Goal: Task Accomplishment & Management: Complete application form

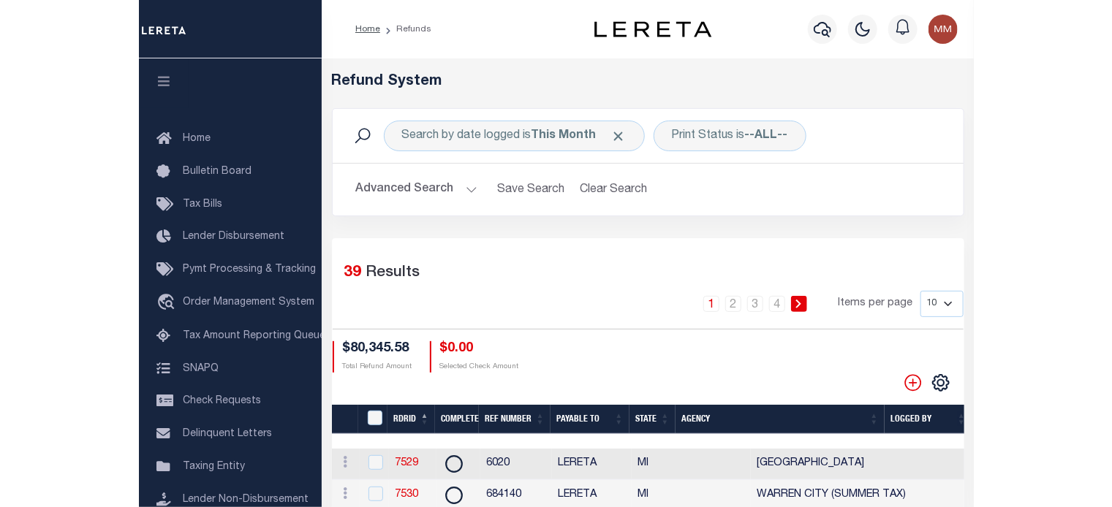
scroll to position [196, 0]
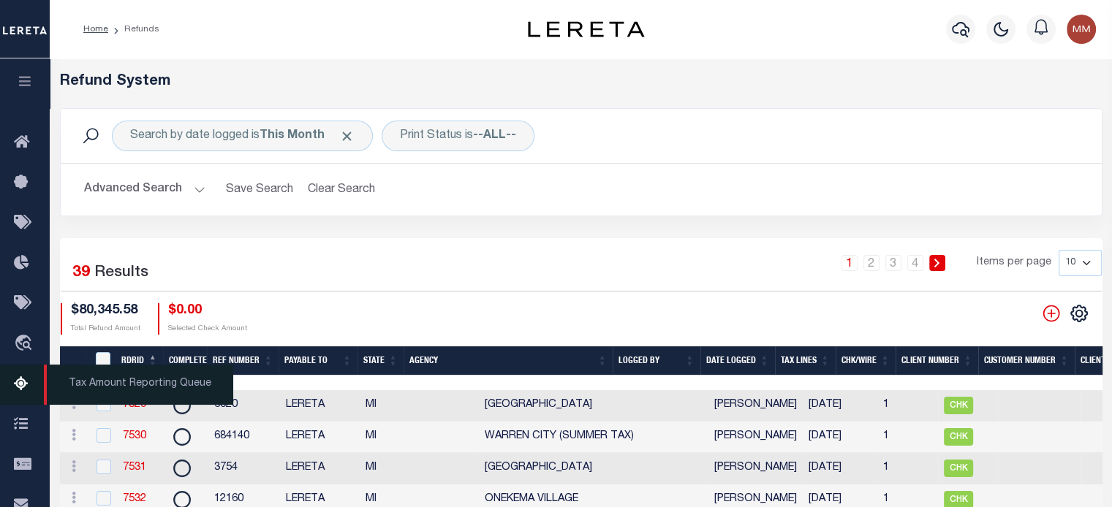
drag, startPoint x: 29, startPoint y: 80, endPoint x: 20, endPoint y: 162, distance: 82.4
click at [29, 83] on icon "button" at bounding box center [25, 81] width 17 height 13
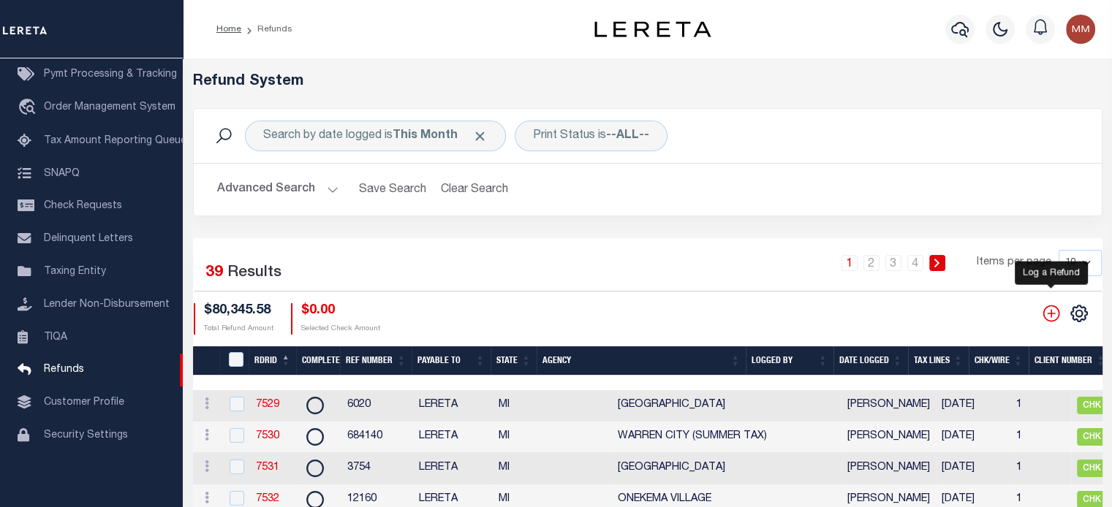
click at [834, 313] on icon "" at bounding box center [1050, 313] width 19 height 19
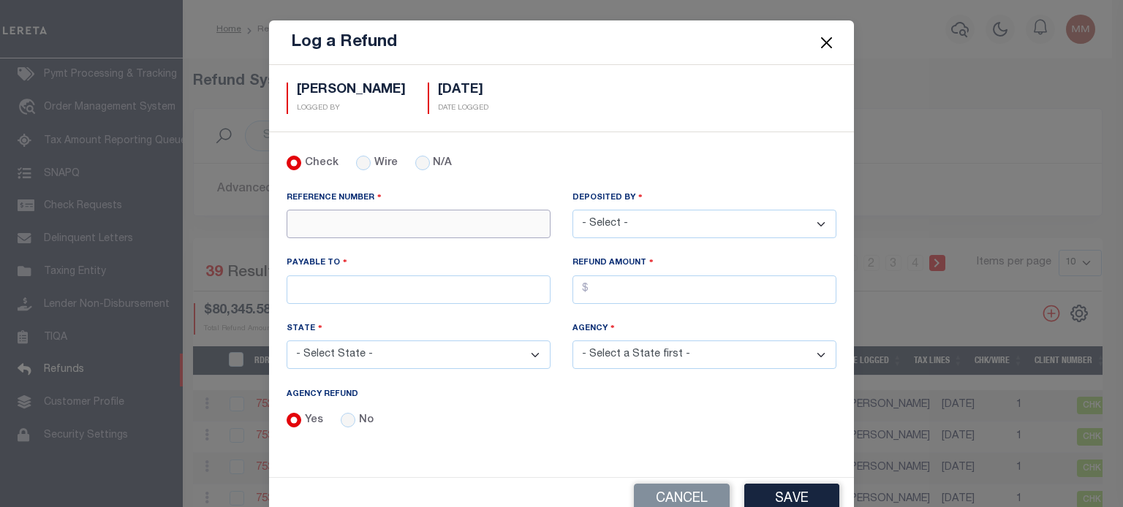
drag, startPoint x: 360, startPoint y: 216, endPoint x: 275, endPoint y: 266, distance: 98.9
click at [360, 216] on input "REFERENCE NUMBER" at bounding box center [418, 224] width 264 height 29
type input "2484418"
click at [714, 221] on select "- Select - [PERSON_NAME] [PERSON_NAME] [PERSON_NAME] [PERSON_NAME] [PERSON_NAME…" at bounding box center [704, 224] width 264 height 29
select select "[PERSON_NAME]"
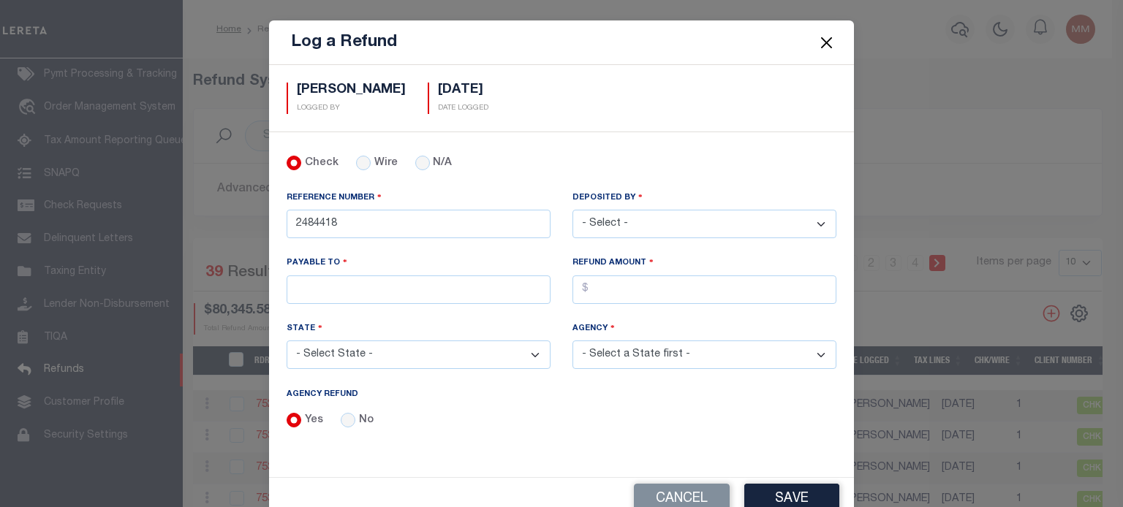
click at [572, 210] on select "- Select - [PERSON_NAME] [PERSON_NAME] [PERSON_NAME] [PERSON_NAME] [PERSON_NAME…" at bounding box center [704, 224] width 264 height 29
click at [433, 288] on input "PAYABLE TO" at bounding box center [418, 290] width 264 height 29
type input "Prosperity Bank"
select select "[GEOGRAPHIC_DATA]"
click at [607, 292] on input "AGENCY REFUND" at bounding box center [704, 290] width 264 height 29
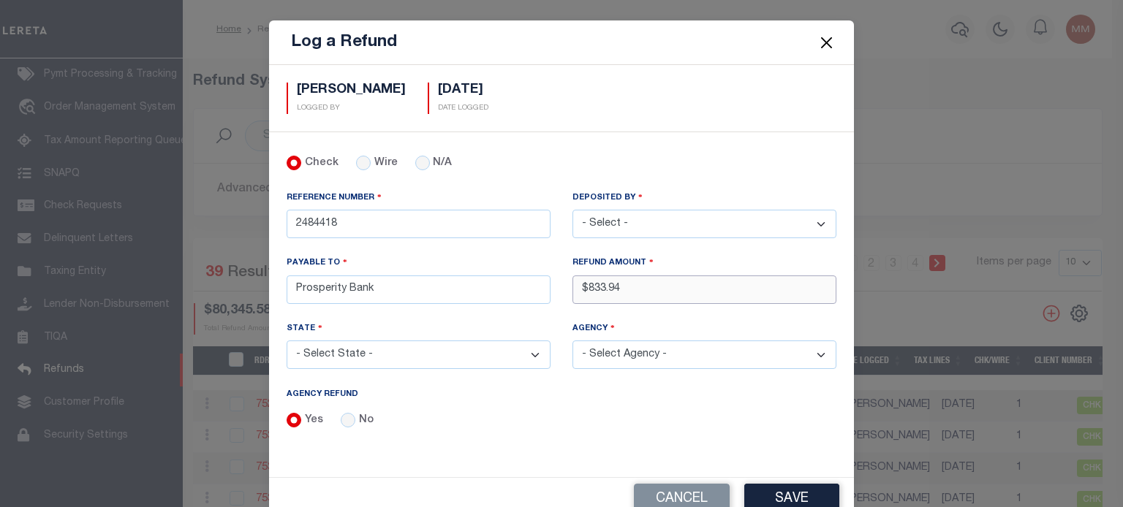
type input "$833.94"
click at [634, 357] on select "- Select Agency - [GEOGRAPHIC_DATA] MUD 583 [PERSON_NAME] GARDEN IRR DIST #19 (…" at bounding box center [704, 355] width 264 height 29
click at [638, 347] on select "- Select Agency - [GEOGRAPHIC_DATA] MUD 583 [PERSON_NAME] GARDEN IRR DIST #19 (…" at bounding box center [704, 355] width 264 height 29
click at [639, 349] on select "- Select Agency - [GEOGRAPHIC_DATA] MUD 583 [PERSON_NAME] GARDEN IRR DIST #19 (…" at bounding box center [704, 355] width 264 height 29
select select "4820100000"
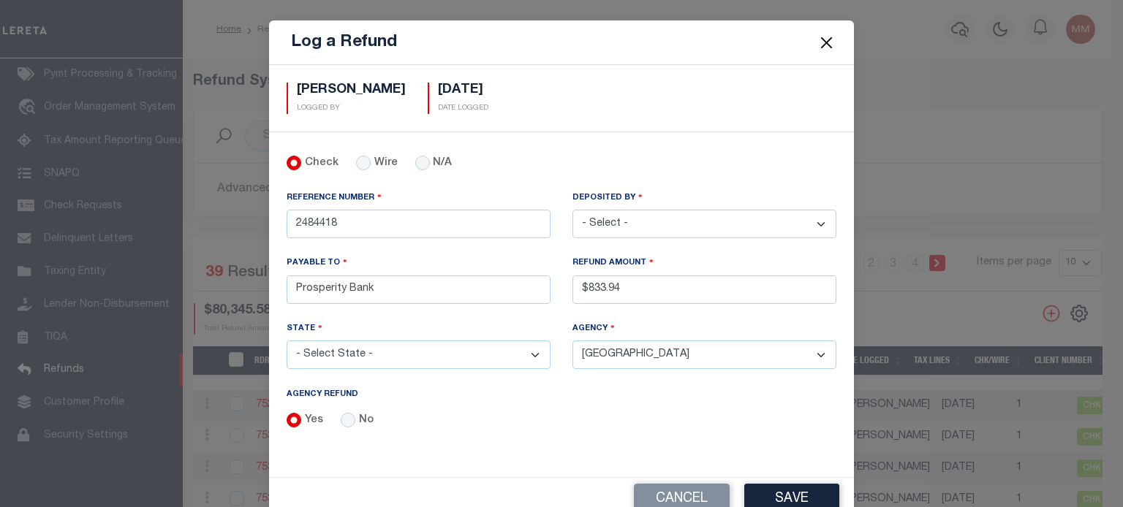
click at [572, 341] on select "- Select Agency - [GEOGRAPHIC_DATA] MUD 583 [PERSON_NAME] GARDEN IRR DIST #19 (…" at bounding box center [704, 355] width 264 height 29
drag, startPoint x: 770, startPoint y: 483, endPoint x: 772, endPoint y: 473, distance: 10.3
click at [771, 484] on button "Save" at bounding box center [791, 499] width 95 height 31
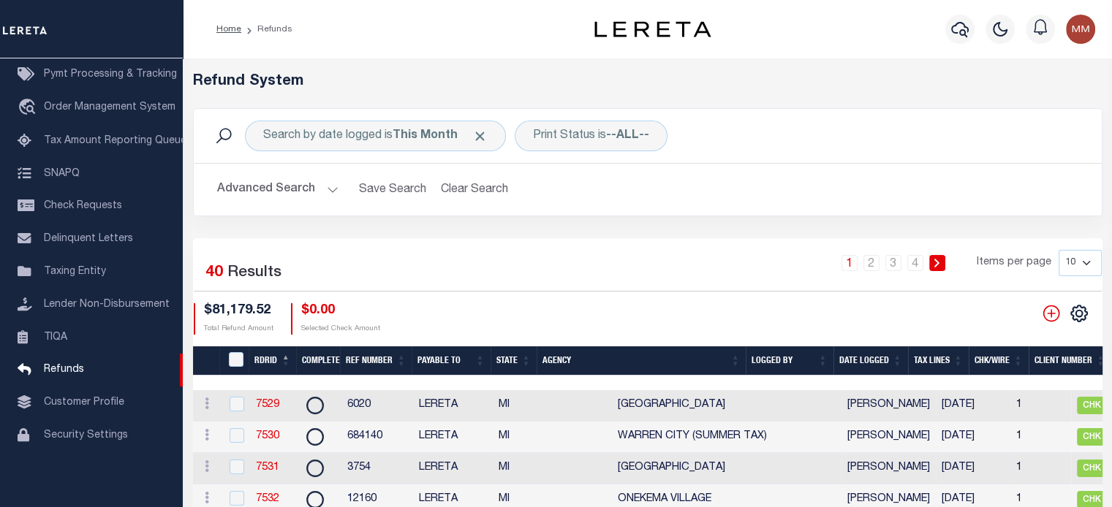
click at [834, 357] on th "Date Logged" at bounding box center [870, 361] width 75 height 30
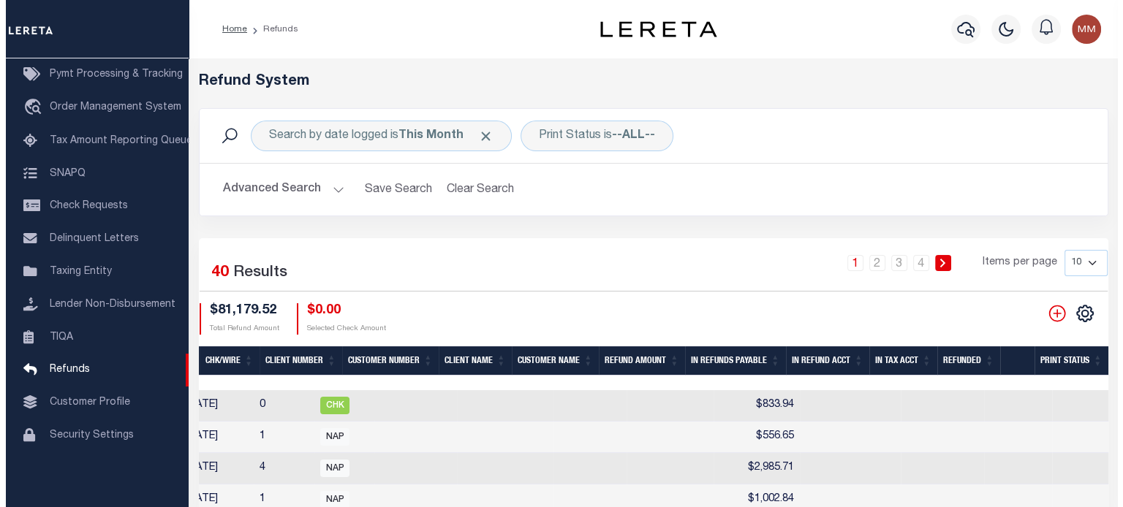
scroll to position [0, 907]
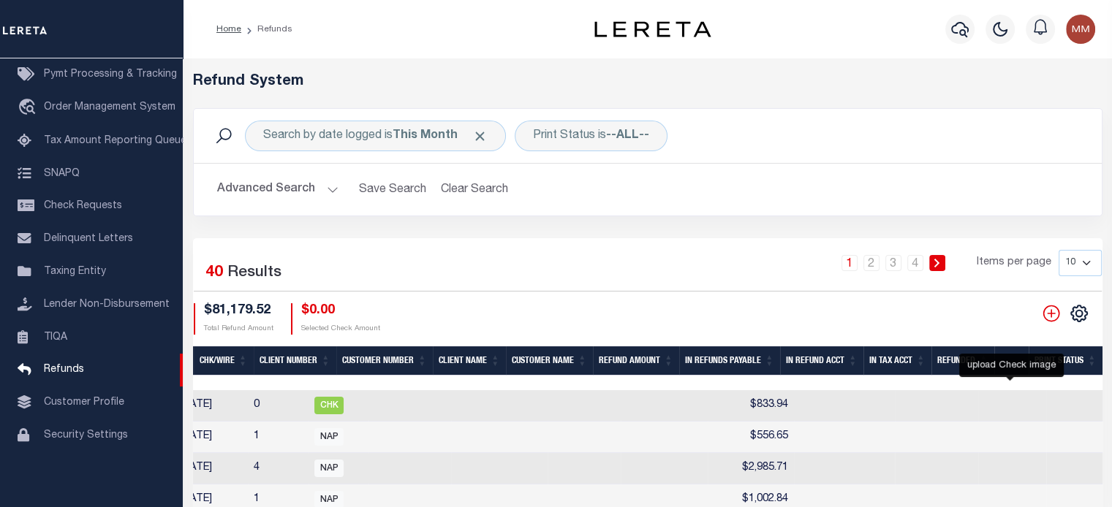
click at [834, 403] on icon at bounding box center [1126, 405] width 19 height 19
checkbox input "true"
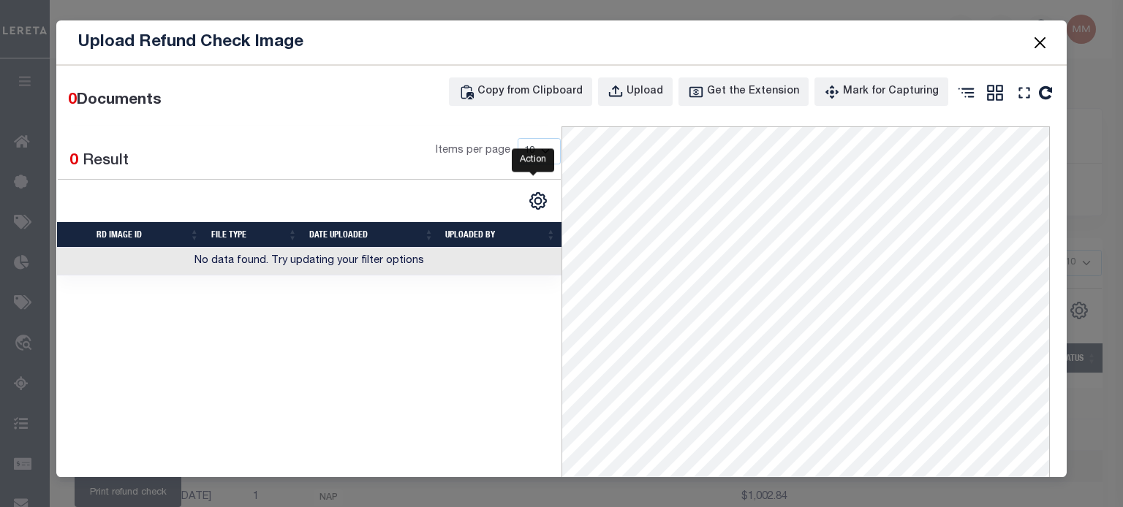
scroll to position [0, 0]
click at [645, 94] on div "Upload" at bounding box center [644, 92] width 37 height 16
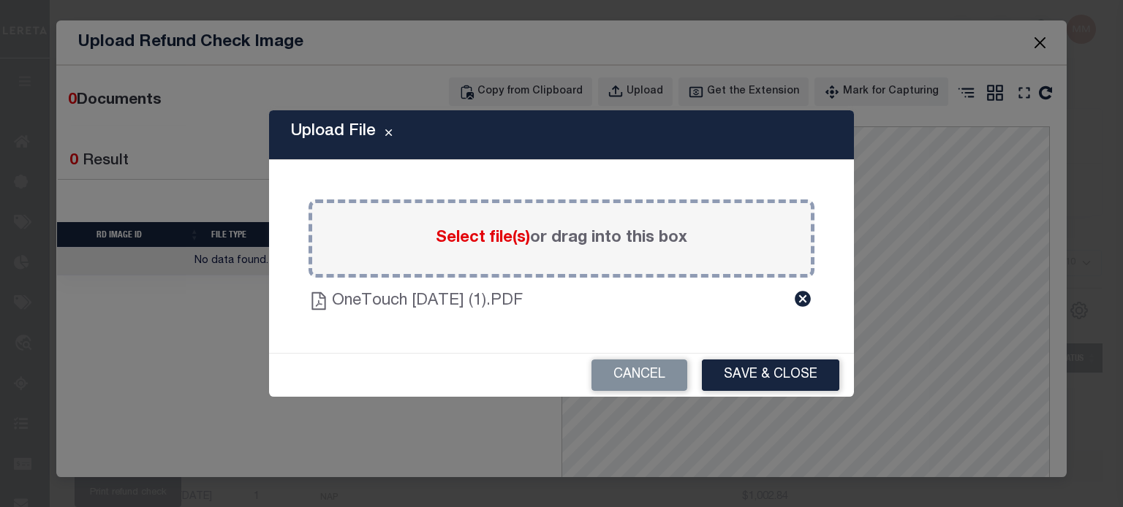
drag, startPoint x: 763, startPoint y: 368, endPoint x: 892, endPoint y: 290, distance: 150.8
click at [763, 368] on button "Save & Close" at bounding box center [770, 375] width 137 height 31
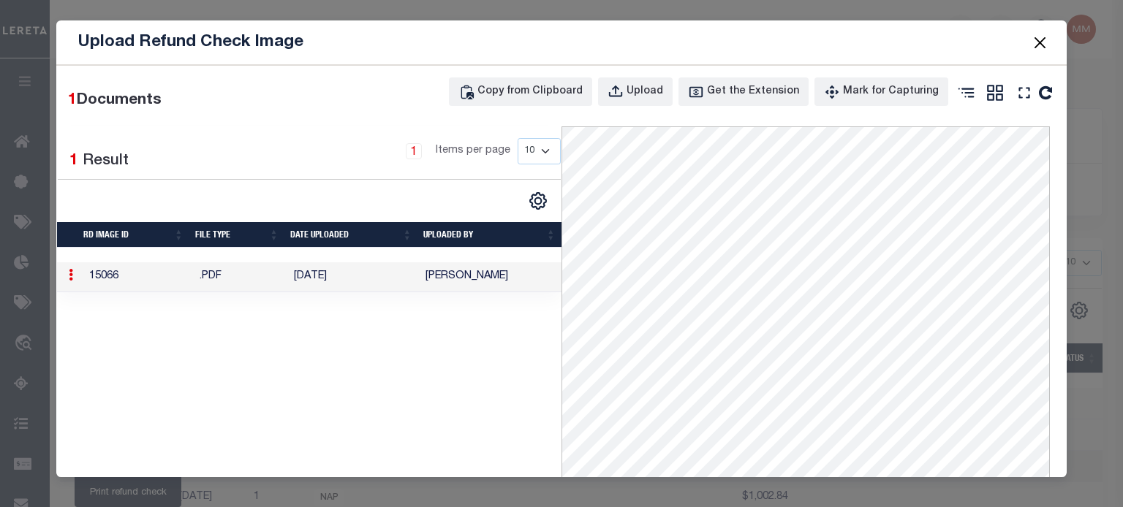
click at [834, 42] on button "Close" at bounding box center [1039, 42] width 19 height 19
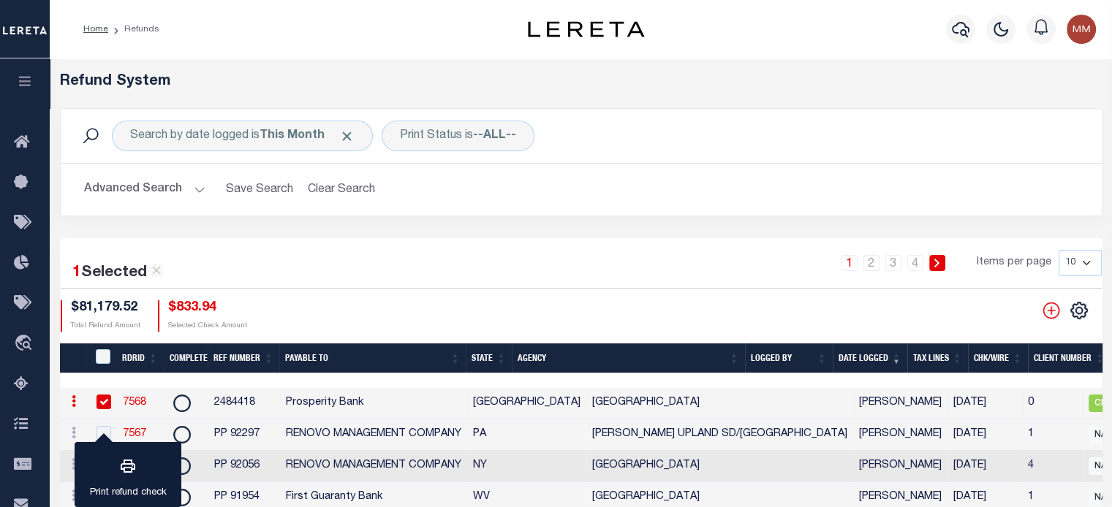
click at [126, 398] on link "7568" at bounding box center [134, 403] width 23 height 10
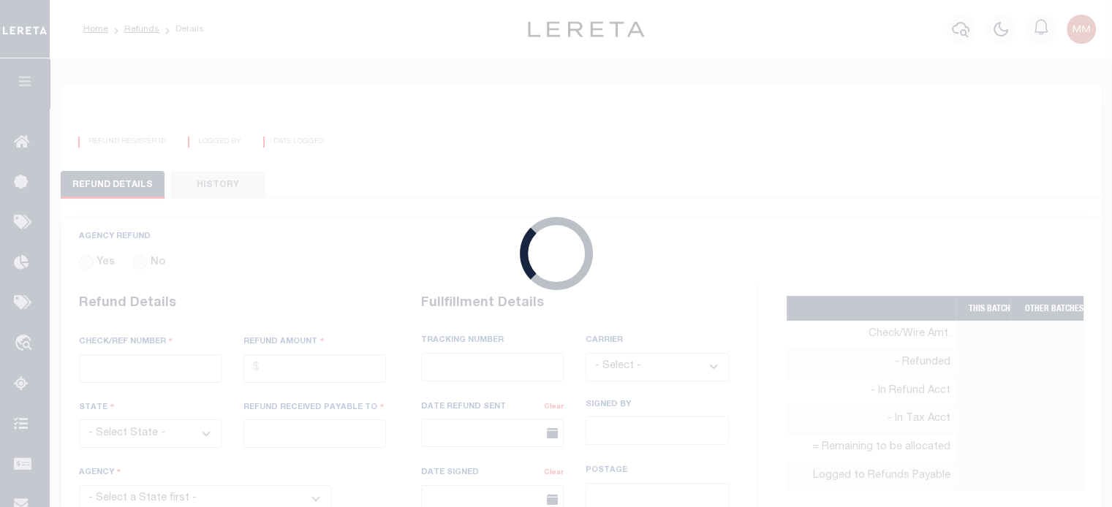
click at [126, 398] on div "Loading..." at bounding box center [556, 253] width 1112 height 507
radio input "true"
type input "2484418"
type input "$833.94"
select select "[GEOGRAPHIC_DATA]"
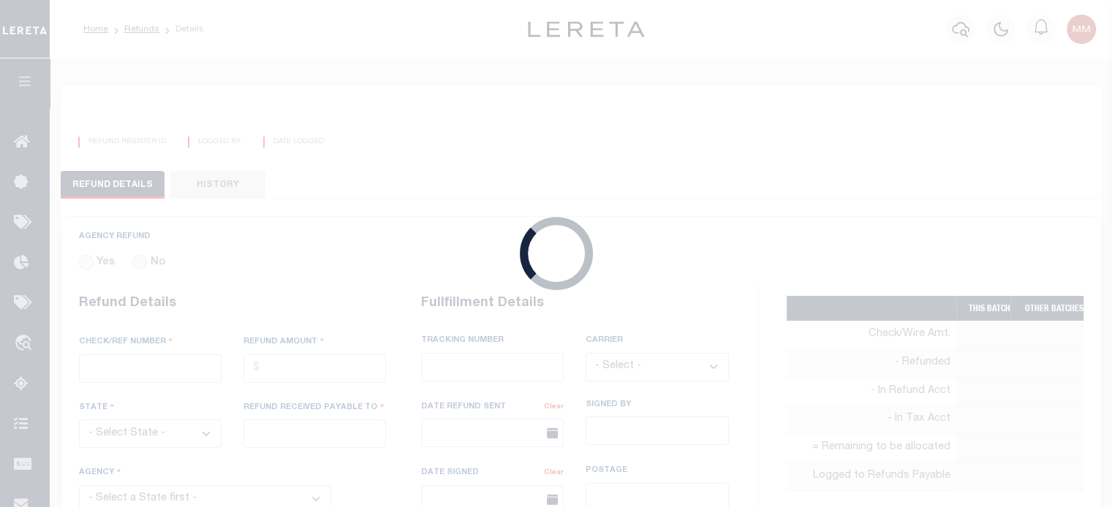
type input "Prosperity Bank"
select select
type input "[PERSON_NAME]"
type input "[DATE]"
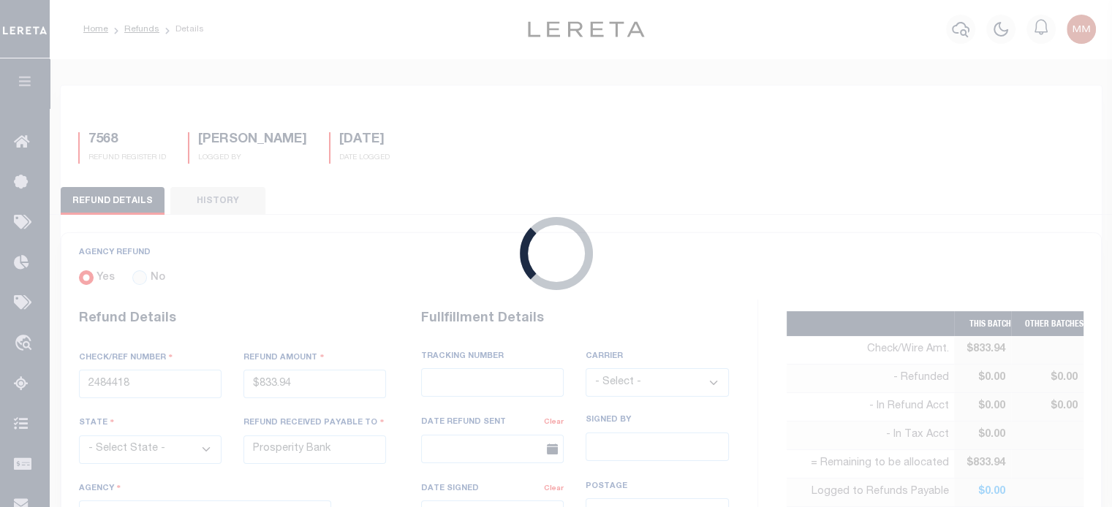
select select "4820100000"
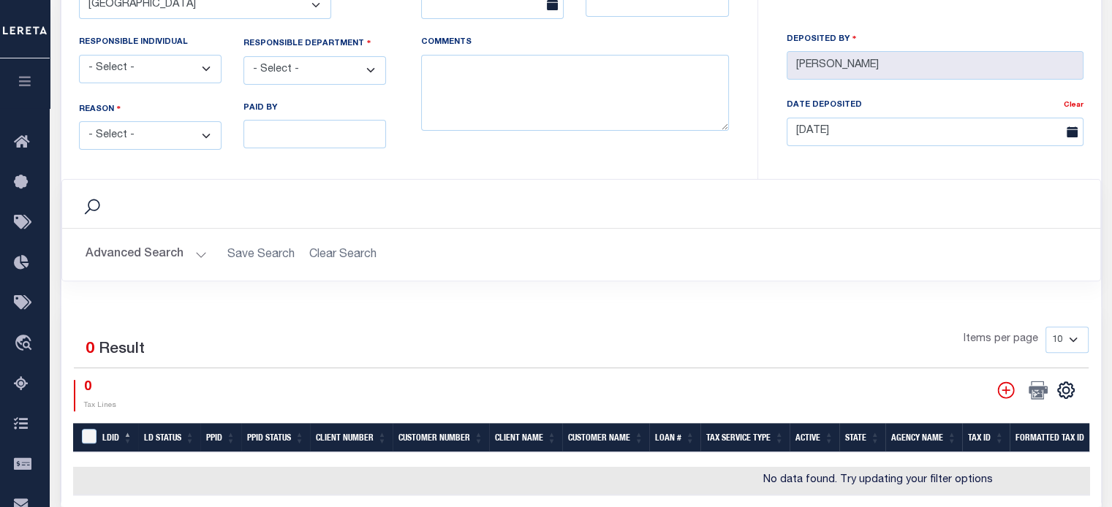
scroll to position [512, 0]
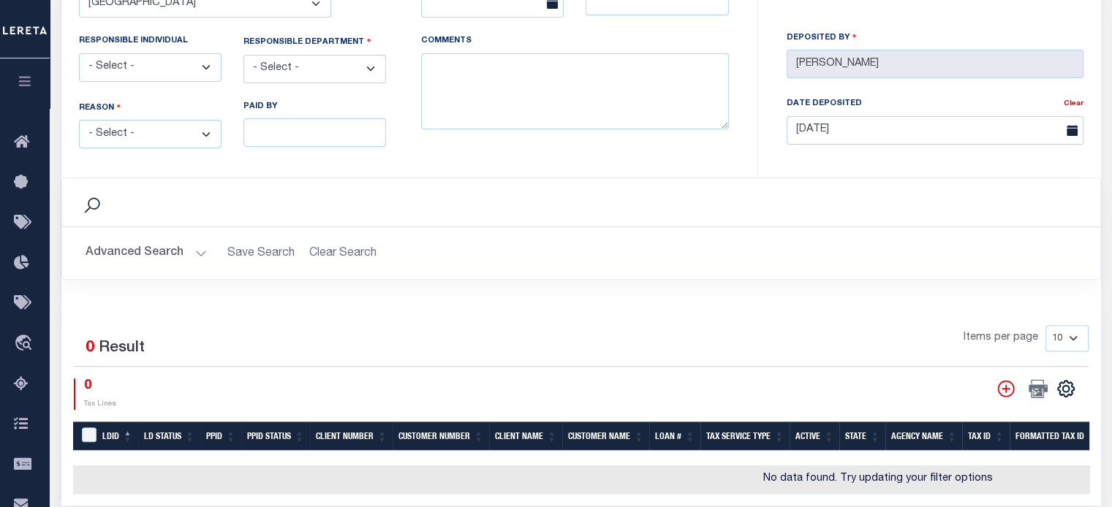
click at [160, 124] on select "- Select - Change In Value Discount Applied Duplicate Payment Exemption Applied…" at bounding box center [150, 134] width 143 height 29
select select "OVP"
click at [79, 120] on select "- Select - Change In Value Discount Applied Duplicate Payment Exemption Applied…" at bounding box center [150, 134] width 143 height 29
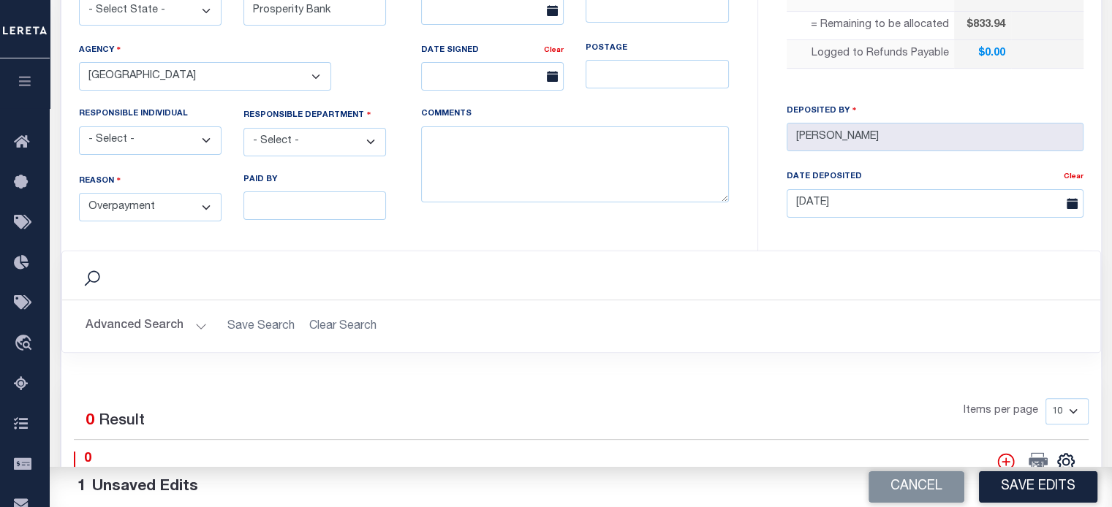
click at [295, 141] on select "- Select - 3rd Party Accounting AI Collector Customer Customer Service FactR JA…" at bounding box center [314, 142] width 143 height 29
select select "COL"
click at [243, 128] on select "- Select - 3rd Party Accounting AI Collector Customer Customer Service FactR JA…" at bounding box center [314, 142] width 143 height 29
click at [531, 173] on textarea "COMMENTS" at bounding box center [575, 164] width 308 height 77
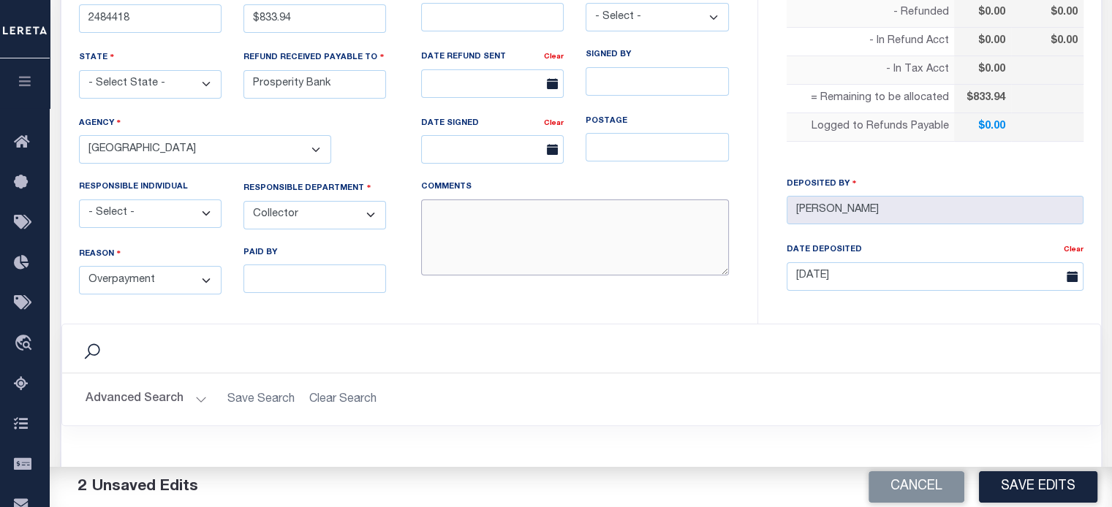
click at [486, 232] on textarea "COMMENTS" at bounding box center [575, 238] width 308 height 77
click at [834, 478] on button "Save Edits" at bounding box center [1038, 486] width 118 height 31
type input "$833.94"
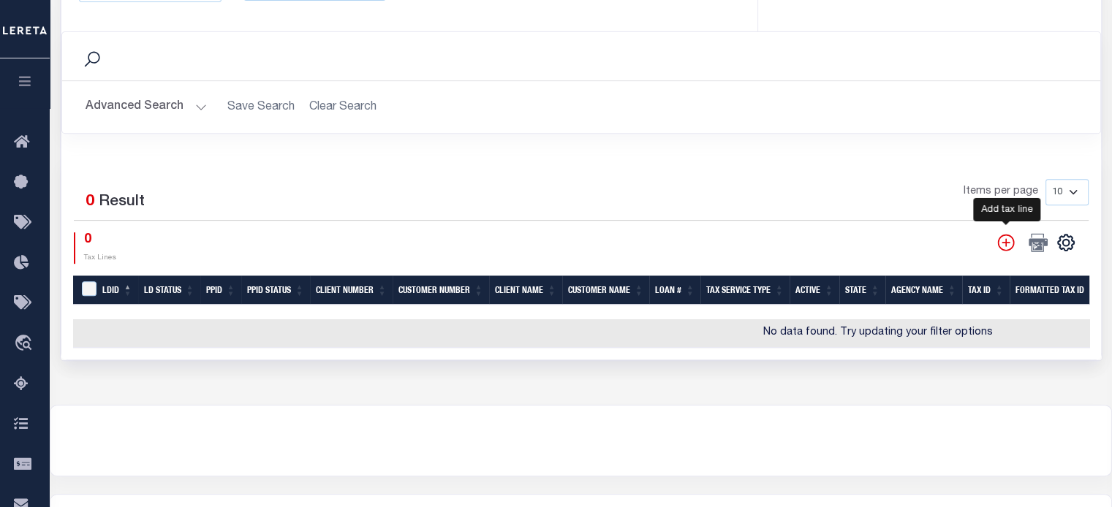
click at [834, 233] on icon "" at bounding box center [1005, 242] width 19 height 19
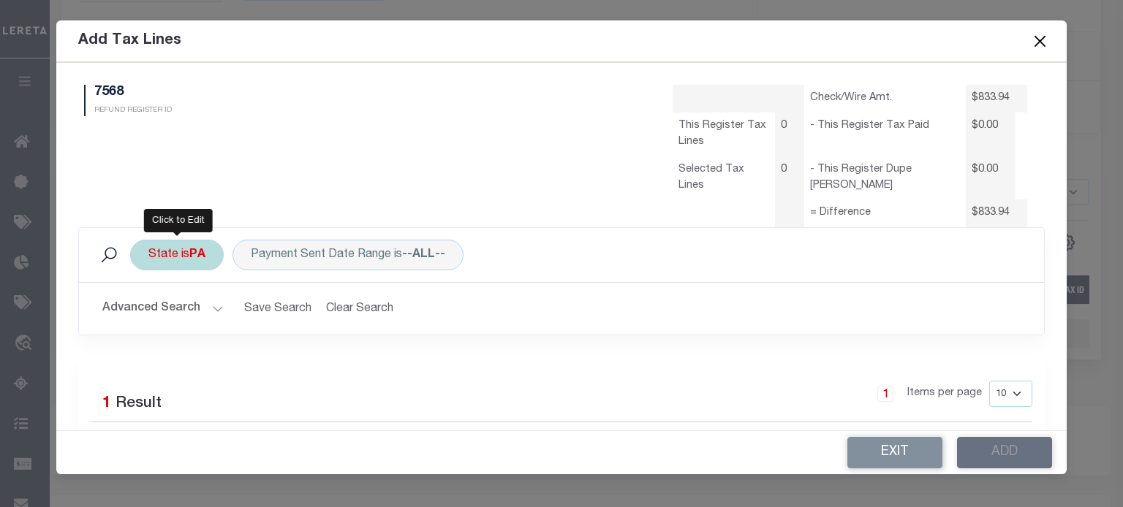
click at [181, 259] on div "State is [GEOGRAPHIC_DATA]" at bounding box center [177, 255] width 94 height 31
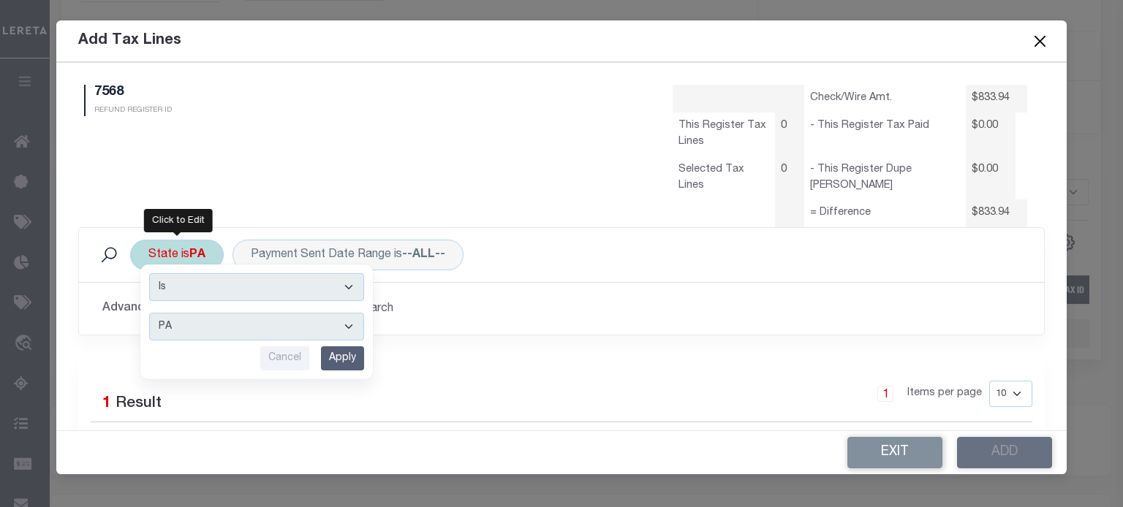
click at [183, 328] on select "AK AL AR AZ CA CO CT DC DE FL [GEOGRAPHIC_DATA] GU HI IA ID IL IN KS [GEOGRAPHI…" at bounding box center [256, 327] width 215 height 28
select select "[GEOGRAPHIC_DATA]"
click at [149, 313] on select "AK AL AR AZ CA CO CT DC DE FL [GEOGRAPHIC_DATA] GU HI IA ID IL IN KS [GEOGRAPHI…" at bounding box center [256, 327] width 215 height 28
click at [342, 354] on input "Apply" at bounding box center [342, 358] width 43 height 24
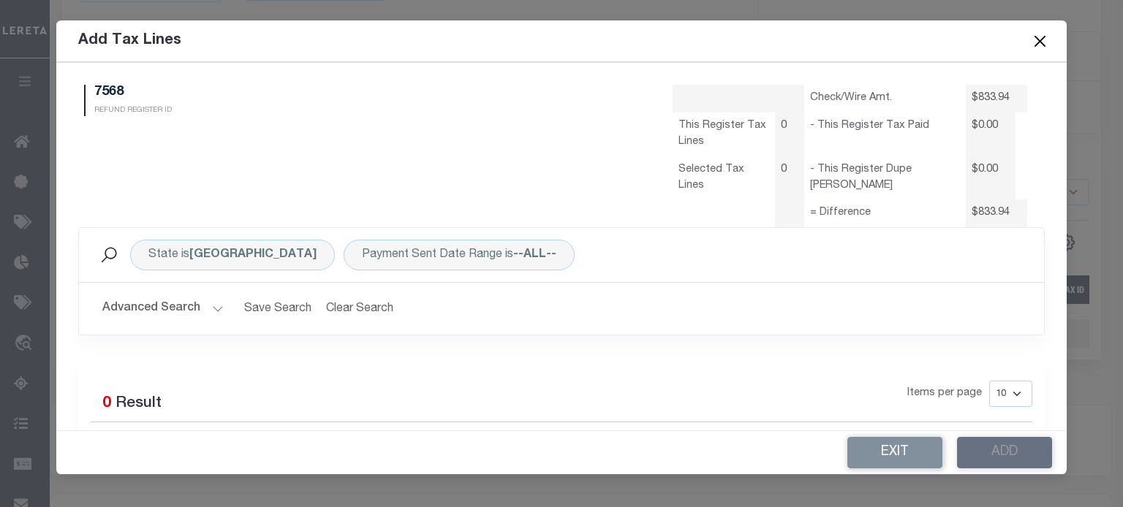
click at [170, 300] on button "Advanced Search" at bounding box center [162, 309] width 121 height 29
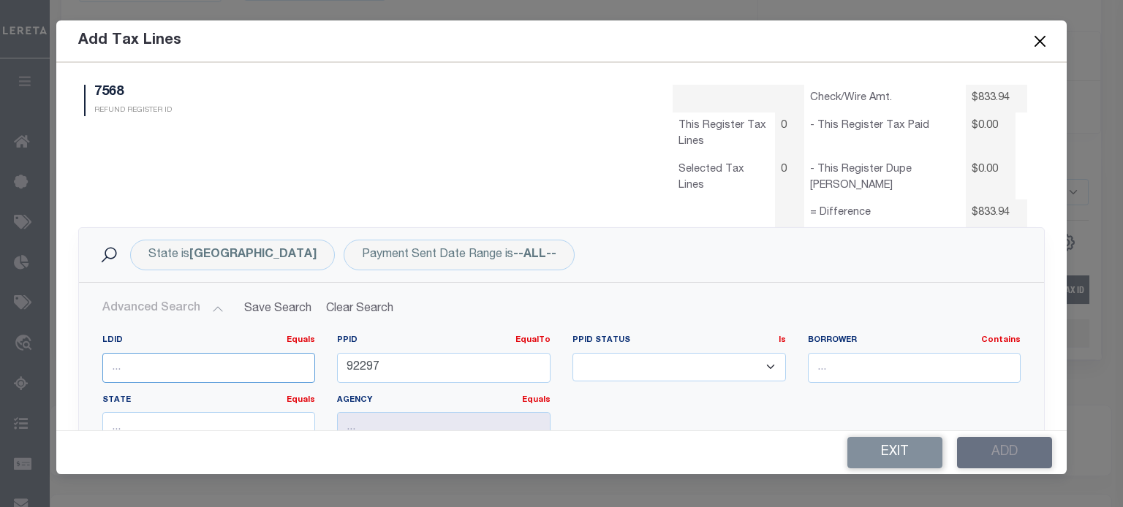
click at [165, 362] on input "number" at bounding box center [208, 368] width 213 height 30
type input "41427"
click at [403, 368] on input "92297" at bounding box center [443, 368] width 213 height 30
type input "9"
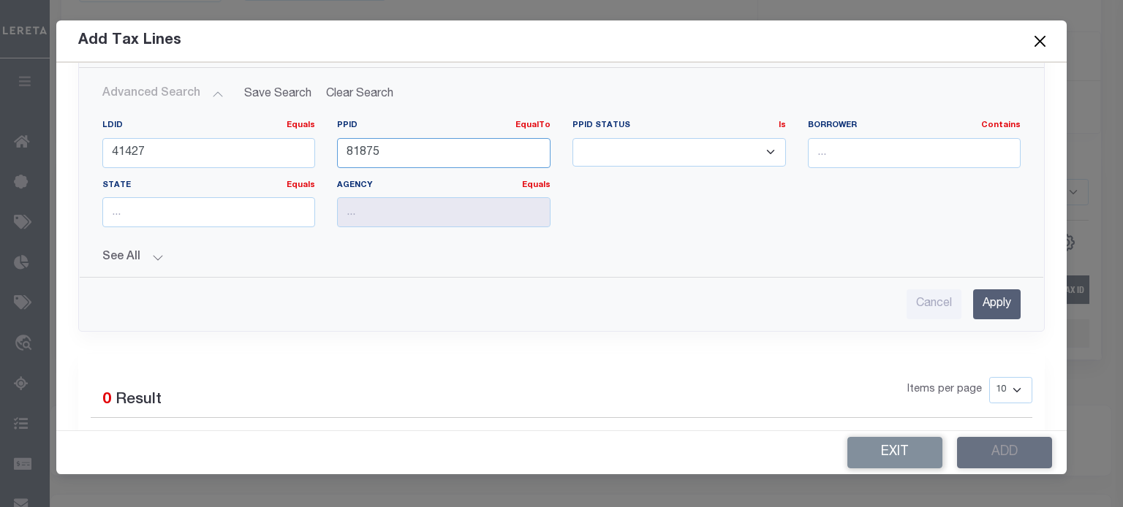
scroll to position [219, 0]
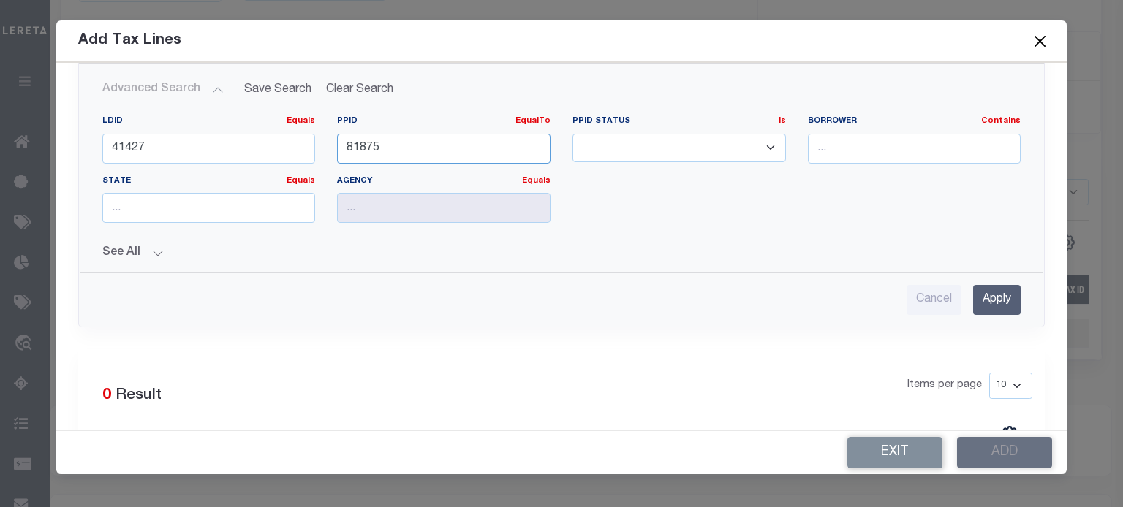
type input "81875"
click at [834, 302] on input "Apply" at bounding box center [997, 300] width 48 height 30
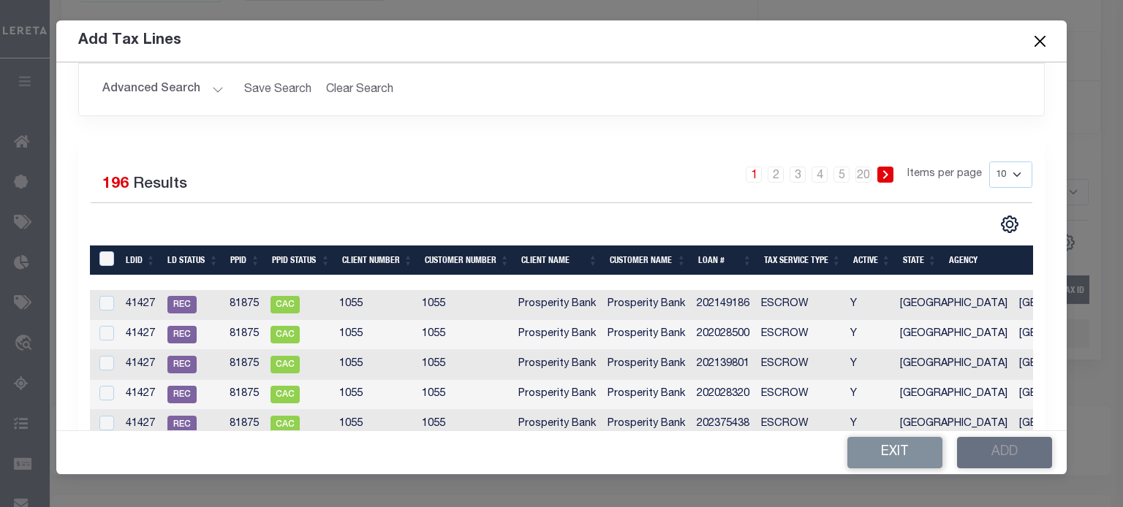
click at [834, 177] on select "10 25 50 100" at bounding box center [1010, 175] width 43 height 26
select select "100"
click at [834, 162] on select "10 25 50 100" at bounding box center [1010, 175] width 43 height 26
click at [834, 217] on icon "" at bounding box center [1009, 224] width 19 height 19
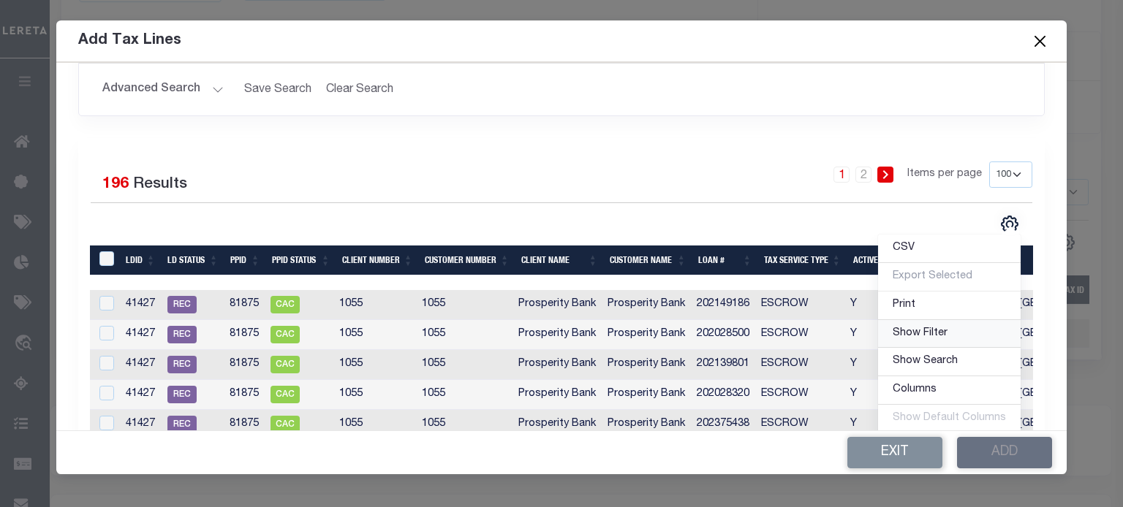
click at [834, 334] on link "Show Filter" at bounding box center [949, 334] width 143 height 29
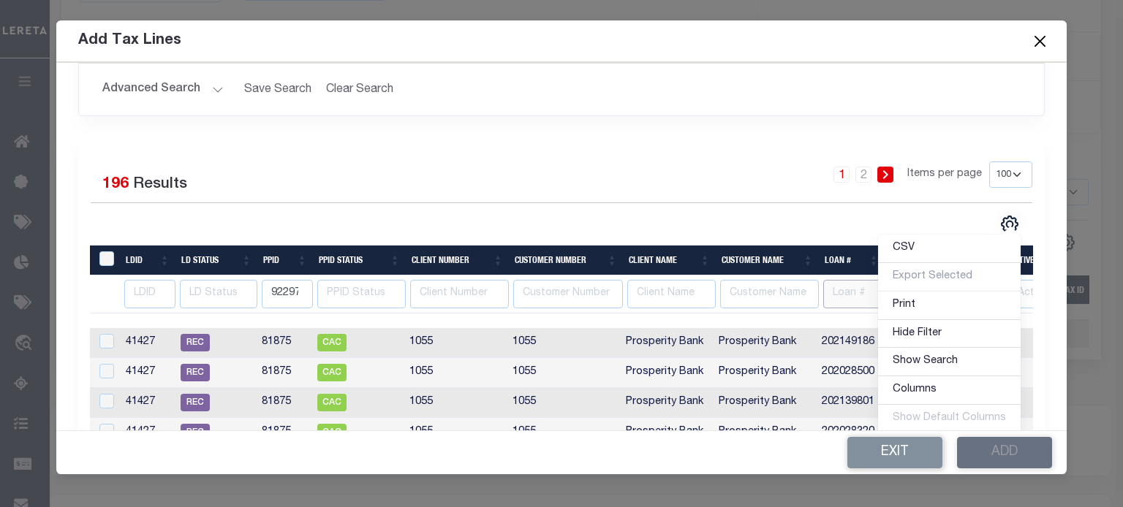
click at [834, 292] on input "text" at bounding box center [853, 294] width 61 height 29
type input "202010025"
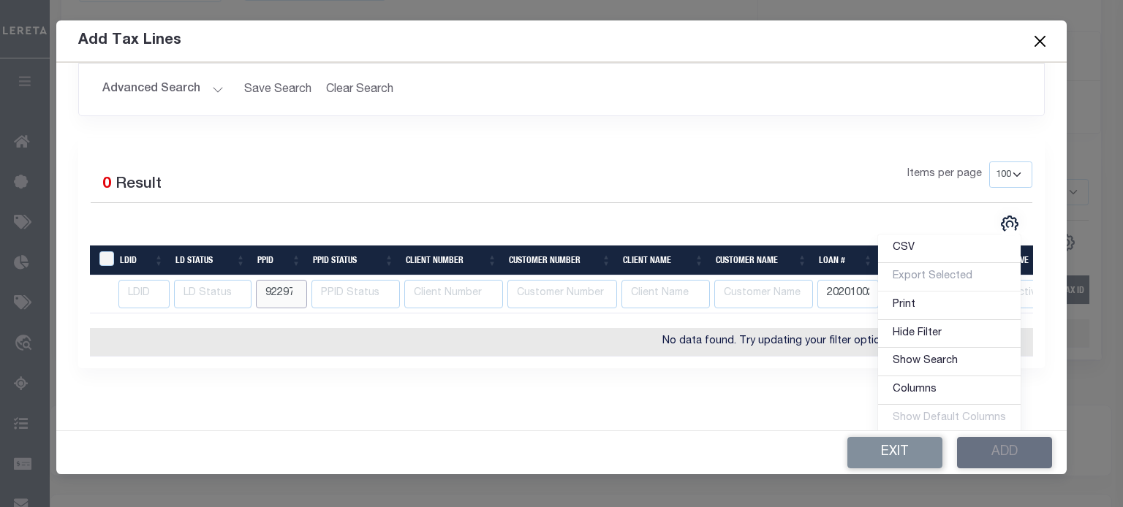
scroll to position [0, 2]
drag, startPoint x: 263, startPoint y: 295, endPoint x: 467, endPoint y: 297, distance: 203.9
click at [412, 294] on tr "92297 202010025" at bounding box center [777, 295] width 1375 height 38
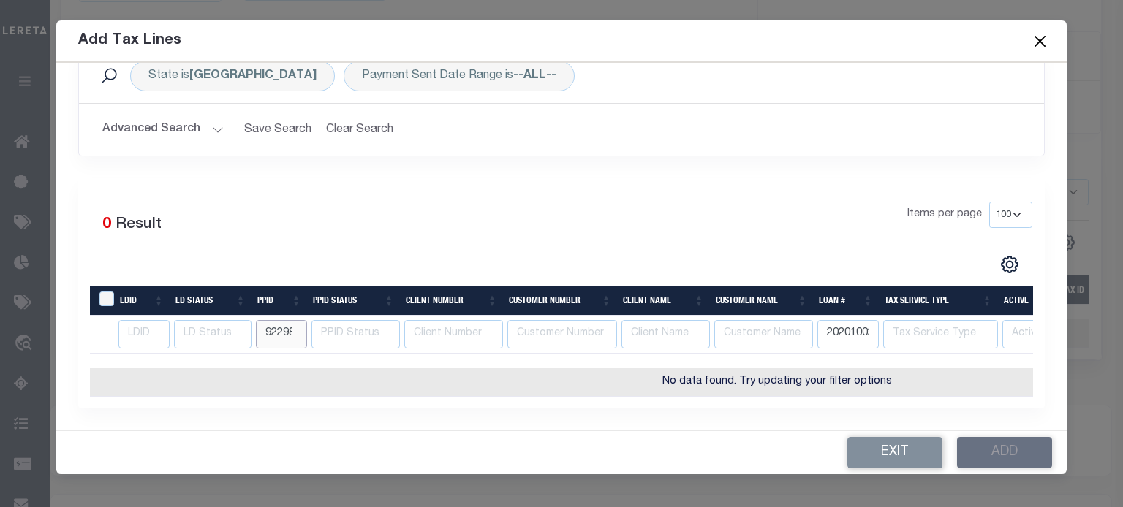
type input "92298"
click at [299, 320] on input "92298" at bounding box center [281, 334] width 51 height 29
click at [270, 330] on input "92298" at bounding box center [281, 334] width 51 height 29
click at [286, 325] on input "92298" at bounding box center [281, 334] width 51 height 29
type input "8"
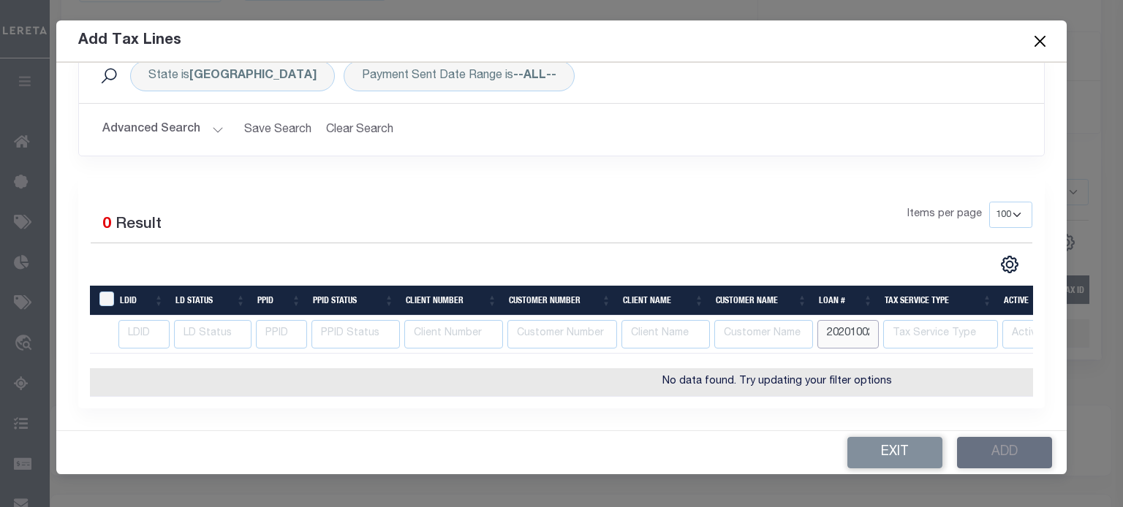
click at [824, 325] on input "202010025" at bounding box center [847, 334] width 61 height 29
type input "2"
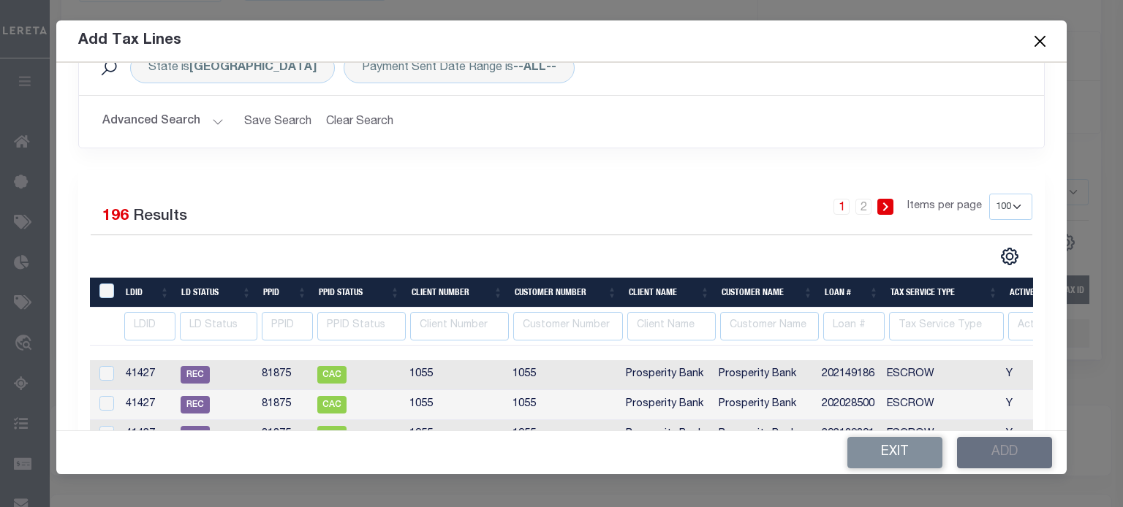
click at [834, 287] on th "Loan #" at bounding box center [852, 293] width 66 height 30
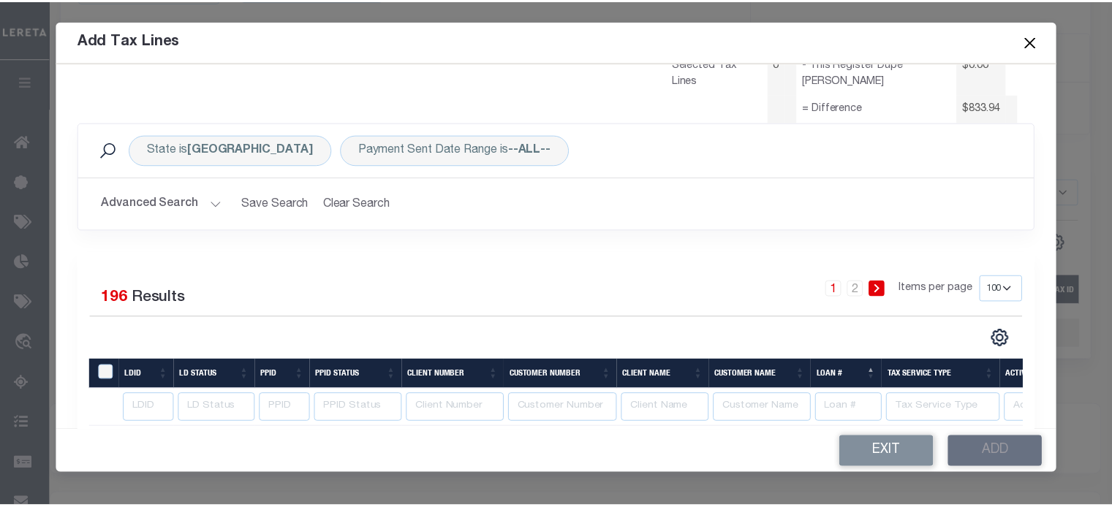
scroll to position [0, 0]
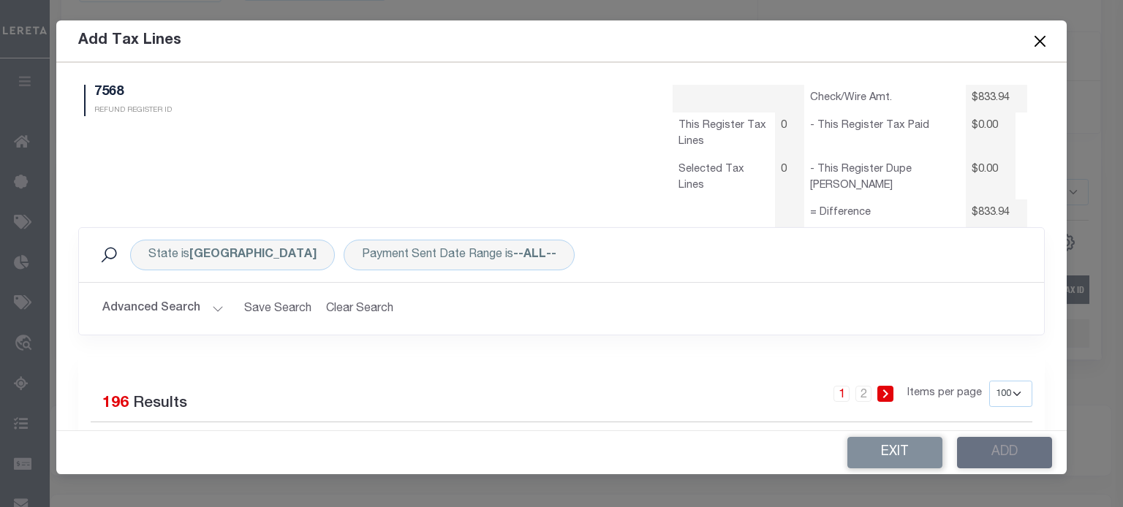
click at [214, 307] on button "Advanced Search" at bounding box center [162, 309] width 121 height 29
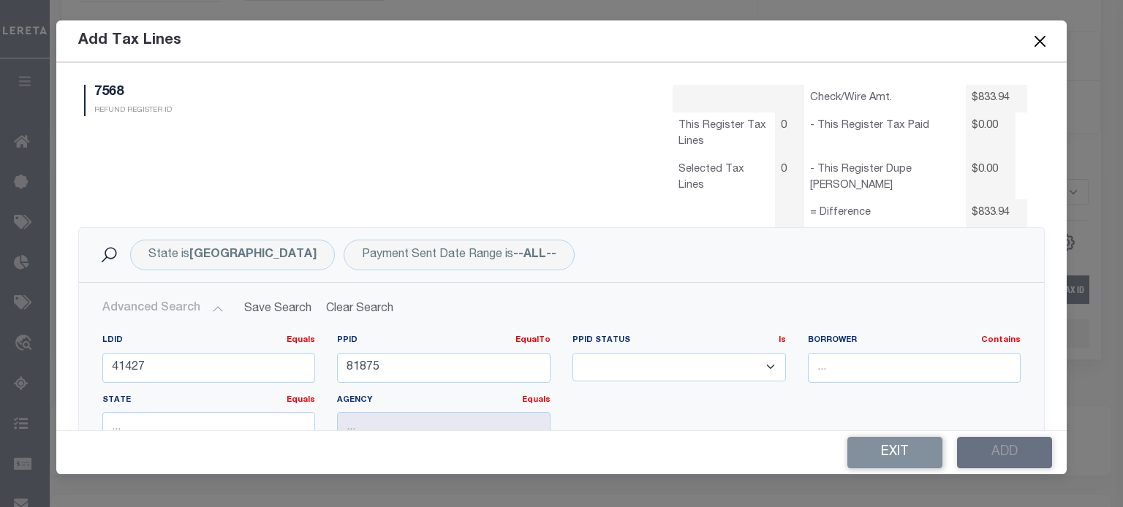
click at [834, 42] on button "Close" at bounding box center [1039, 40] width 19 height 19
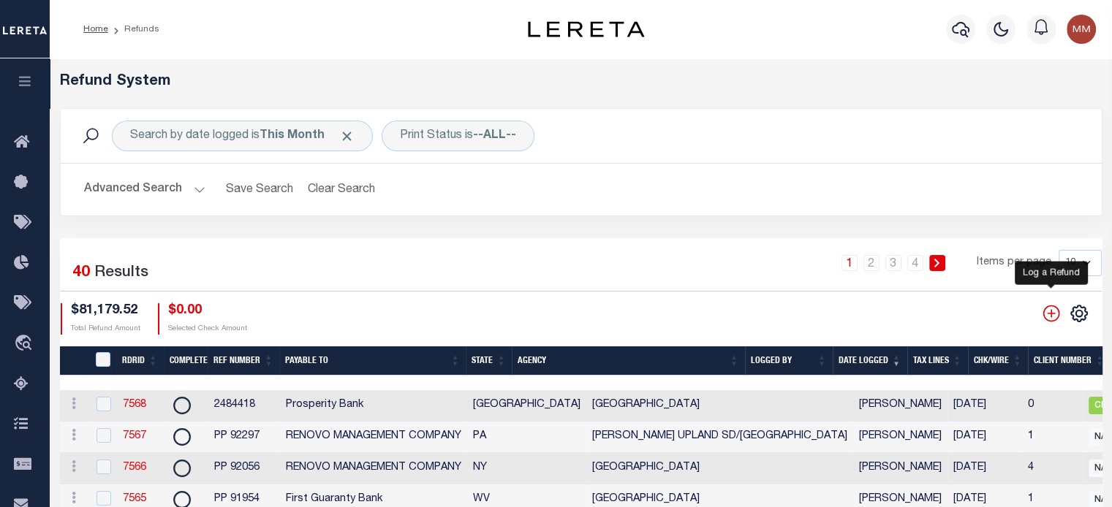
click at [834, 314] on icon "" at bounding box center [1050, 313] width 17 height 17
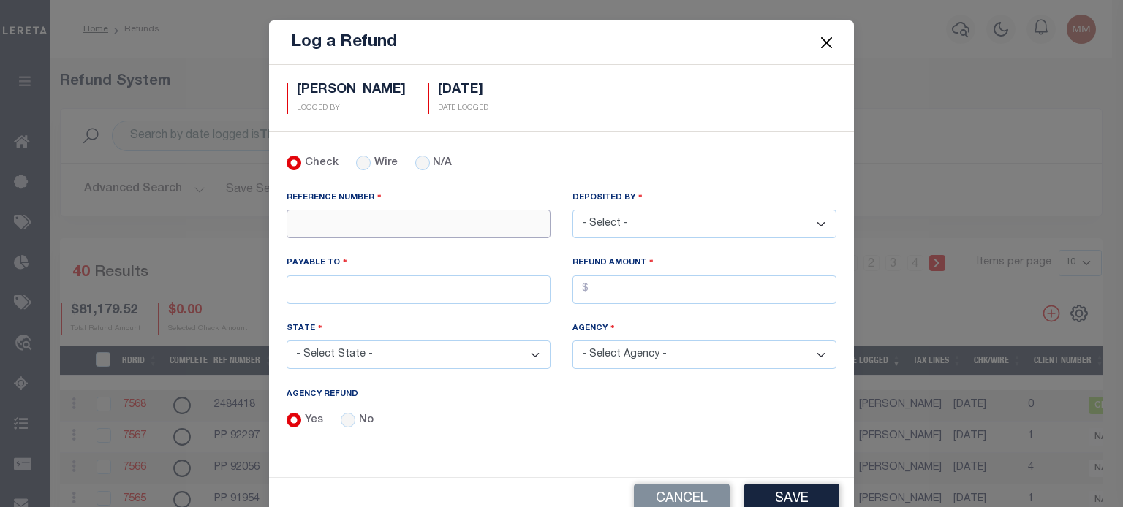
drag, startPoint x: 356, startPoint y: 213, endPoint x: 339, endPoint y: 227, distance: 21.3
click at [351, 218] on input "REFERENCE NUMBER" at bounding box center [418, 224] width 264 height 29
type input "2484420"
click at [398, 292] on input "PAYABLE TO" at bounding box center [418, 290] width 264 height 29
type input "Independent Financial"
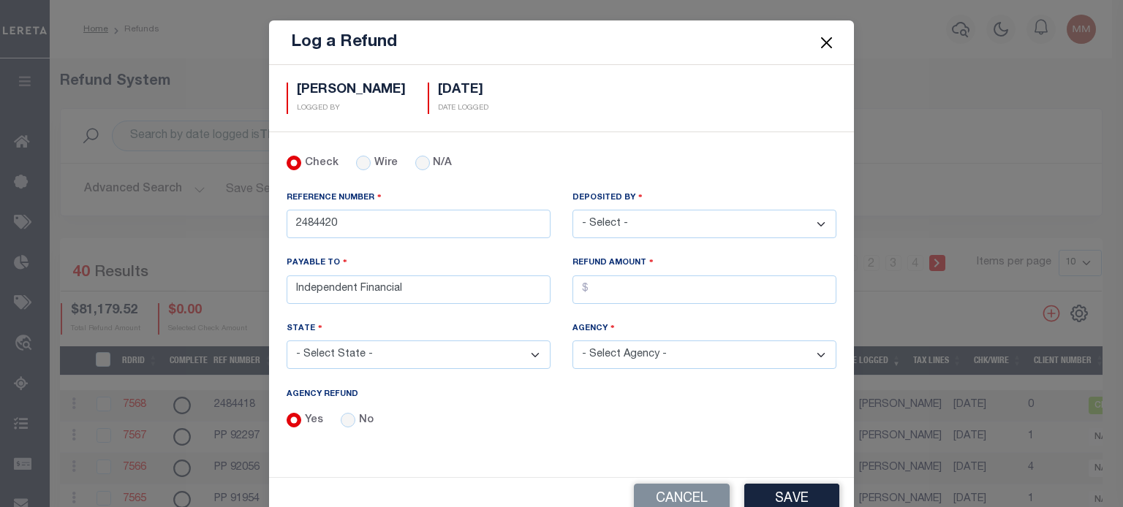
select select "[GEOGRAPHIC_DATA]"
drag, startPoint x: 633, startPoint y: 295, endPoint x: 607, endPoint y: 296, distance: 25.6
click at [633, 295] on input "AGENCY REFUND" at bounding box center [704, 290] width 264 height 29
type input "$1,785.13"
click at [655, 222] on select "- Select - [PERSON_NAME] [PERSON_NAME] [PERSON_NAME] [PERSON_NAME] [PERSON_NAME…" at bounding box center [704, 224] width 264 height 29
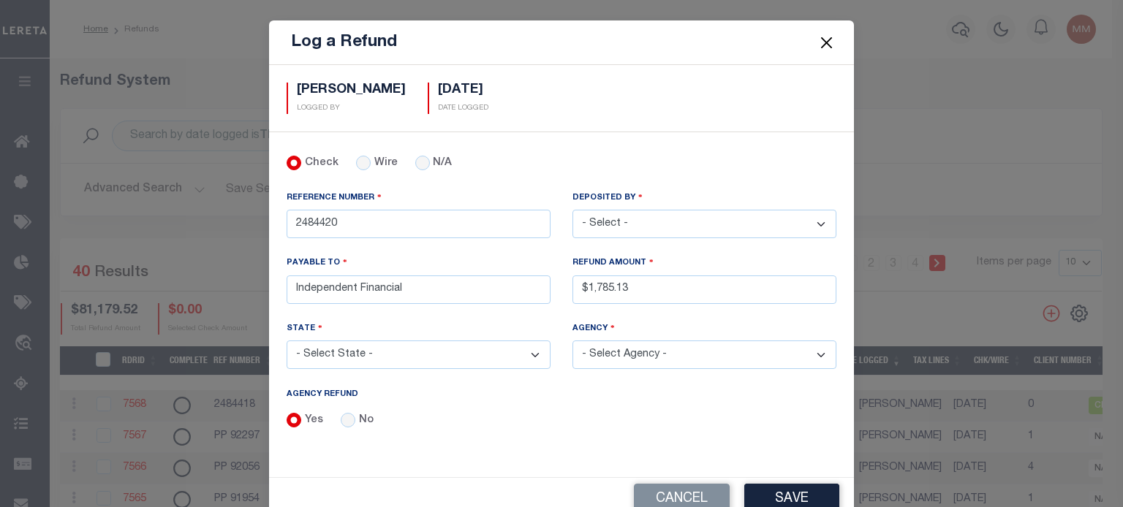
select select "[PERSON_NAME]"
click at [572, 210] on select "- Select - [PERSON_NAME] [PERSON_NAME] [PERSON_NAME] [PERSON_NAME] [PERSON_NAME…" at bounding box center [704, 224] width 264 height 29
click at [636, 349] on select "- Select Agency - [GEOGRAPHIC_DATA] MUD 583 [PERSON_NAME] GARDEN IRR DIST #19 (…" at bounding box center [704, 355] width 264 height 29
click at [635, 350] on select "- Select Agency - [GEOGRAPHIC_DATA] MUD 583 [PERSON_NAME] GARDEN IRR DIST #19 (…" at bounding box center [704, 355] width 264 height 29
click at [648, 354] on select "- Select Agency - [GEOGRAPHIC_DATA] MUD 583 [PERSON_NAME] GARDEN IRR DIST #19 (…" at bounding box center [704, 355] width 264 height 29
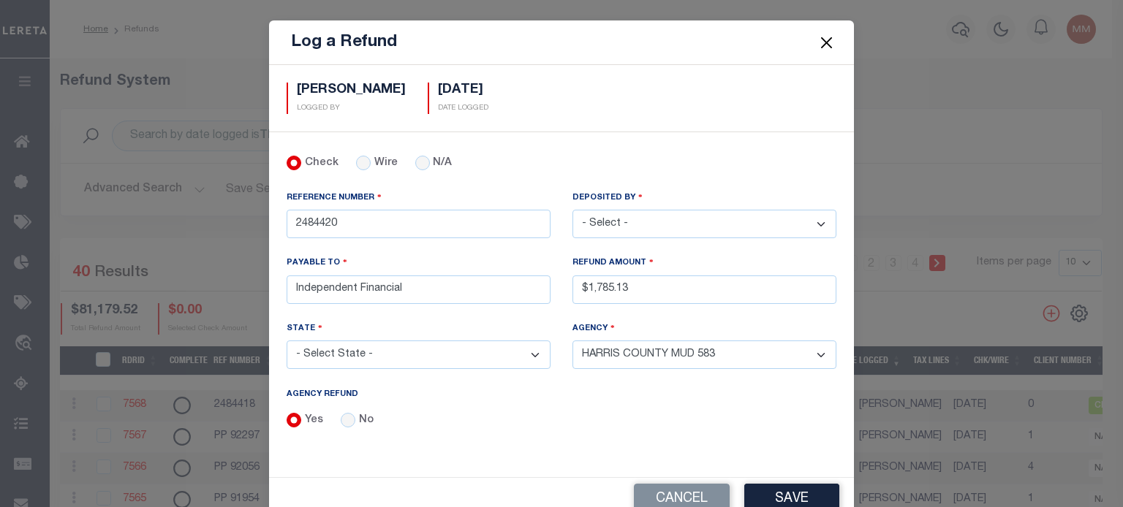
select select "4820100000"
click at [572, 341] on select "- Select Agency - [GEOGRAPHIC_DATA] MUD 583 [PERSON_NAME] GARDEN IRR DIST #19 (…" at bounding box center [704, 355] width 264 height 29
click at [796, 486] on button "Save" at bounding box center [791, 499] width 95 height 31
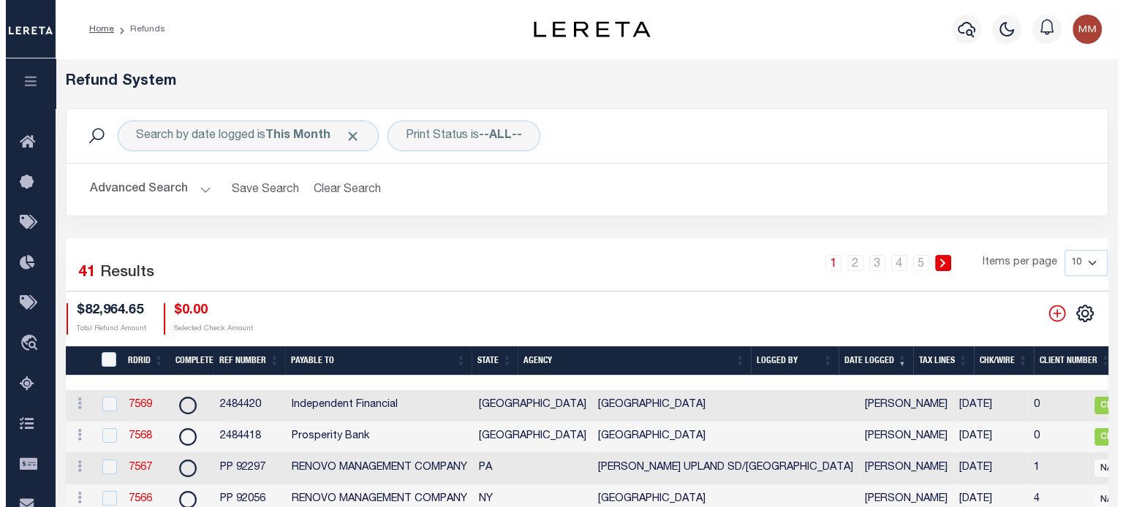
scroll to position [0, 775]
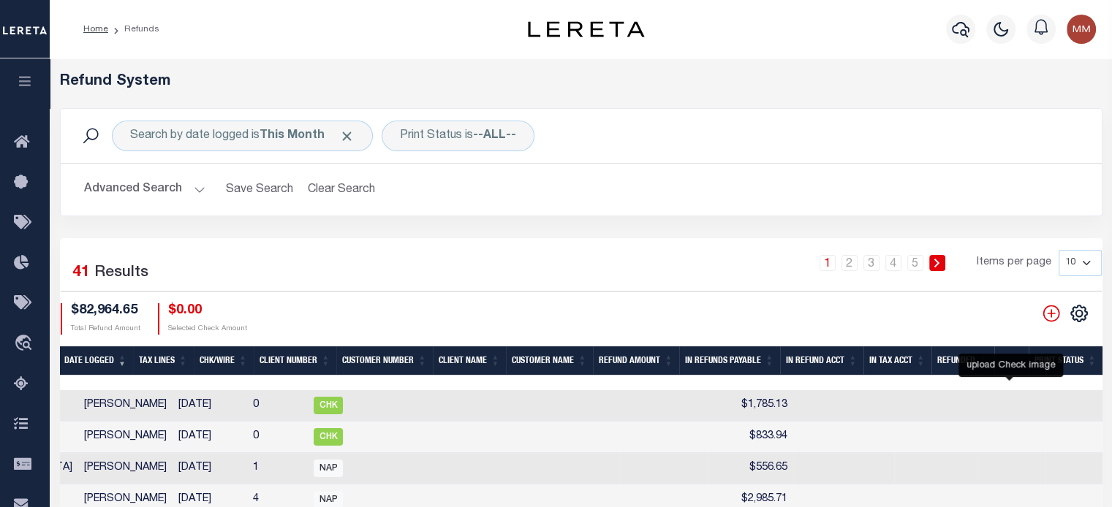
click at [834, 404] on icon at bounding box center [1125, 405] width 16 height 13
checkbox input "true"
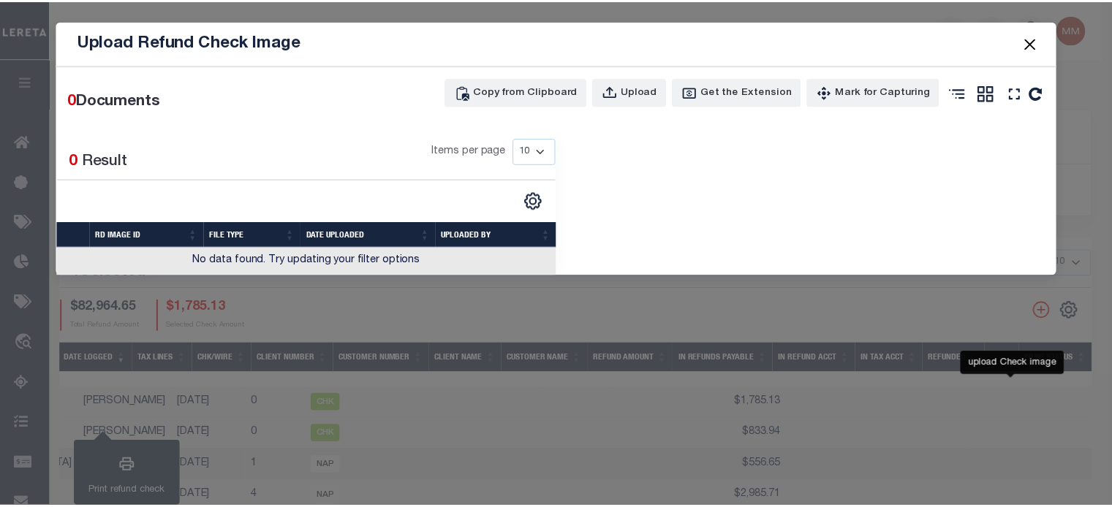
scroll to position [0, 763]
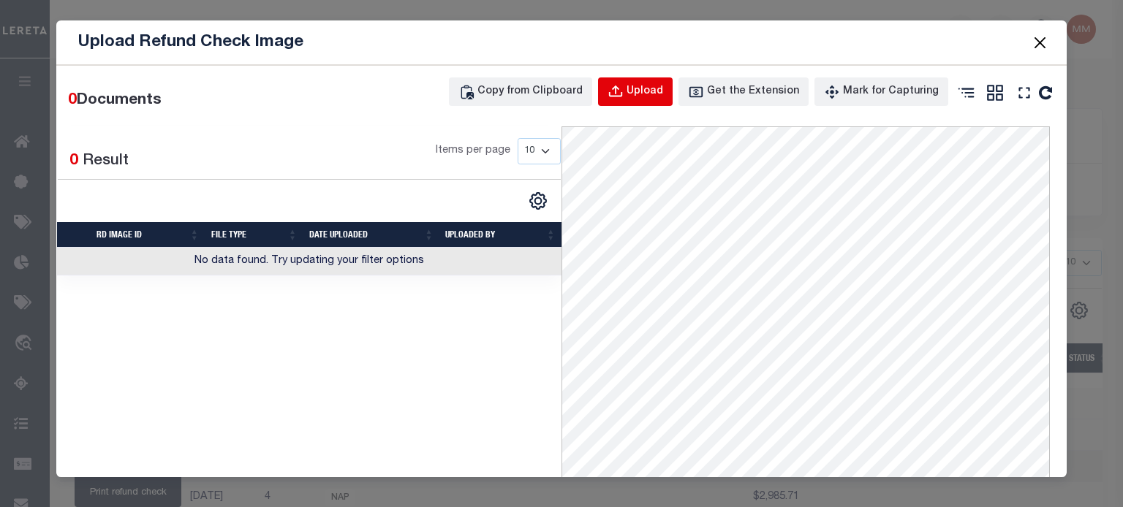
click at [643, 98] on div "Upload" at bounding box center [644, 92] width 37 height 16
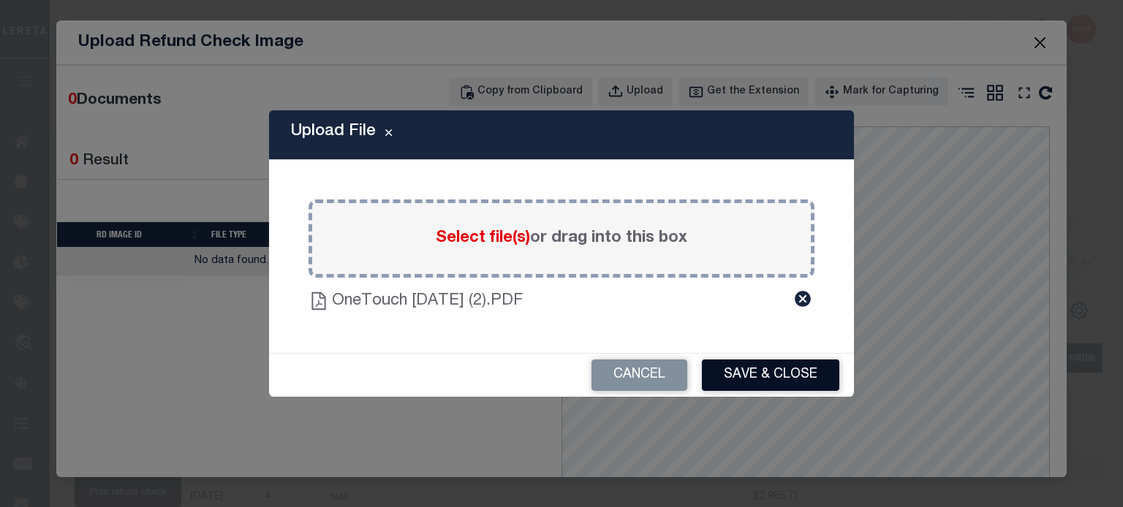
click at [772, 370] on button "Save & Close" at bounding box center [770, 375] width 137 height 31
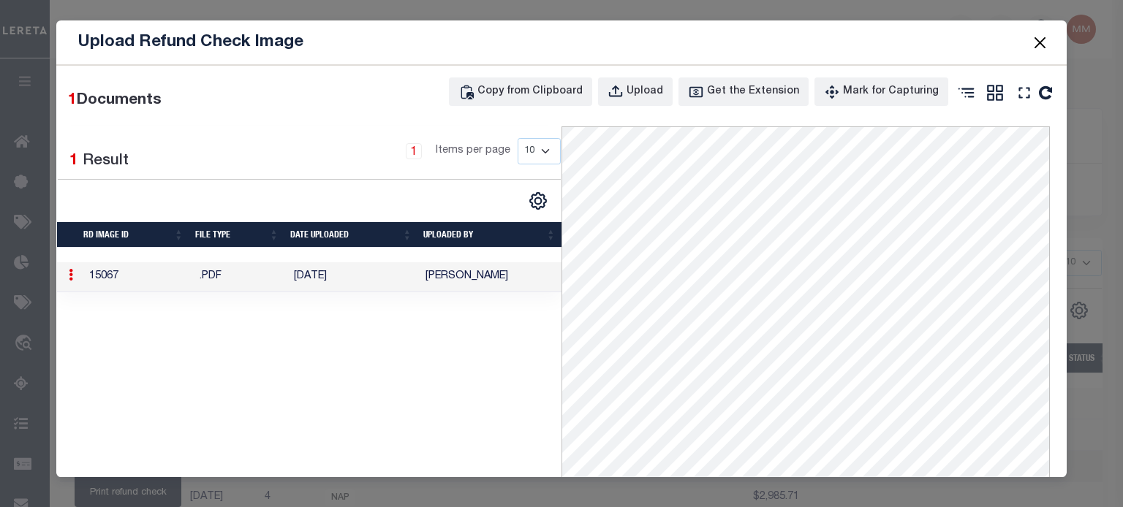
click at [834, 36] on button "Close" at bounding box center [1039, 42] width 19 height 19
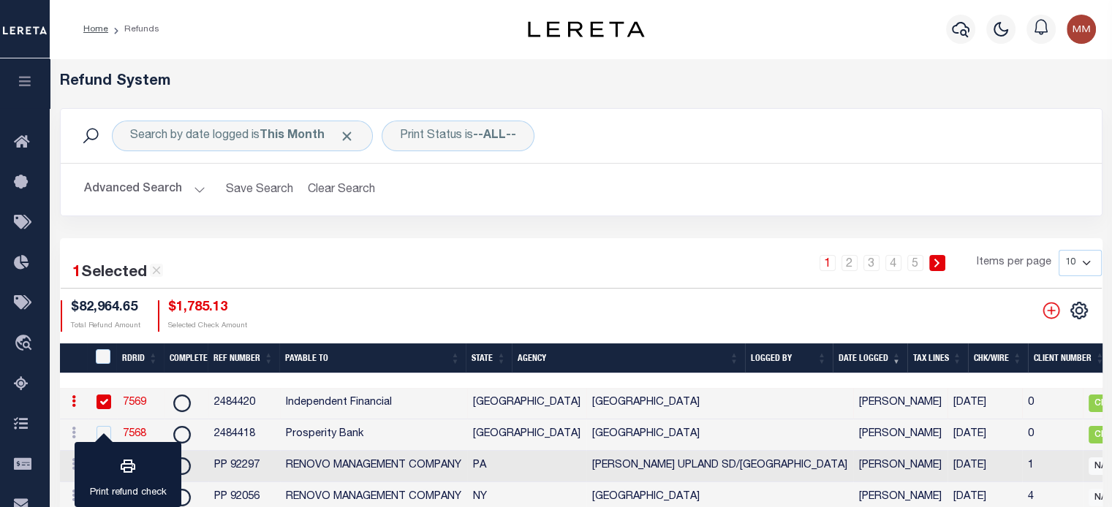
scroll to position [0, 0]
click at [130, 399] on link "7569" at bounding box center [134, 403] width 23 height 10
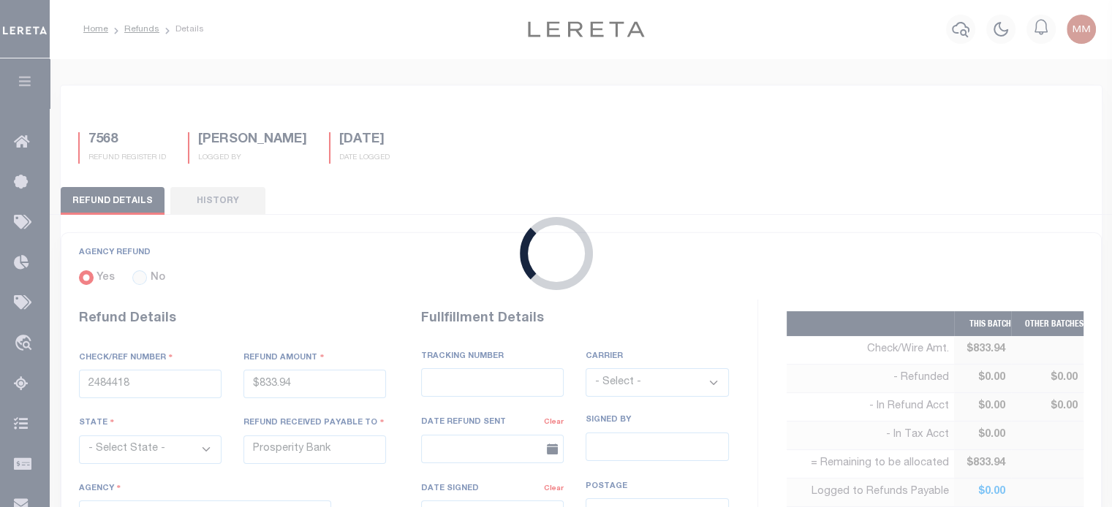
type input "2484420"
type input "$1,785.13"
type input "Independent Financial"
select select
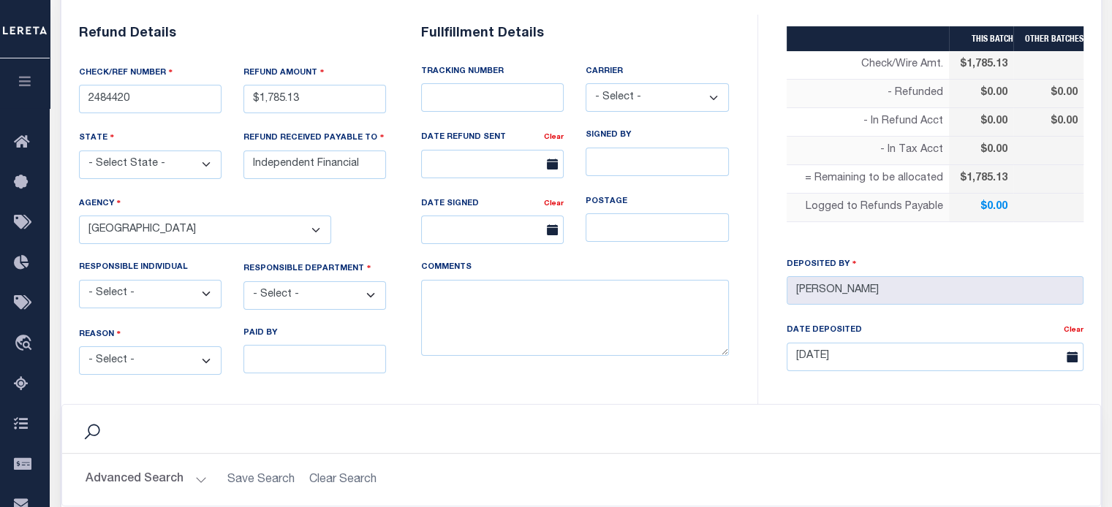
scroll to position [292, 0]
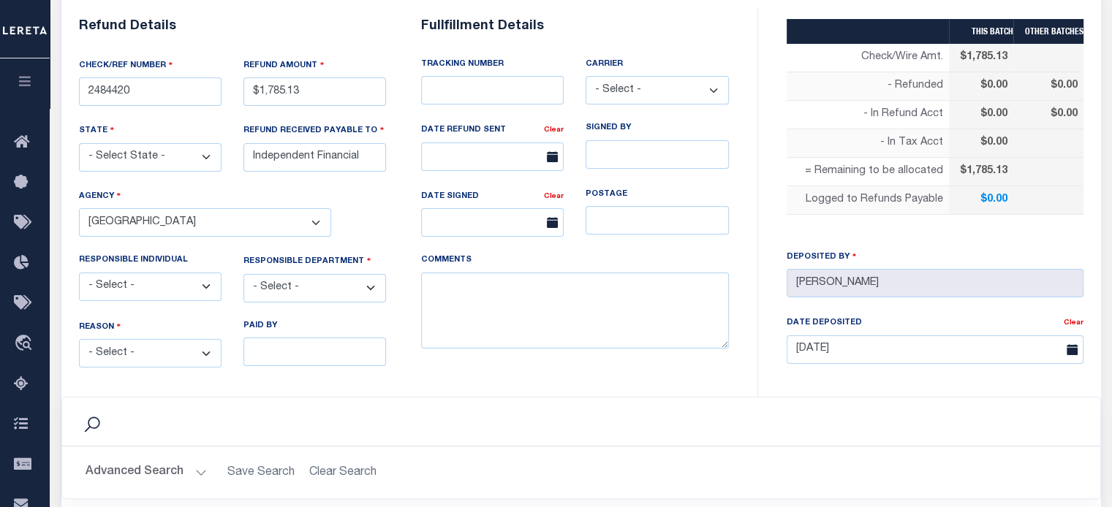
click at [137, 349] on select "- Select - Change In Value Discount Applied Duplicate Payment Exemption Applied…" at bounding box center [150, 353] width 143 height 29
select select "OVP"
click at [79, 339] on select "- Select - Change In Value Discount Applied Duplicate Payment Exemption Applied…" at bounding box center [150, 353] width 143 height 29
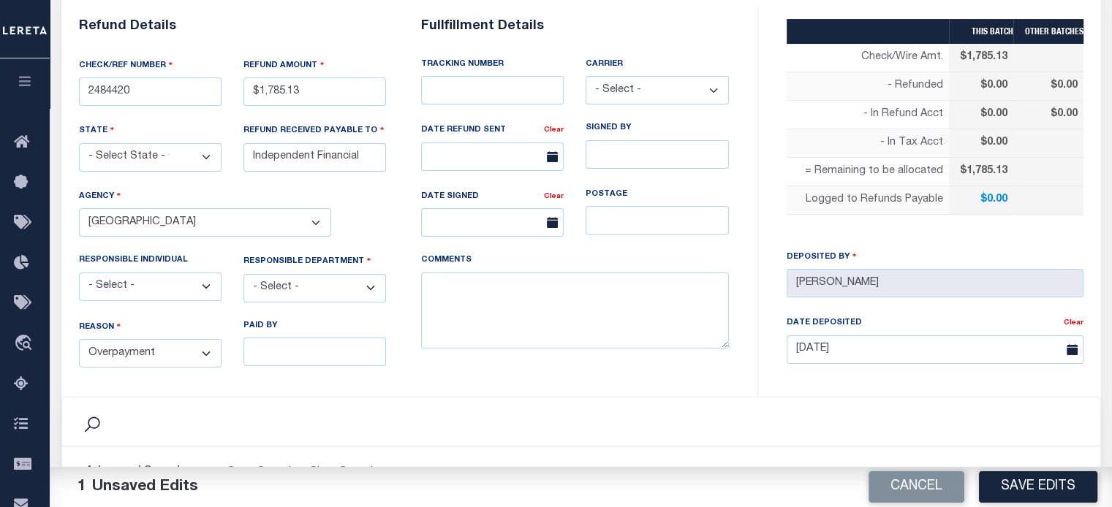
click at [307, 281] on select "- Select - 3rd Party Accounting AI Collector Customer Customer Service FactR JA…" at bounding box center [314, 288] width 143 height 29
select select "COL"
click at [243, 274] on select "- Select - 3rd Party Accounting AI Collector Customer Customer Service FactR JA…" at bounding box center [314, 288] width 143 height 29
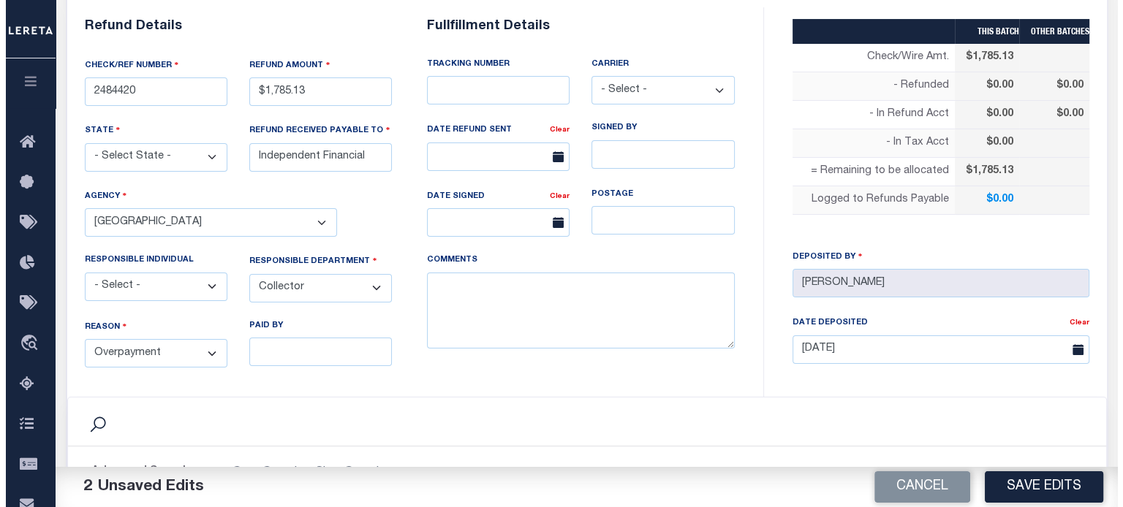
scroll to position [585, 0]
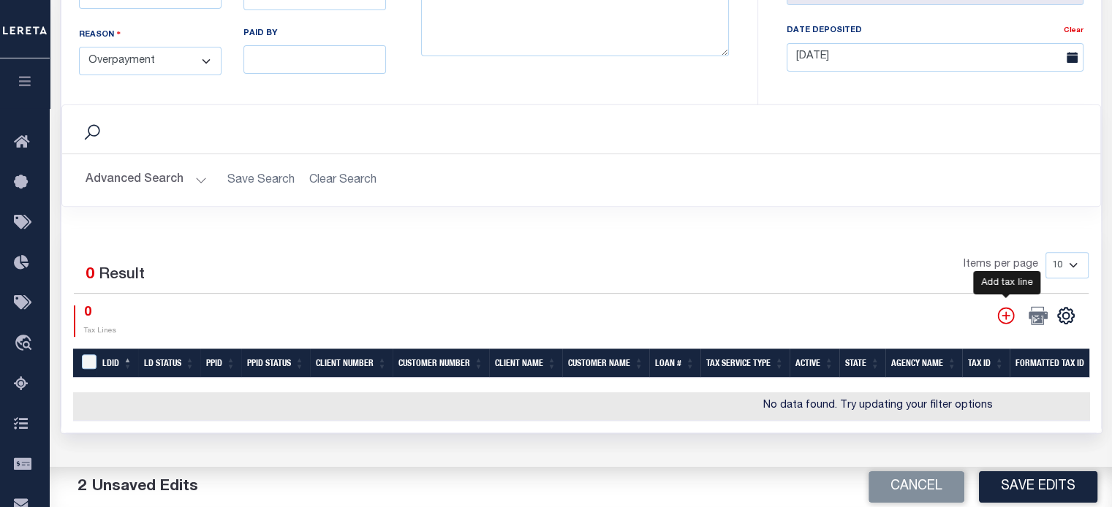
click at [834, 306] on icon "" at bounding box center [1005, 315] width 19 height 19
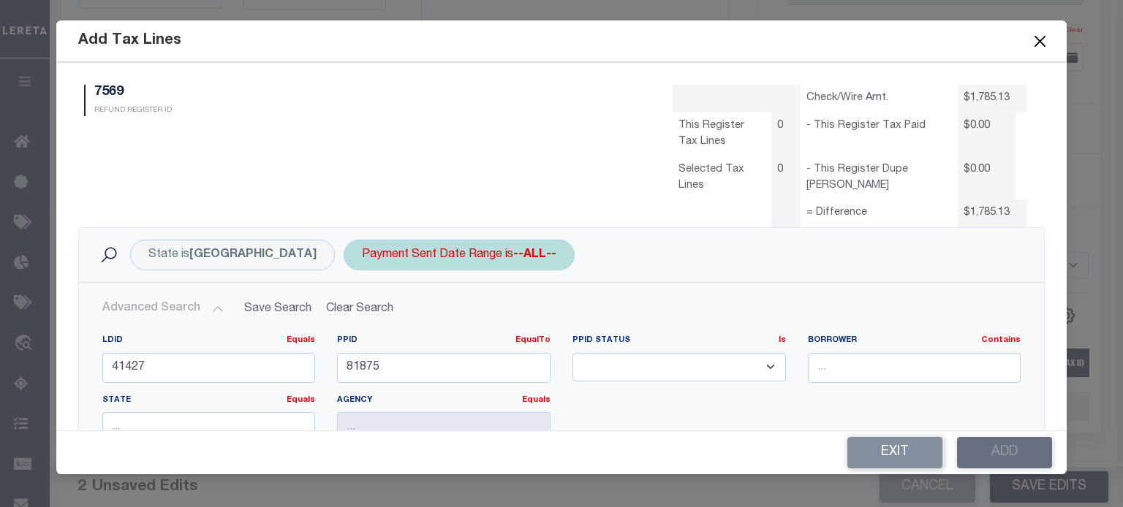
select select "100"
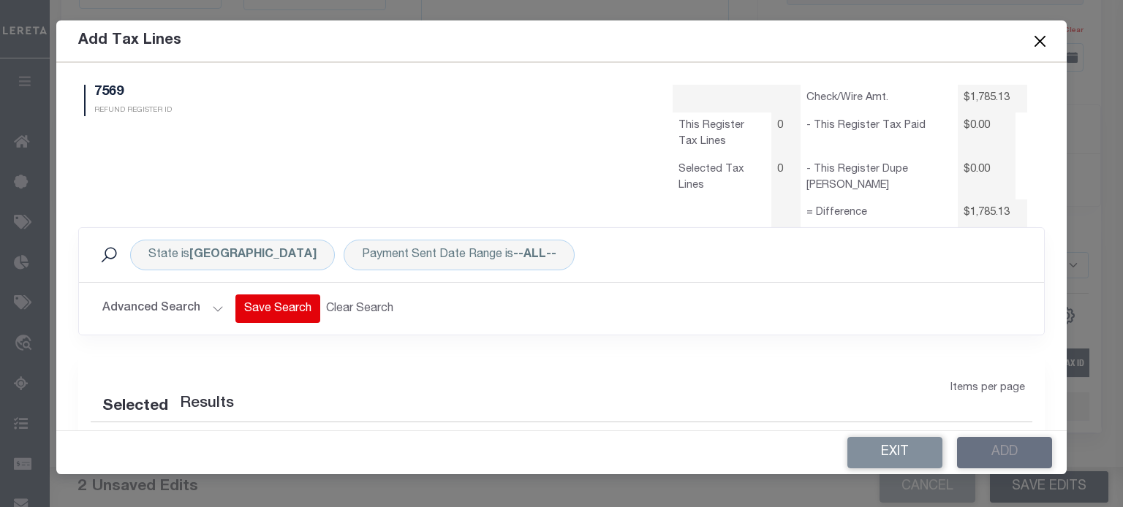
select select "100"
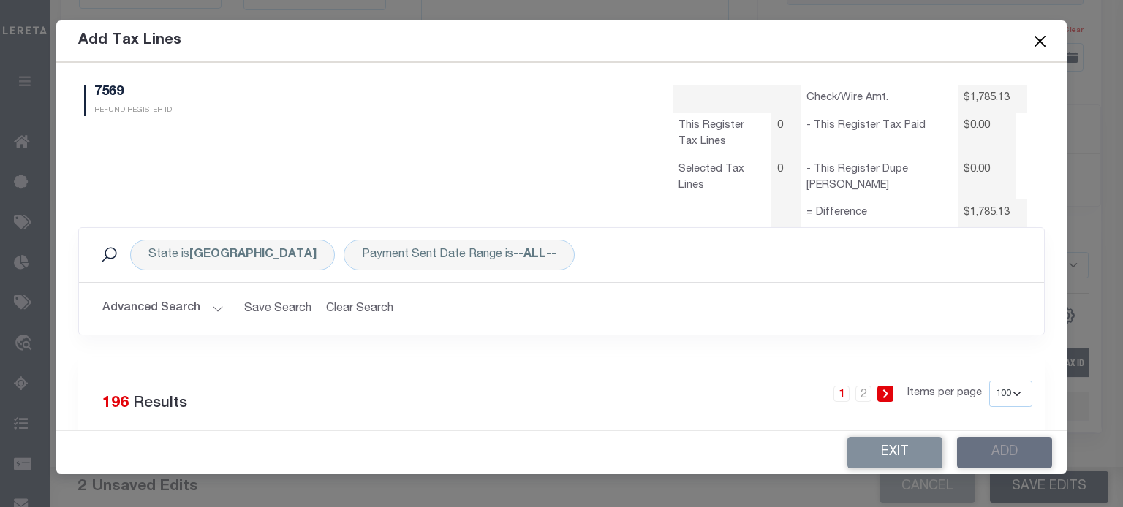
drag, startPoint x: 221, startPoint y: 305, endPoint x: 214, endPoint y: 301, distance: 8.2
click at [220, 305] on h2 "Advanced Search Save Search Clear Search RefundAddTaxLinesGridWrapper_dynamicta…" at bounding box center [561, 309] width 941 height 29
drag, startPoint x: 218, startPoint y: 306, endPoint x: 216, endPoint y: 296, distance: 10.5
click at [218, 303] on button "Advanced Search" at bounding box center [162, 309] width 121 height 29
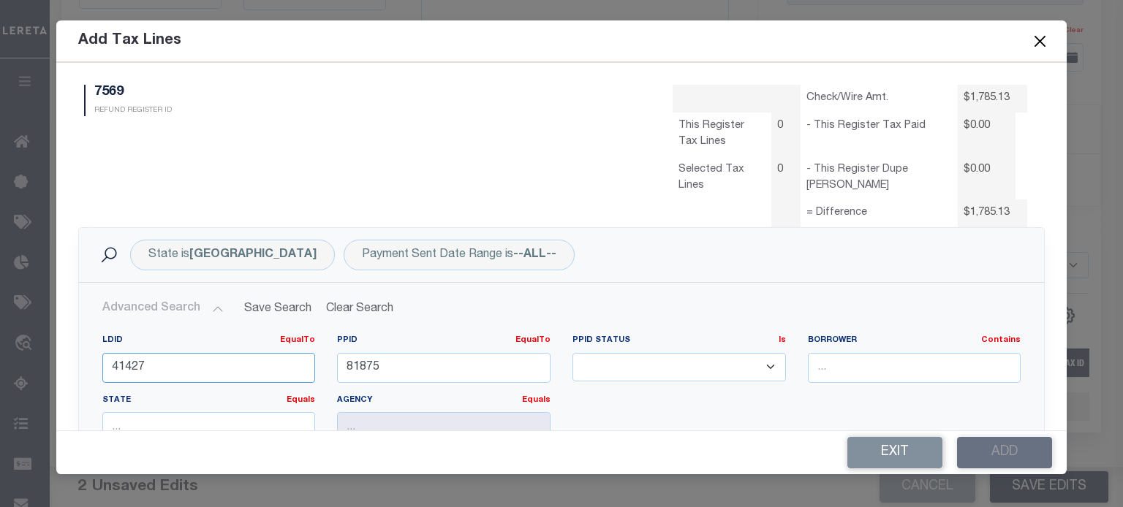
drag, startPoint x: 156, startPoint y: 362, endPoint x: -304, endPoint y: 307, distance: 463.7
click at [0, 307] on html "Home Refunds Details Profile Sign out" at bounding box center [561, 35] width 1123 height 1241
type input "41490"
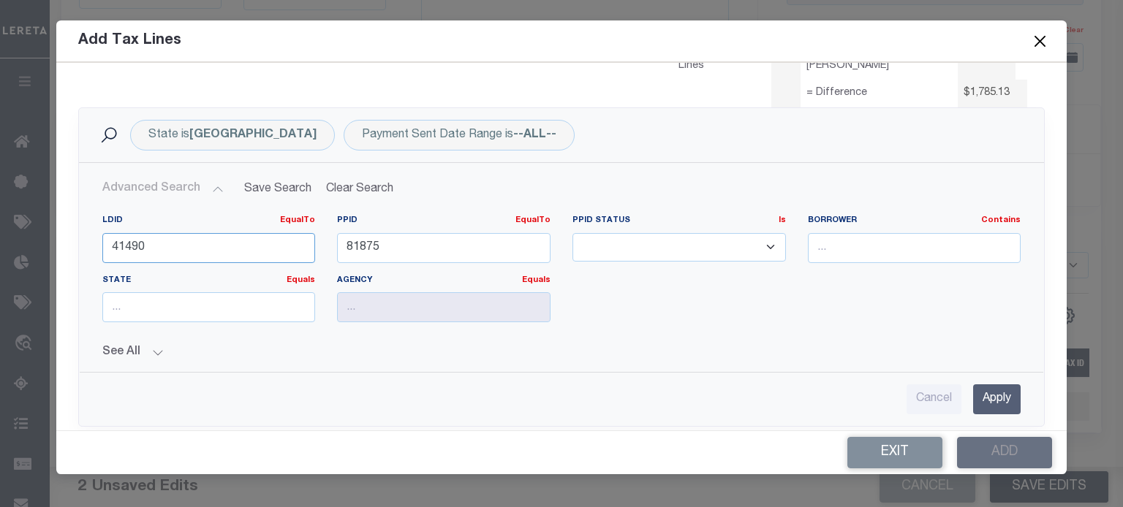
scroll to position [219, 0]
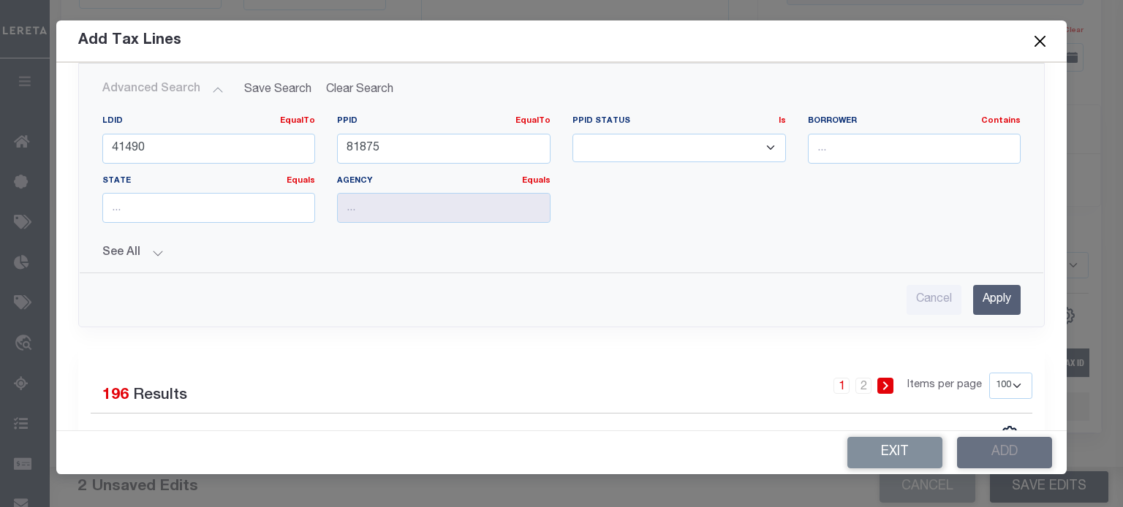
click at [834, 305] on input "Apply" at bounding box center [997, 300] width 48 height 30
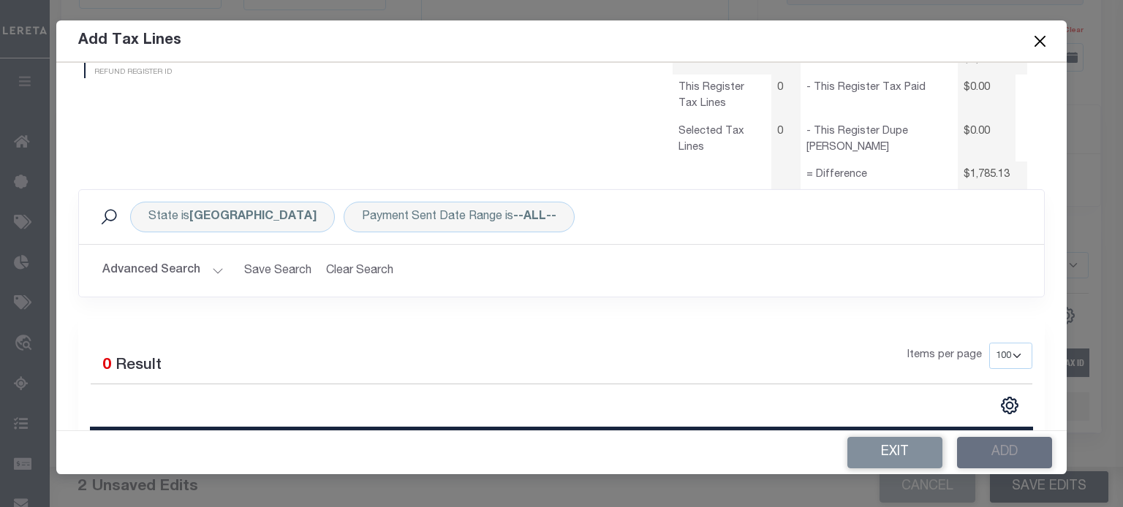
scroll to position [4, 0]
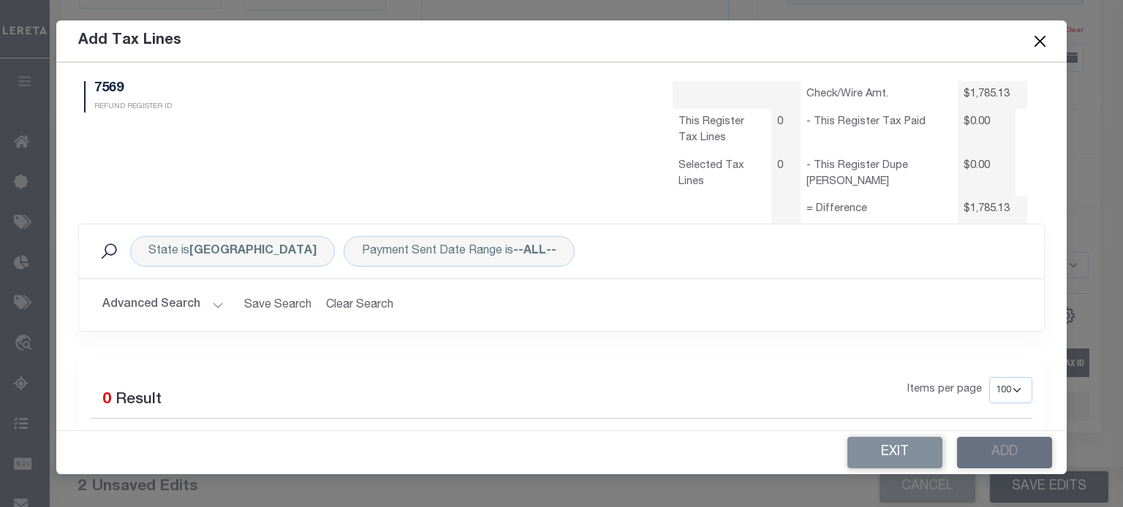
click at [208, 304] on button "Advanced Search" at bounding box center [162, 305] width 121 height 29
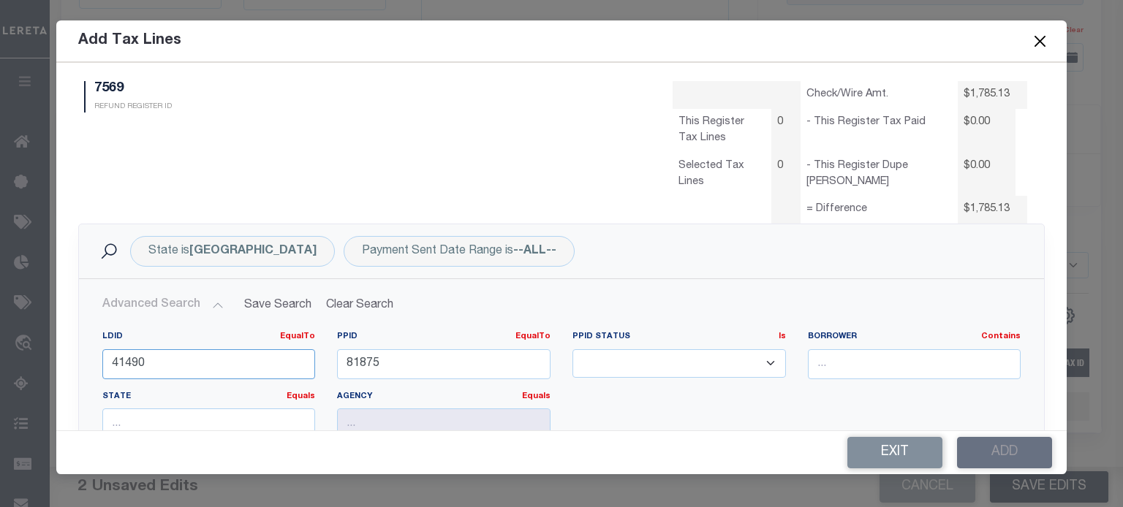
click at [67, 359] on div "State is TX Payment Sent Date Range is --ALL-- Search Advanced Search Save Sear…" at bounding box center [561, 394] width 988 height 341
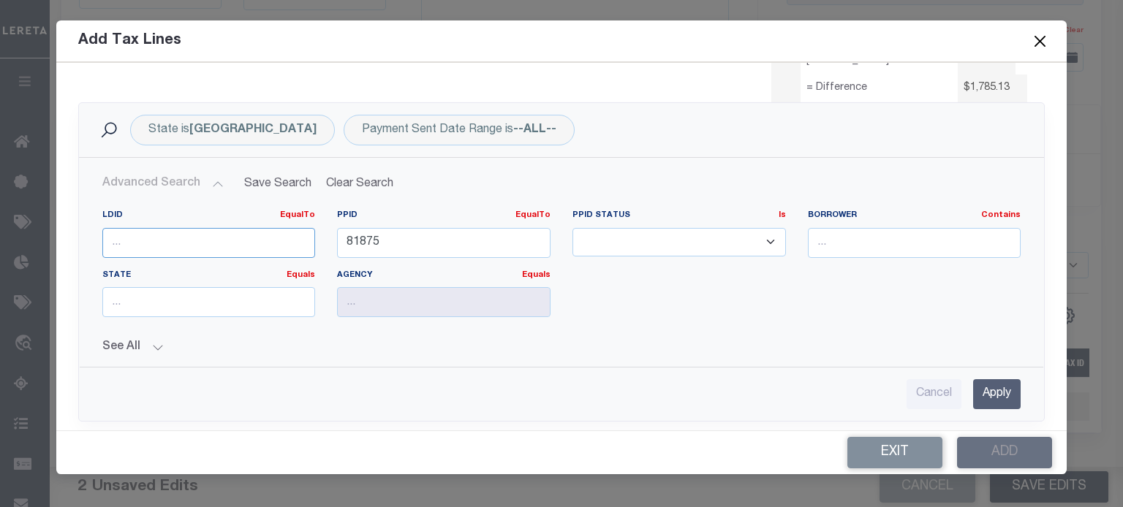
scroll to position [223, 0]
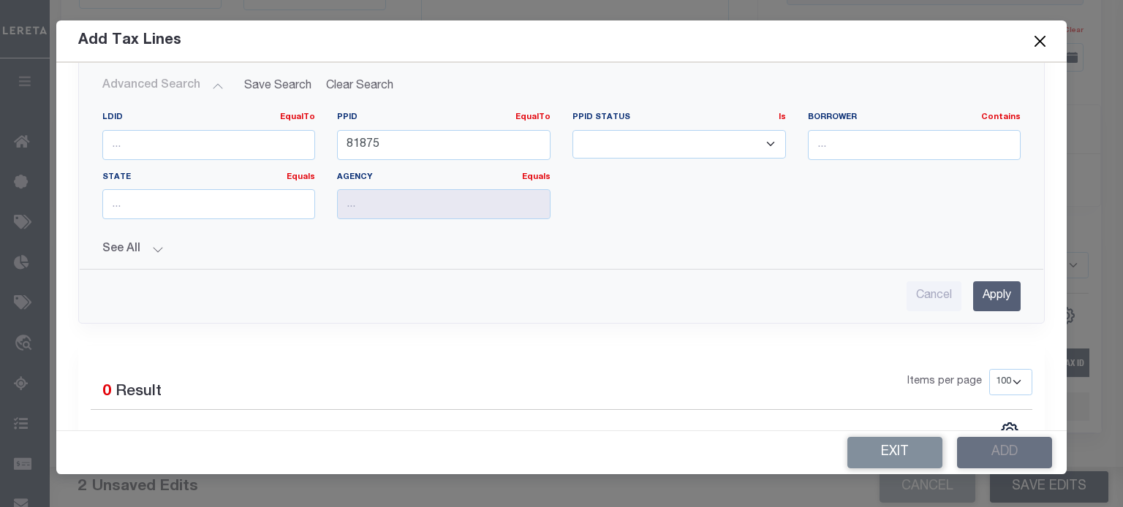
click at [834, 293] on input "Apply" at bounding box center [997, 296] width 48 height 30
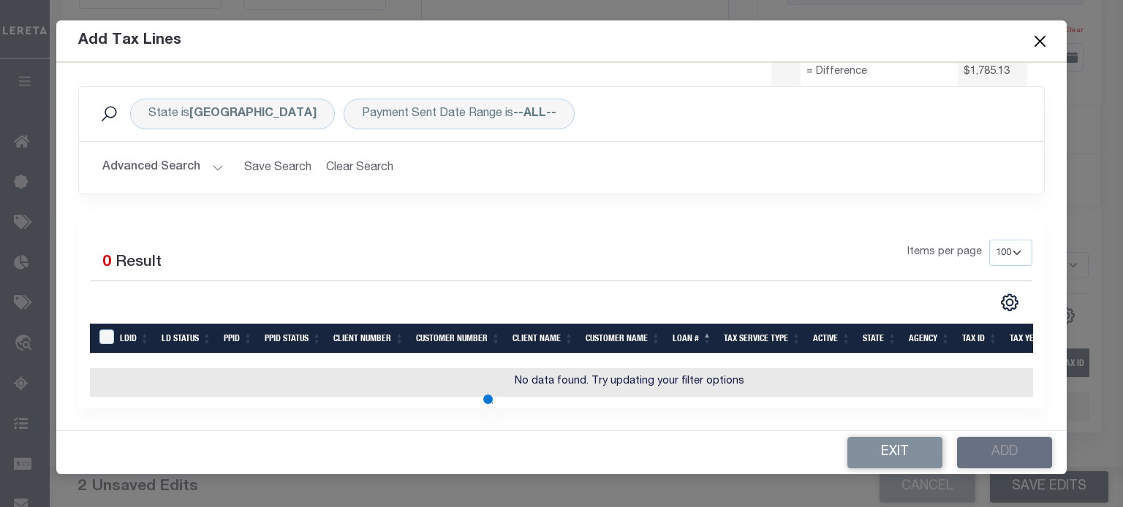
scroll to position [150, 0]
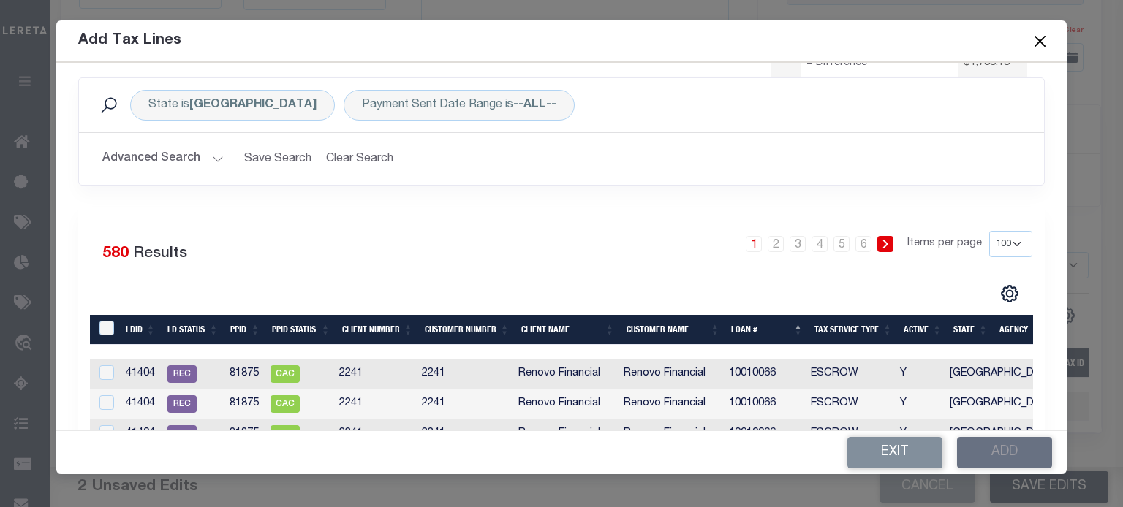
click at [834, 243] on select "10 25 50 100" at bounding box center [1010, 244] width 43 height 26
click at [834, 231] on select "10 25 50 100" at bounding box center [1010, 244] width 43 height 26
click at [746, 327] on th "Loan #" at bounding box center [766, 330] width 83 height 30
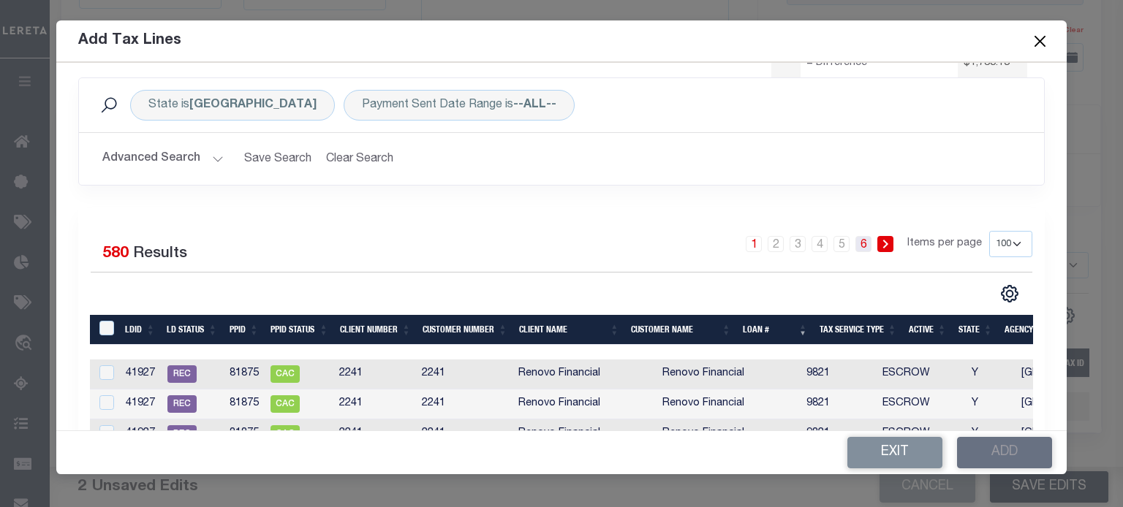
click at [834, 243] on link "6" at bounding box center [863, 244] width 16 height 16
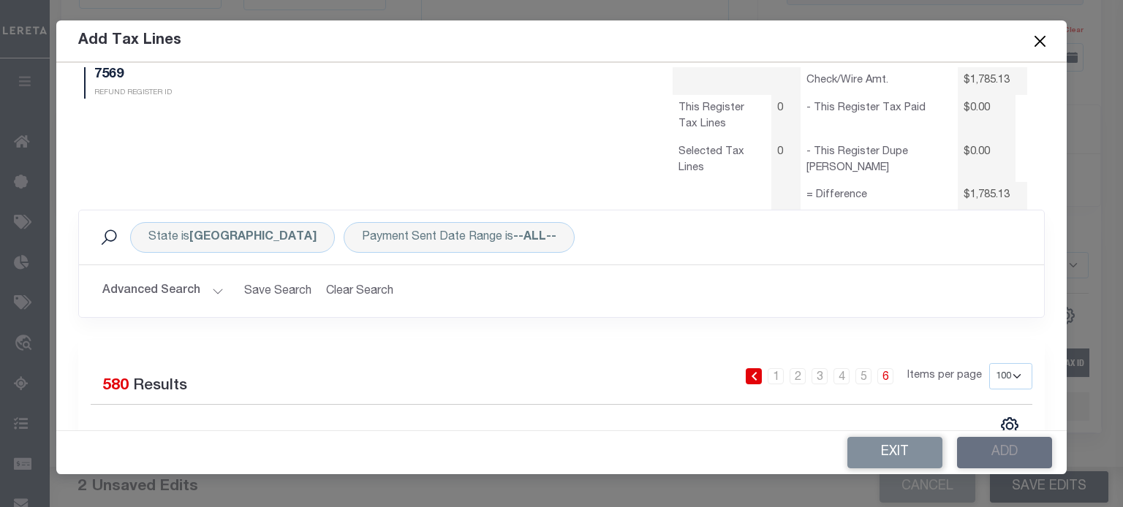
scroll to position [0, 0]
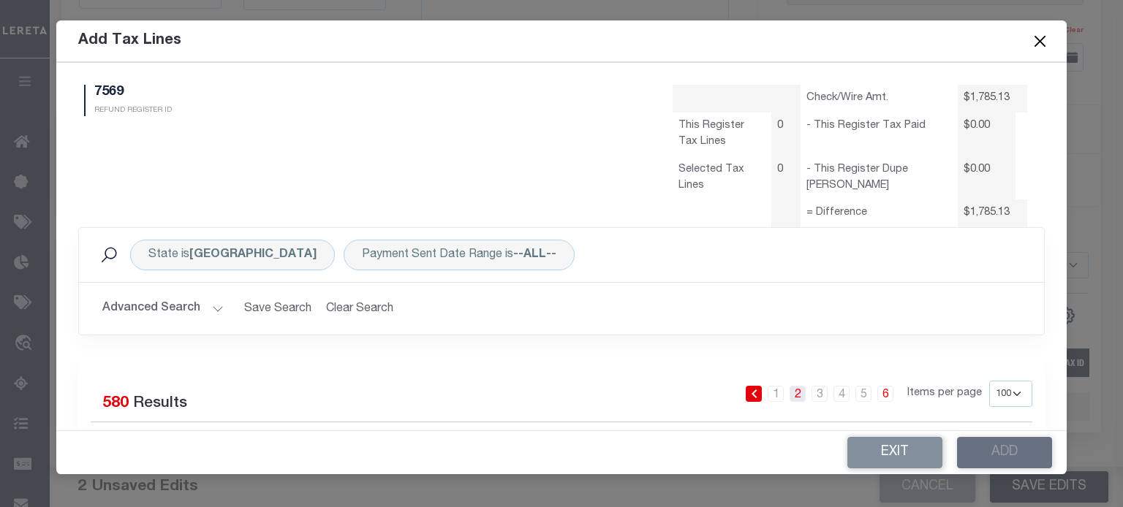
click at [789, 395] on link "2" at bounding box center [797, 394] width 16 height 16
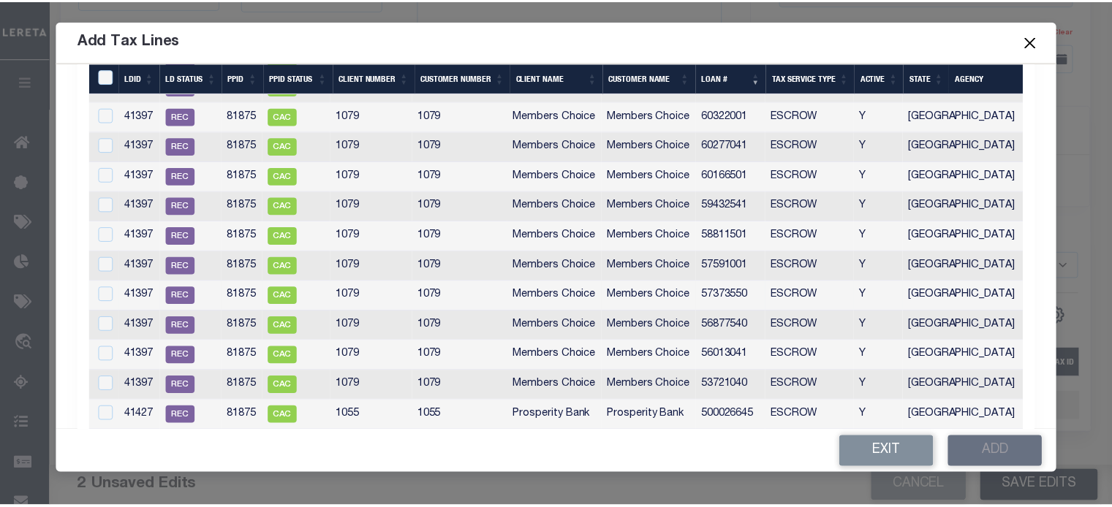
scroll to position [2885, 0]
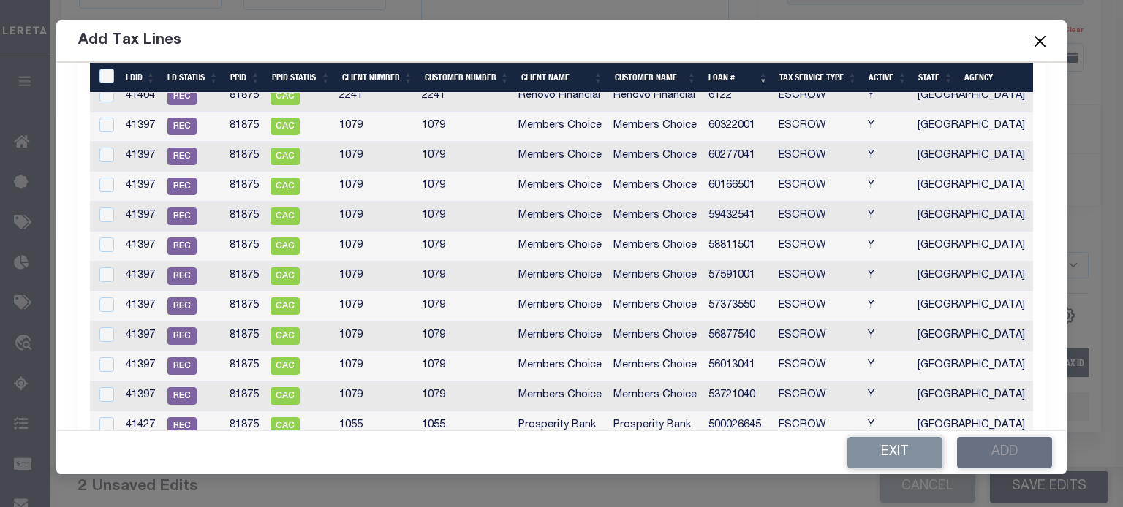
drag, startPoint x: 1043, startPoint y: 39, endPoint x: 1029, endPoint y: 39, distance: 13.9
click at [834, 39] on button "Close" at bounding box center [1039, 40] width 19 height 19
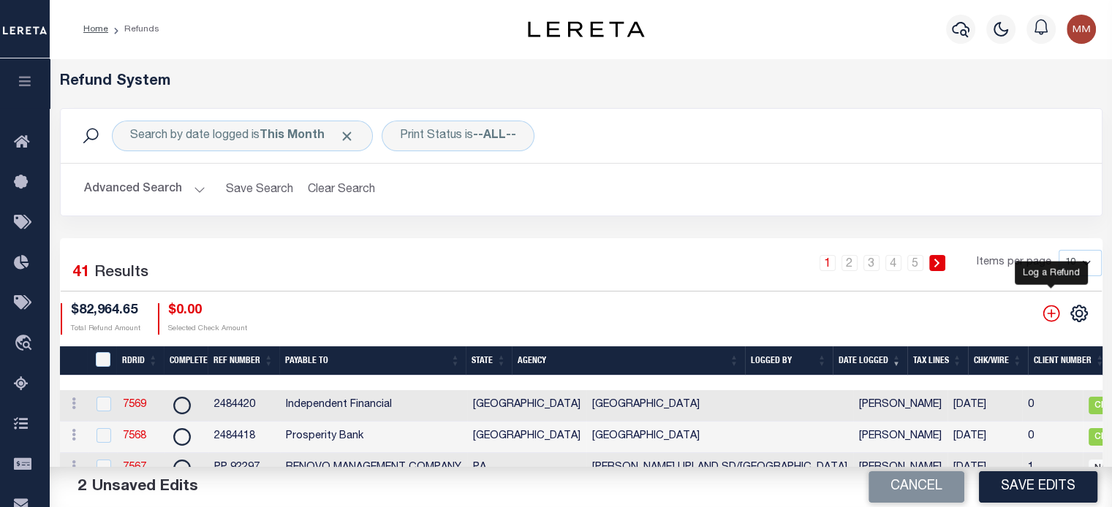
click at [834, 314] on icon "" at bounding box center [1050, 313] width 19 height 19
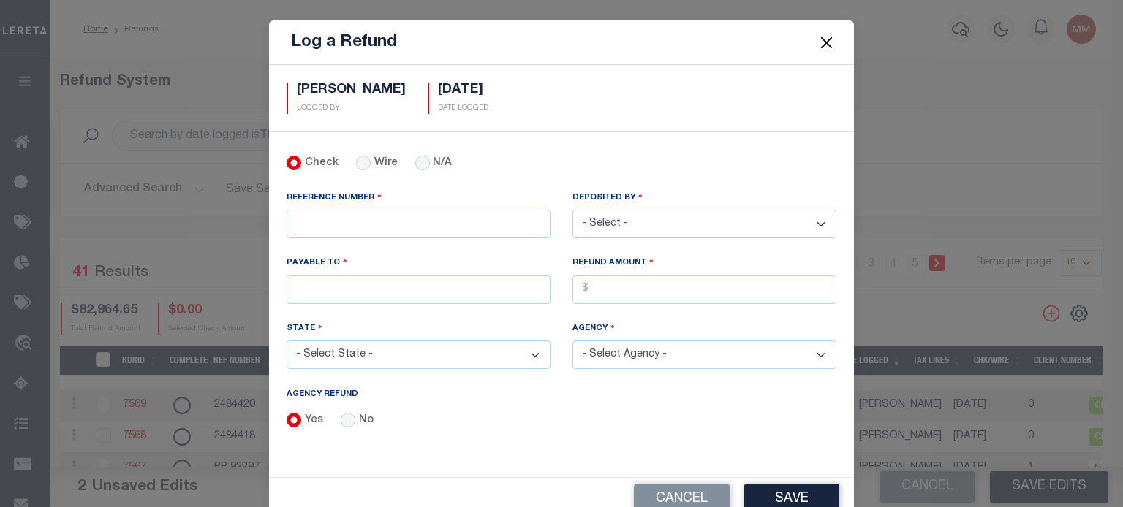
drag, startPoint x: 677, startPoint y: 221, endPoint x: 661, endPoint y: 221, distance: 16.8
click at [677, 221] on select "- Select - [PERSON_NAME] [PERSON_NAME] [PERSON_NAME] [PERSON_NAME] [PERSON_NAME…" at bounding box center [704, 224] width 264 height 29
select select "[PERSON_NAME]"
click at [572, 210] on select "- Select - [PERSON_NAME] [PERSON_NAME] [PERSON_NAME] [PERSON_NAME] [PERSON_NAME…" at bounding box center [704, 224] width 264 height 29
drag, startPoint x: 352, startPoint y: 292, endPoint x: 351, endPoint y: 299, distance: 7.3
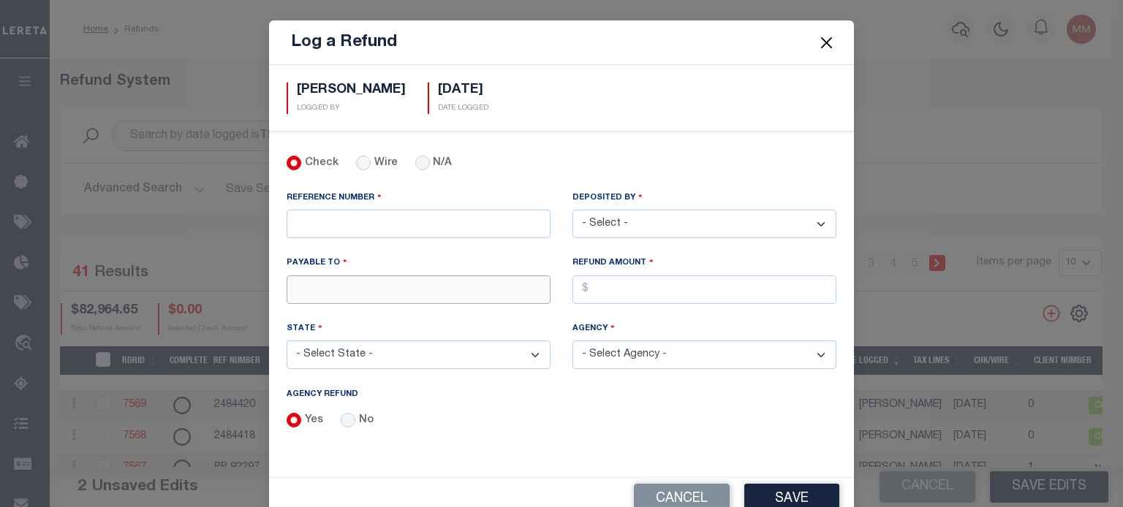
click at [352, 295] on input "PAYABLE TO" at bounding box center [418, 290] width 264 height 29
click at [335, 290] on input "PAYABLE TO" at bounding box center [418, 290] width 264 height 29
type input "LERETA LLC"
select select "CA"
drag, startPoint x: 357, startPoint y: 223, endPoint x: 342, endPoint y: 224, distance: 15.4
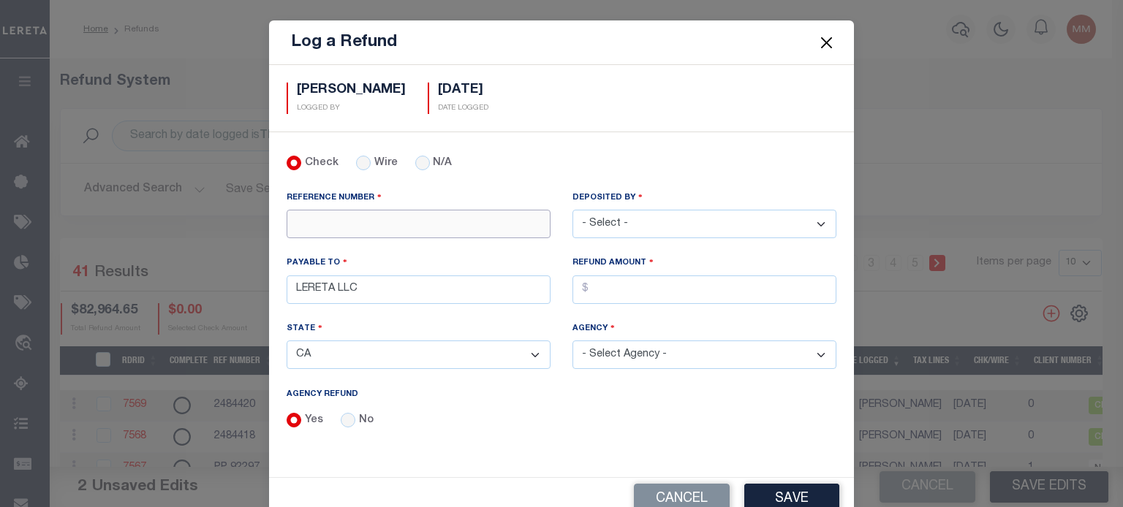
click at [357, 222] on input "REFERENCE NUMBER" at bounding box center [418, 224] width 264 height 29
type input "655"
click at [326, 349] on select "- Select State - [US_STATE] AL AR AZ CA CO [GEOGRAPHIC_DATA] [GEOGRAPHIC_DATA] …" at bounding box center [418, 355] width 264 height 29
select select "NY"
click at [286, 341] on select "- Select State - [US_STATE] AL AR AZ CA CO [GEOGRAPHIC_DATA] [GEOGRAPHIC_DATA] …" at bounding box center [418, 355] width 264 height 29
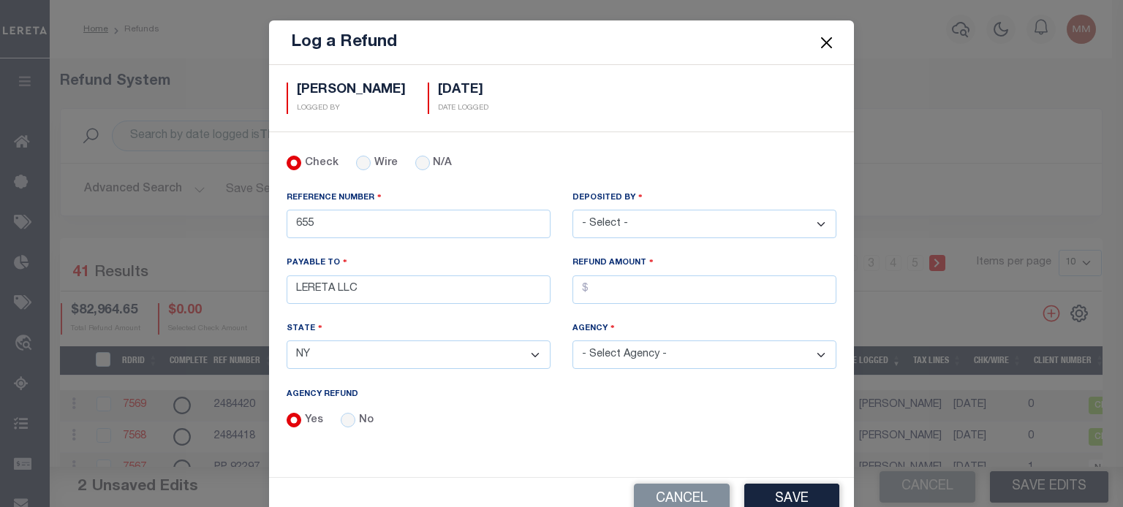
click at [658, 352] on select "- Select Agency - [PERSON_NAME][GEOGRAPHIC_DATA] [PERSON_NAME][GEOGRAPHIC_DATA]…" at bounding box center [704, 355] width 264 height 29
select select "3605316006"
click at [572, 341] on select "- Select Agency - [PERSON_NAME][GEOGRAPHIC_DATA] [PERSON_NAME][GEOGRAPHIC_DATA]…" at bounding box center [704, 355] width 264 height 29
click at [786, 492] on button "Save" at bounding box center [791, 499] width 95 height 31
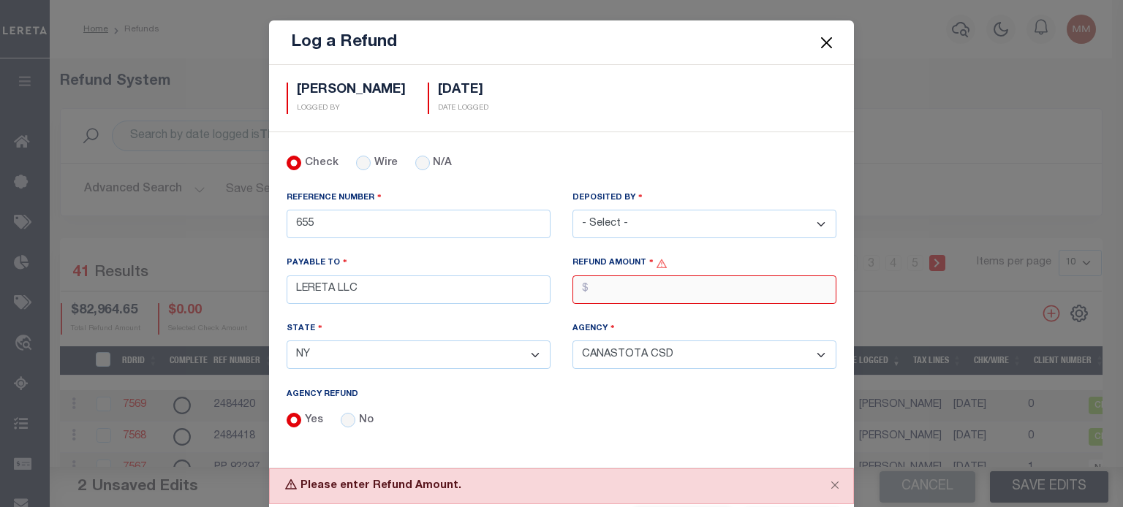
drag, startPoint x: 612, startPoint y: 289, endPoint x: 577, endPoint y: 281, distance: 35.3
click at [599, 287] on input "AGENCY REFUND" at bounding box center [704, 290] width 264 height 29
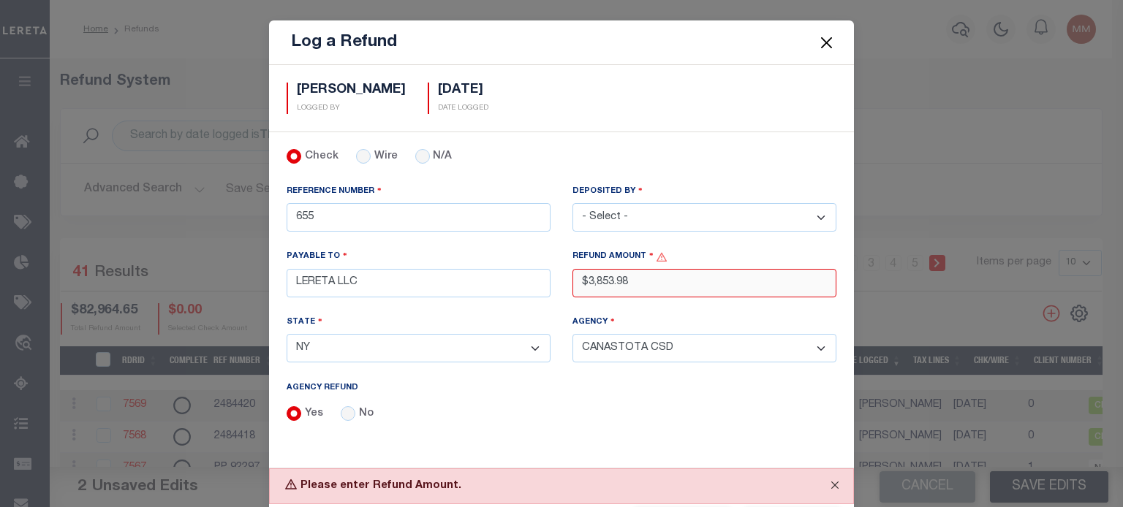
type input "$3,853.98"
click at [824, 485] on button "Close" at bounding box center [834, 485] width 37 height 32
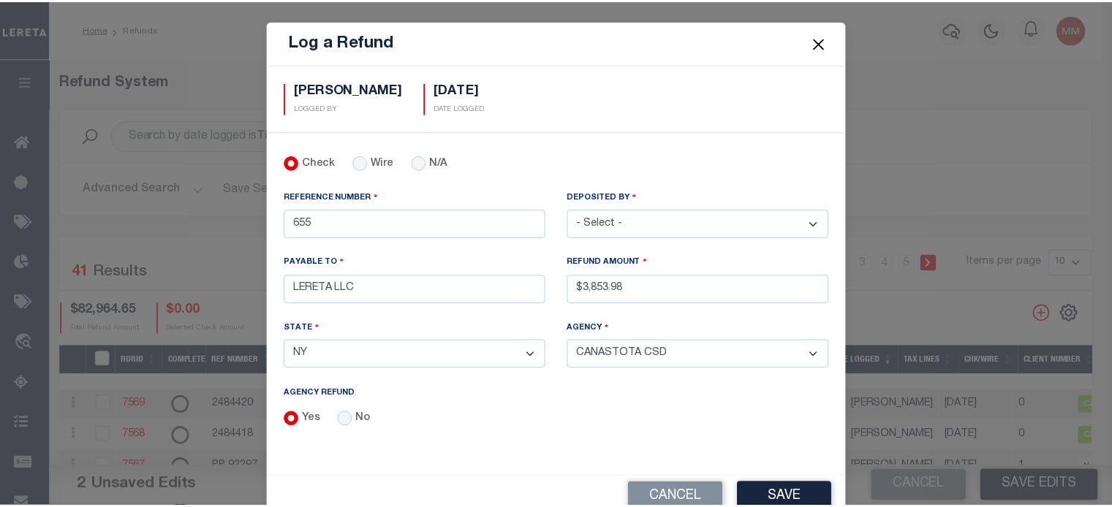
scroll to position [0, 0]
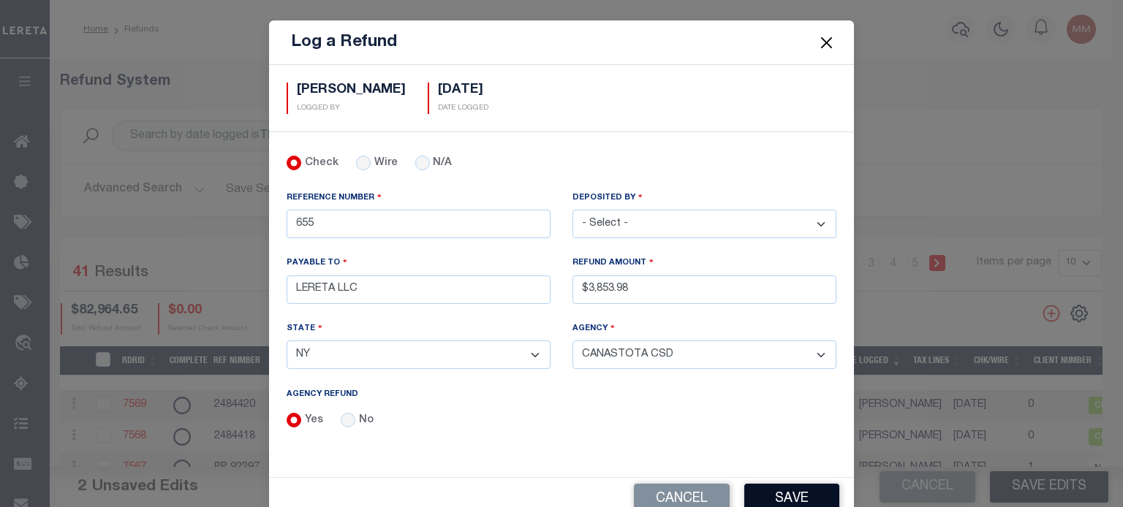
click at [760, 492] on button "Save" at bounding box center [791, 499] width 95 height 31
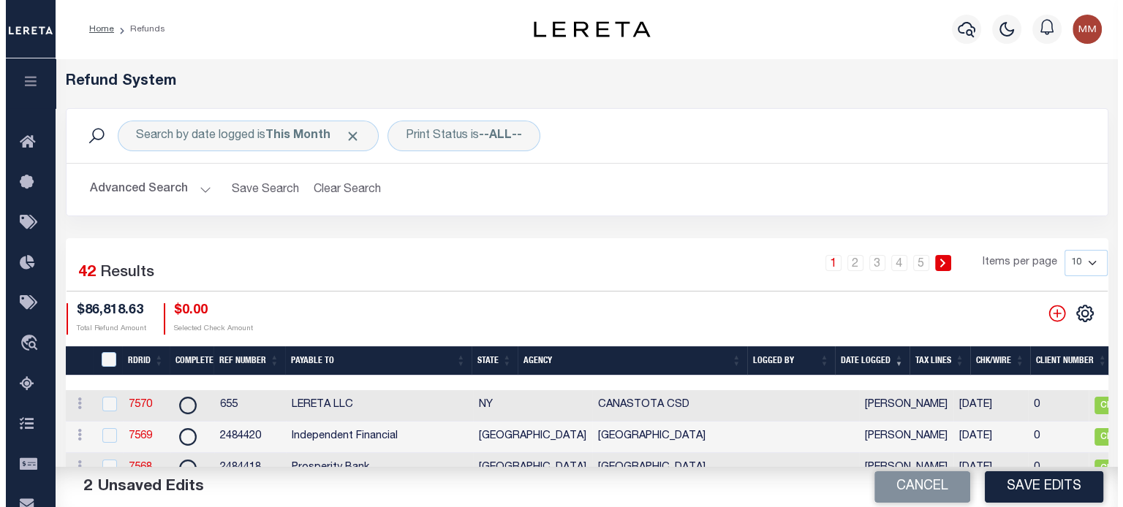
scroll to position [0, 771]
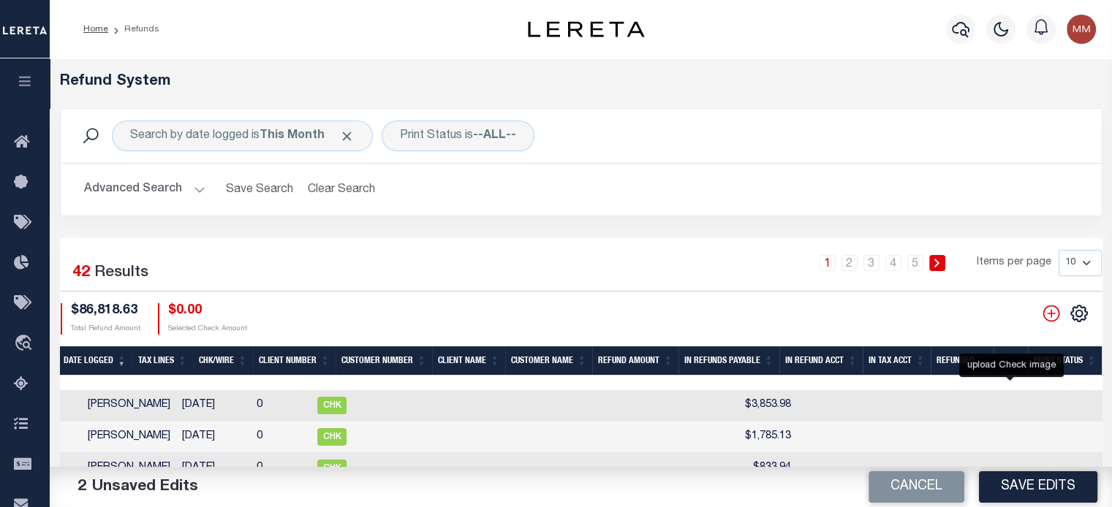
click at [834, 405] on icon at bounding box center [1129, 405] width 19 height 19
checkbox input "true"
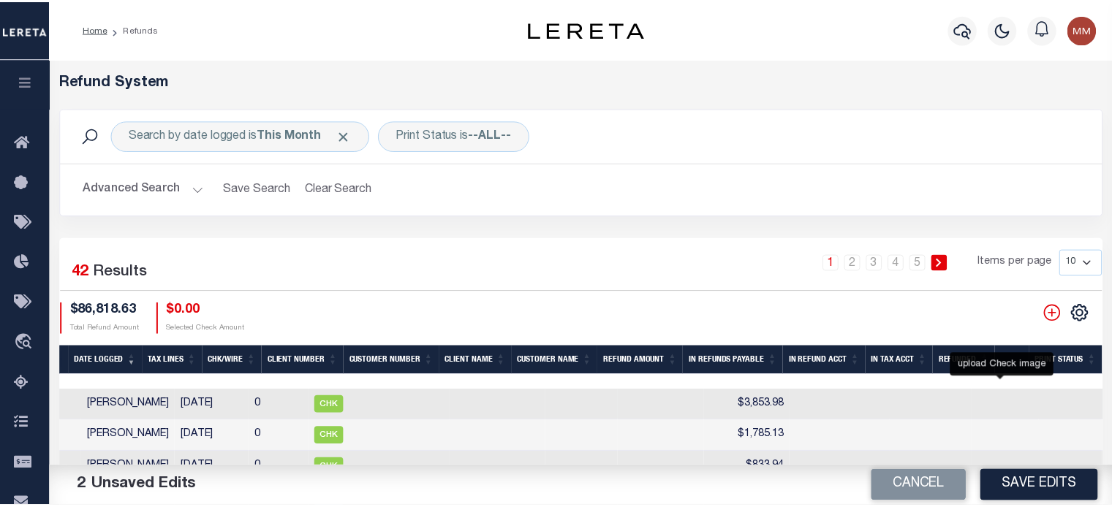
scroll to position [0, 760]
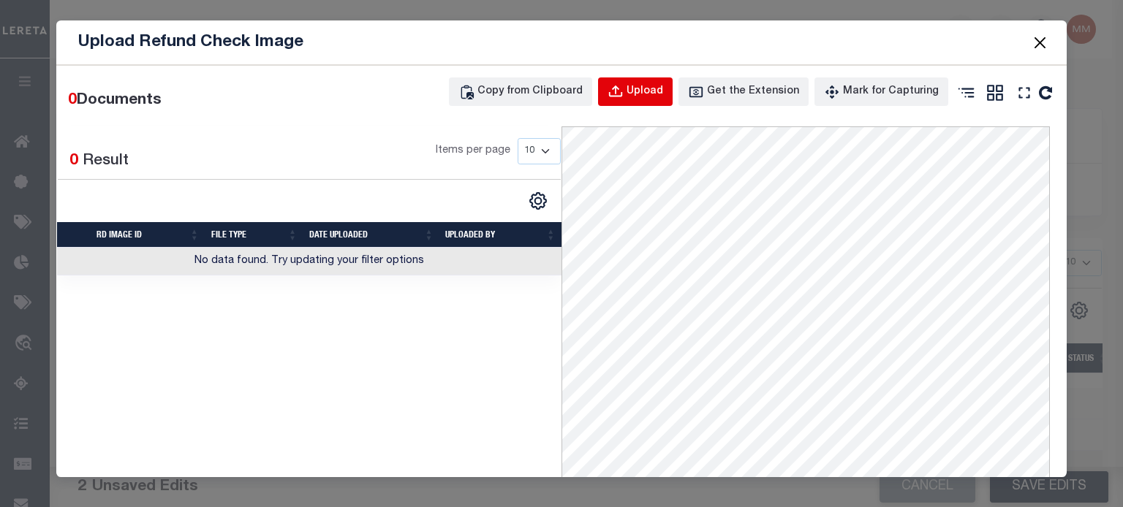
click at [641, 87] on div "Upload" at bounding box center [644, 92] width 37 height 16
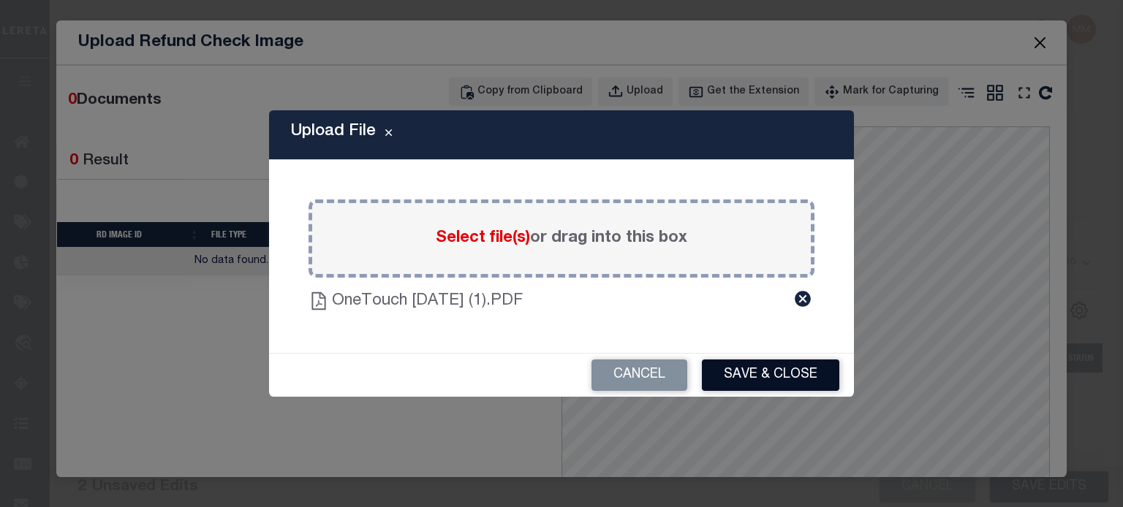
click at [767, 378] on button "Save & Close" at bounding box center [770, 375] width 137 height 31
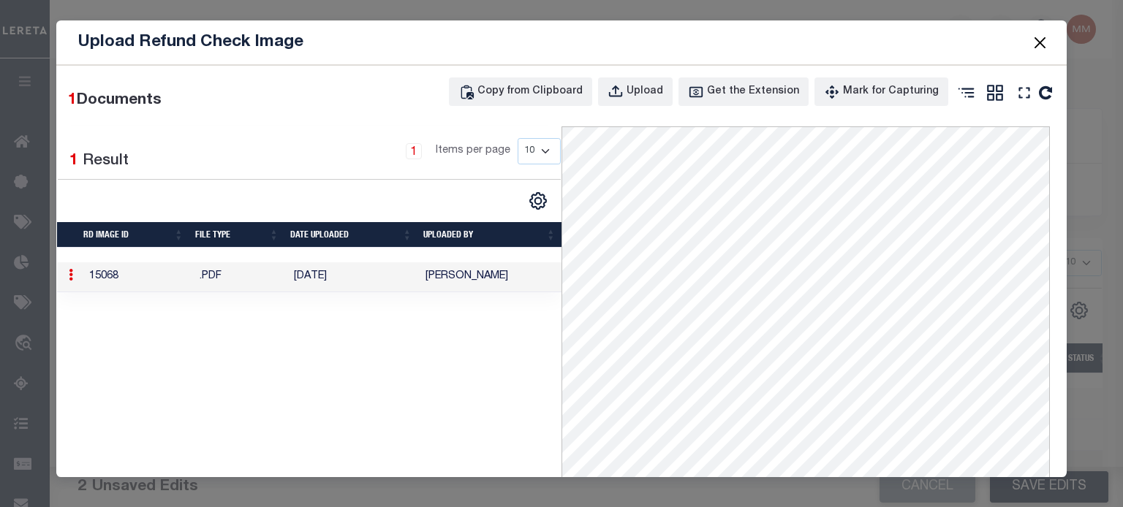
click at [834, 39] on button "Close" at bounding box center [1039, 42] width 19 height 19
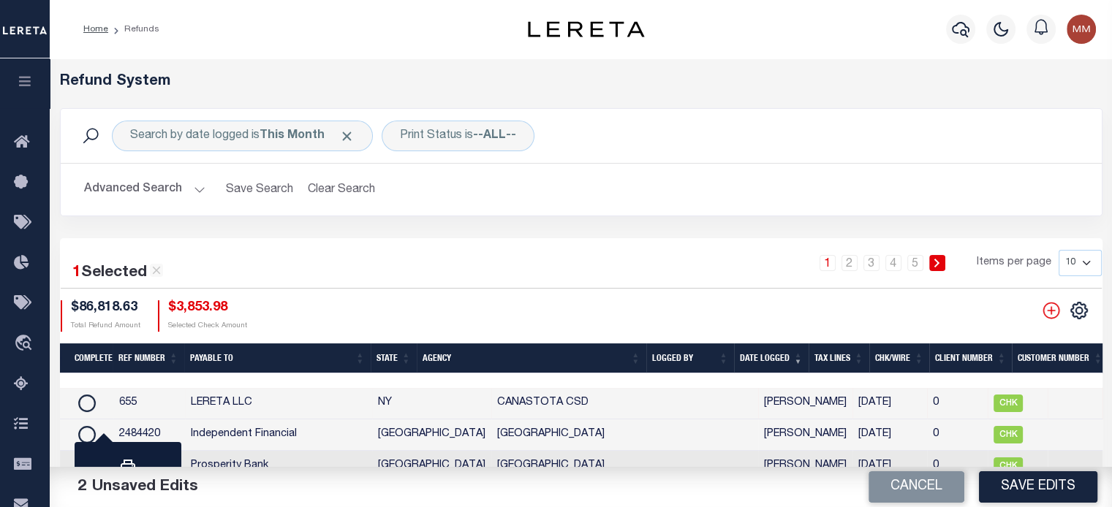
scroll to position [0, 0]
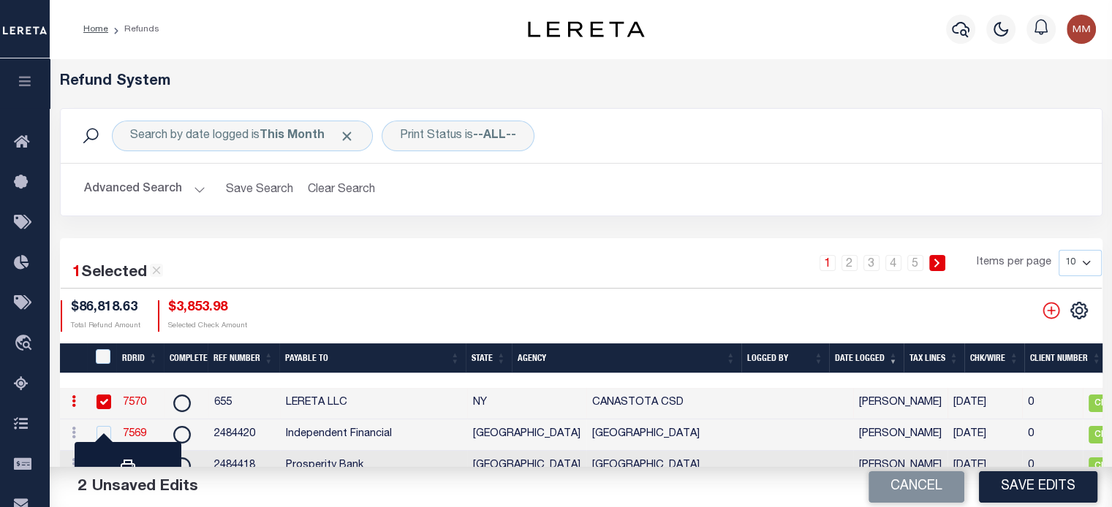
click at [137, 403] on link "7570" at bounding box center [134, 403] width 23 height 10
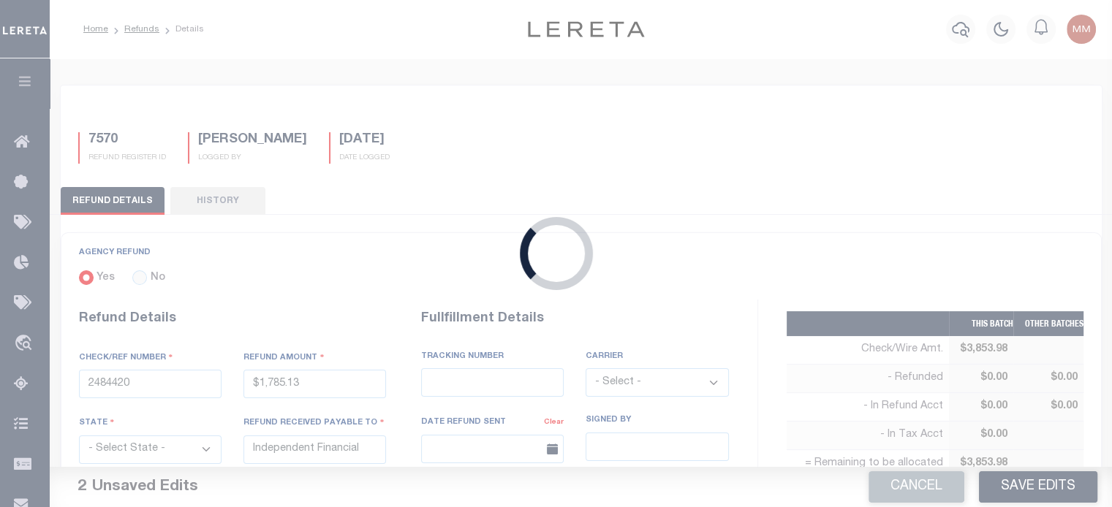
type input "655"
type input "$3,853.98"
select select "NY"
type input "LERETA LLC"
select select
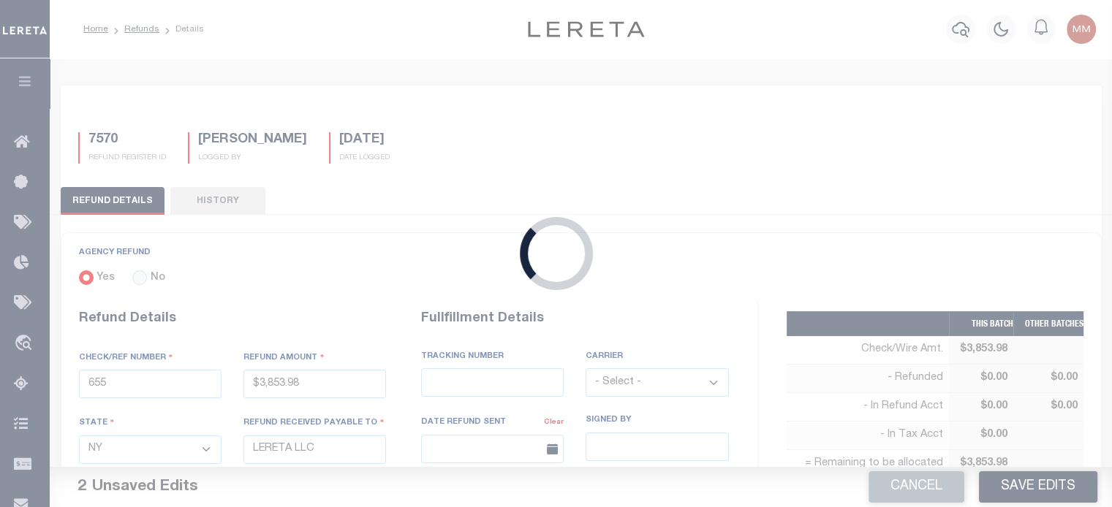
select select
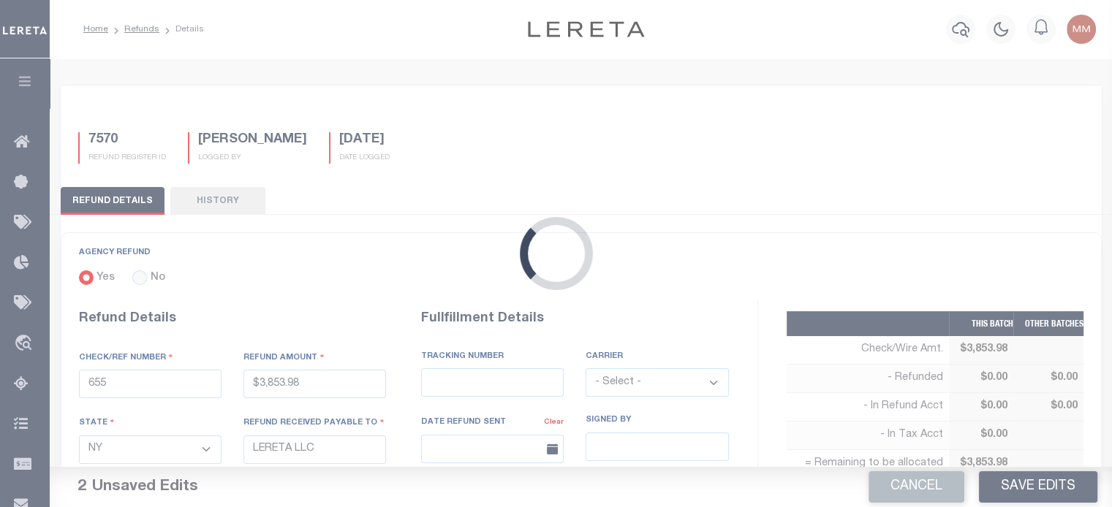
select select "3605316006"
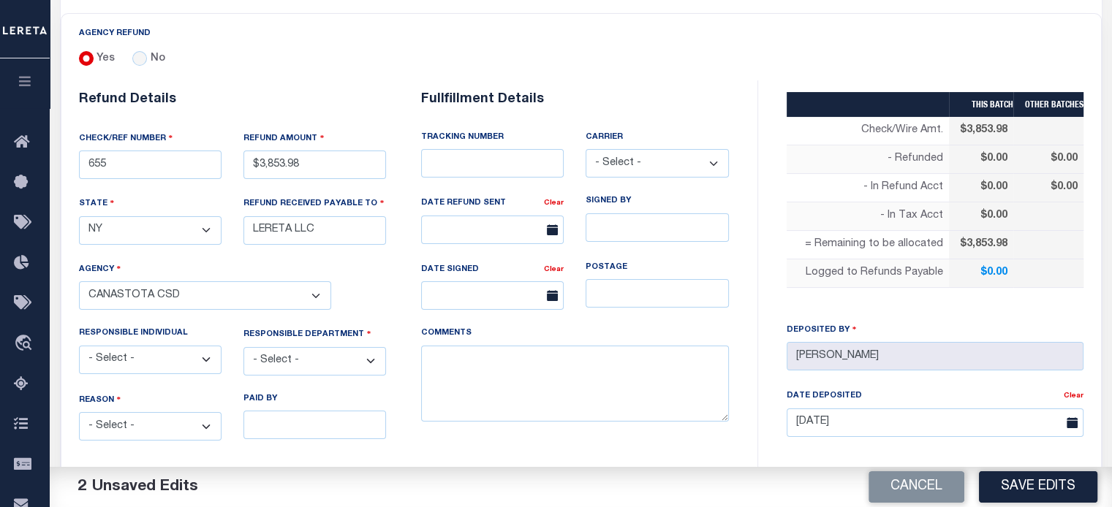
drag, startPoint x: 148, startPoint y: 418, endPoint x: 148, endPoint y: 406, distance: 11.7
click at [148, 417] on select "- Select - Change In Value Discount Applied Duplicate Payment Exemption Applied…" at bounding box center [150, 426] width 143 height 29
select select "OVP"
click at [79, 412] on select "- Select - Change In Value Discount Applied Duplicate Payment Exemption Applied…" at bounding box center [150, 426] width 143 height 29
click at [289, 349] on select "- Select - 3rd Party Accounting AI Collector Customer Customer Service FactR JA…" at bounding box center [314, 361] width 143 height 29
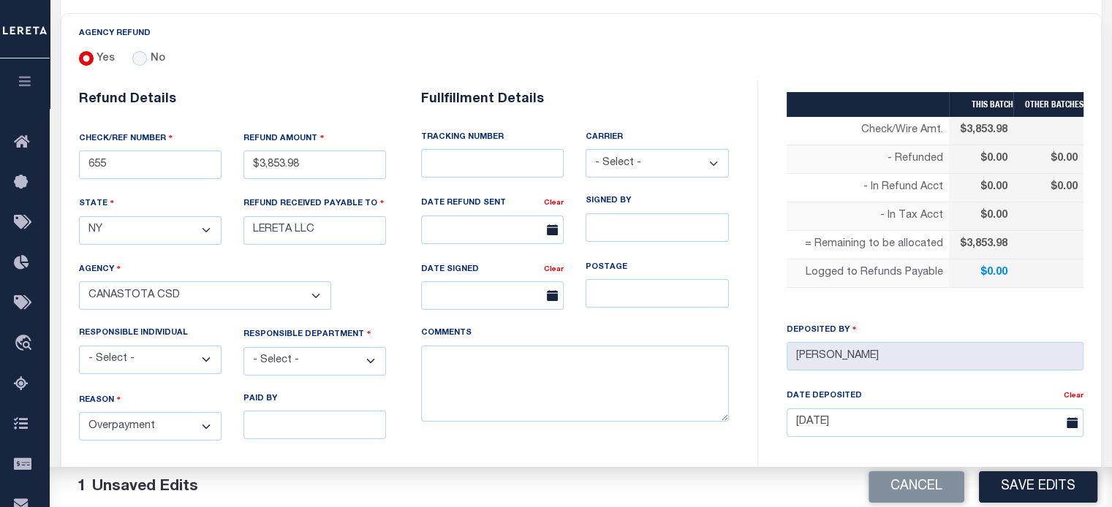
select select "COL"
click at [243, 347] on select "- Select - 3rd Party Accounting AI Collector Customer Customer Service FactR JA…" at bounding box center [314, 361] width 143 height 29
click at [466, 378] on textarea "COMMENTS" at bounding box center [575, 384] width 308 height 77
type textarea "e"
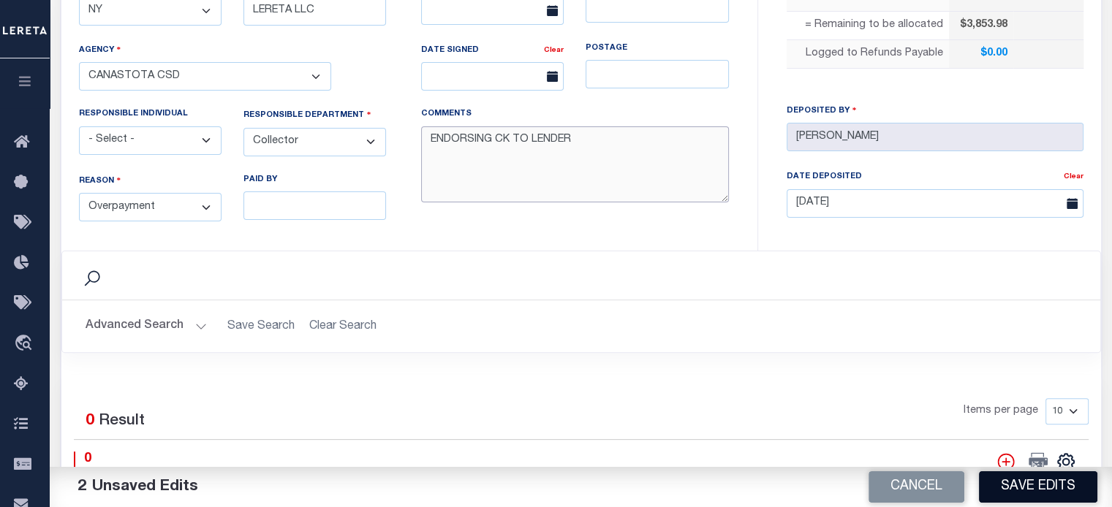
type textarea "ENDORSING CK TO LENDER"
drag, startPoint x: 1017, startPoint y: 487, endPoint x: 1017, endPoint y: 479, distance: 8.1
click at [834, 485] on button "Save Edits" at bounding box center [1038, 486] width 118 height 31
type input "$3,853.98"
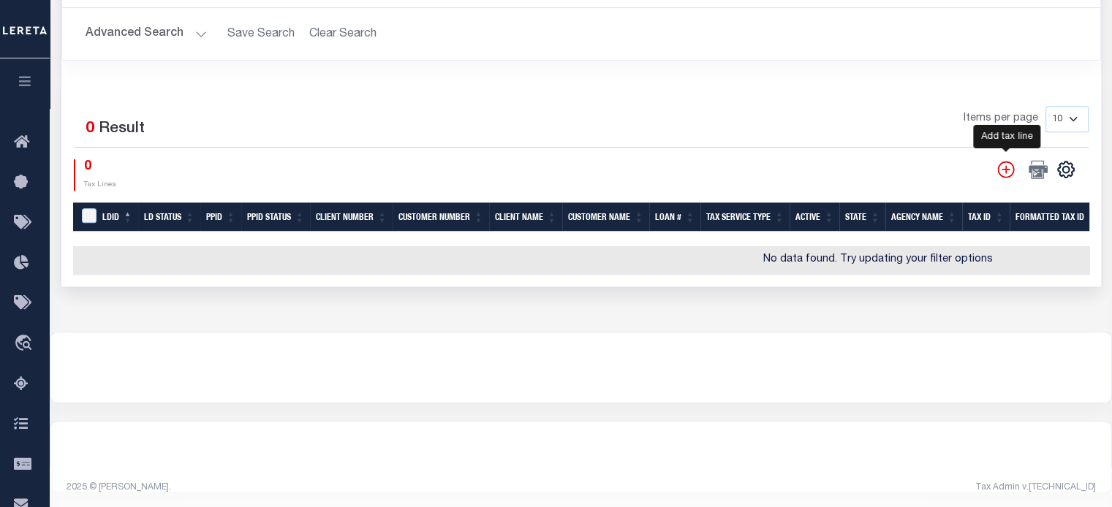
click at [834, 161] on icon "" at bounding box center [1005, 169] width 19 height 19
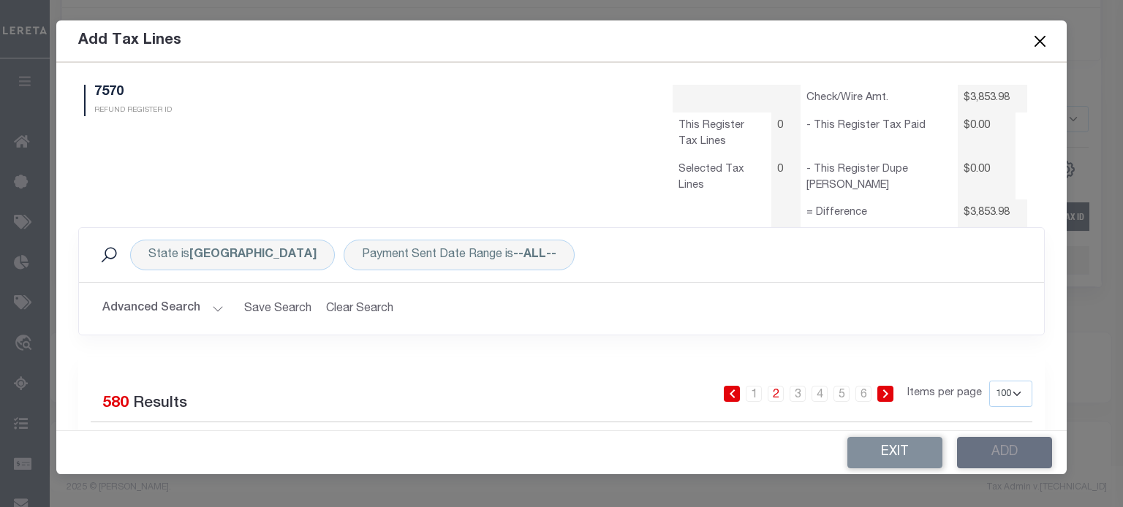
select select "100"
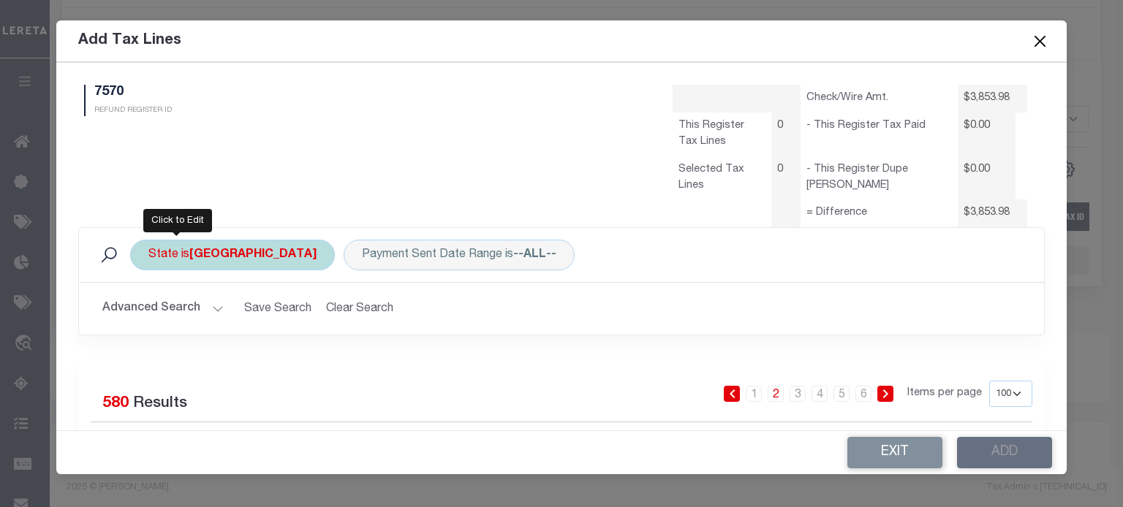
click at [191, 244] on div "State is [GEOGRAPHIC_DATA]" at bounding box center [232, 255] width 205 height 31
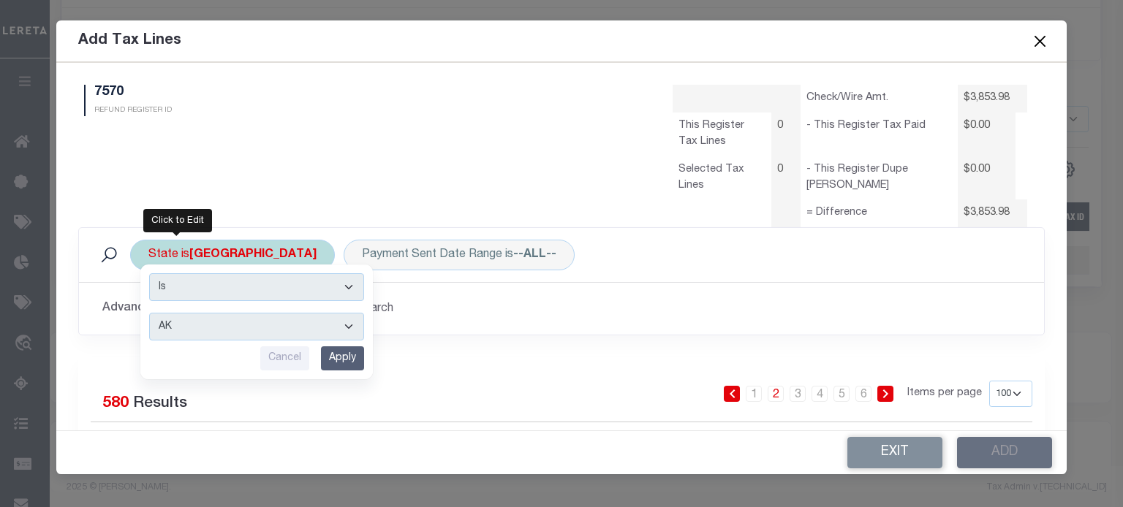
drag, startPoint x: 178, startPoint y: 324, endPoint x: 178, endPoint y: 316, distance: 8.0
click at [178, 322] on select "AK AL AR AZ CA CO CT DC DE FL [GEOGRAPHIC_DATA] GU HI IA ID IL IN KS [GEOGRAPHI…" at bounding box center [256, 327] width 215 height 28
select select "NY"
click at [149, 313] on select "AK AL AR AZ CA CO CT DC DE FL [GEOGRAPHIC_DATA] GU HI IA ID IL IN KS [GEOGRAPHI…" at bounding box center [256, 327] width 215 height 28
drag, startPoint x: 343, startPoint y: 362, endPoint x: 246, endPoint y: 325, distance: 104.5
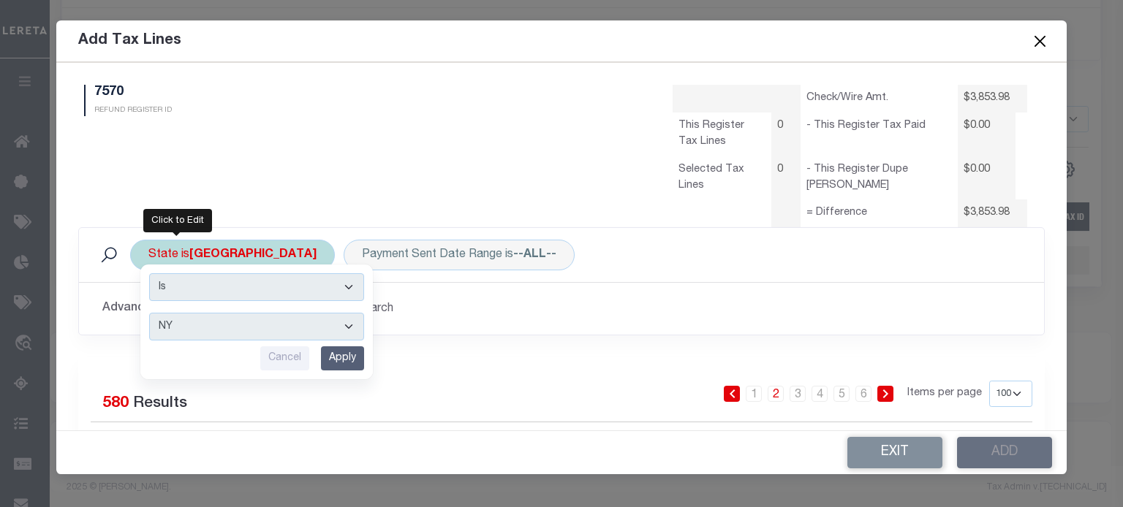
click at [341, 360] on input "Apply" at bounding box center [342, 358] width 43 height 24
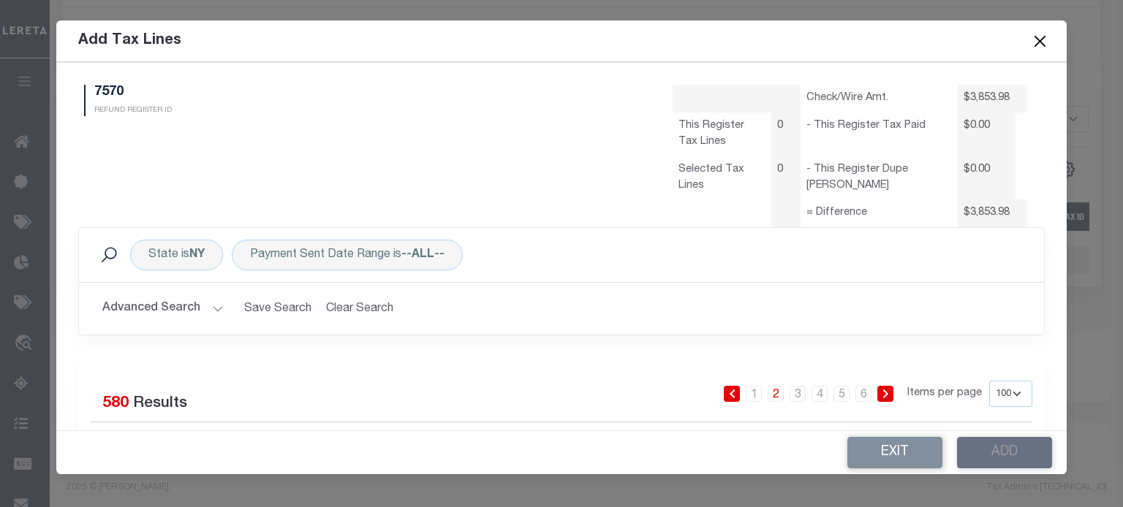
click at [164, 307] on button "Advanced Search" at bounding box center [162, 309] width 121 height 29
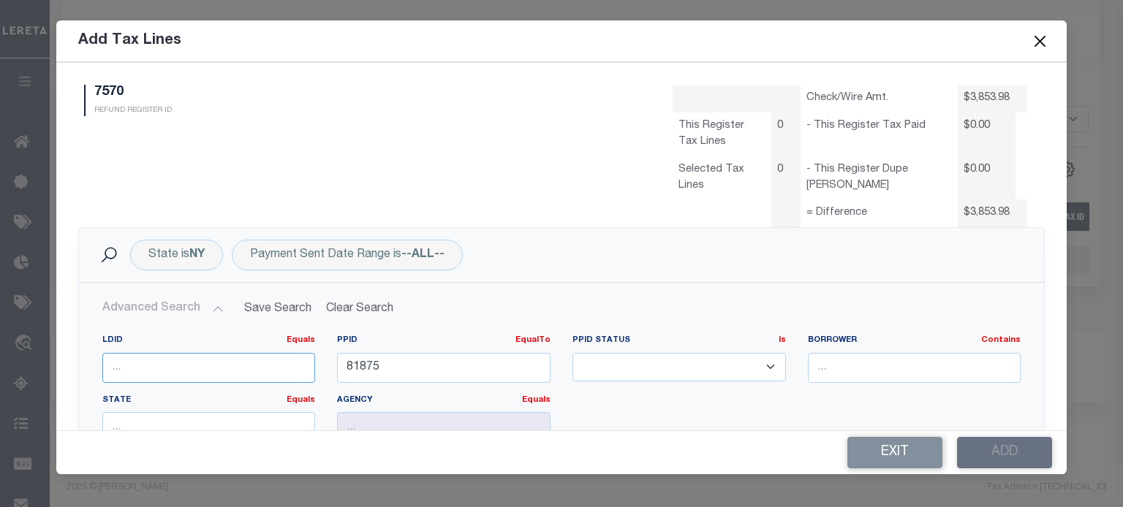
click at [178, 372] on input "number" at bounding box center [208, 368] width 213 height 30
type input "46158"
drag, startPoint x: 389, startPoint y: 371, endPoint x: -134, endPoint y: 290, distance: 529.4
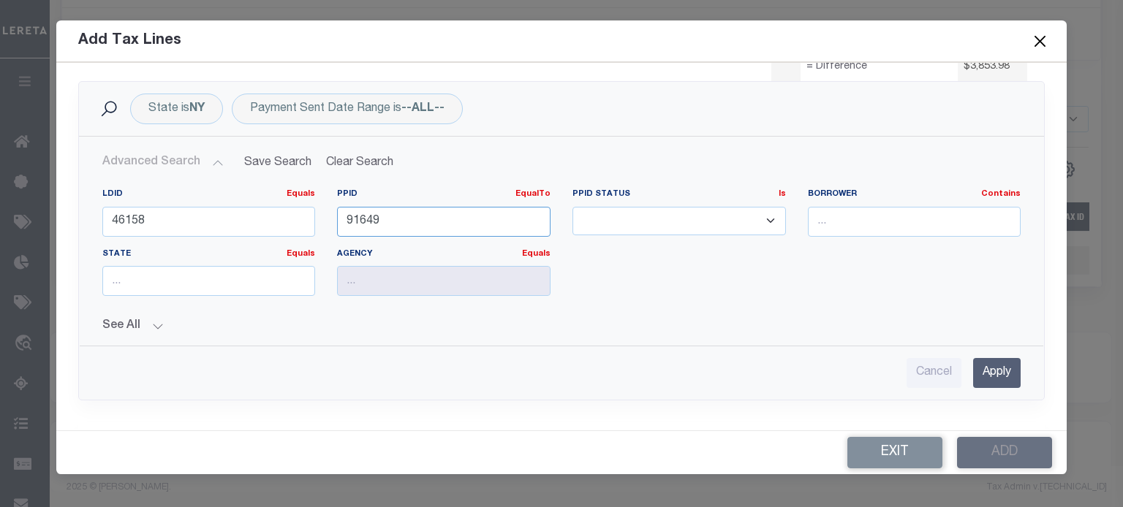
type input "91649"
click at [834, 364] on input "Apply" at bounding box center [997, 373] width 48 height 30
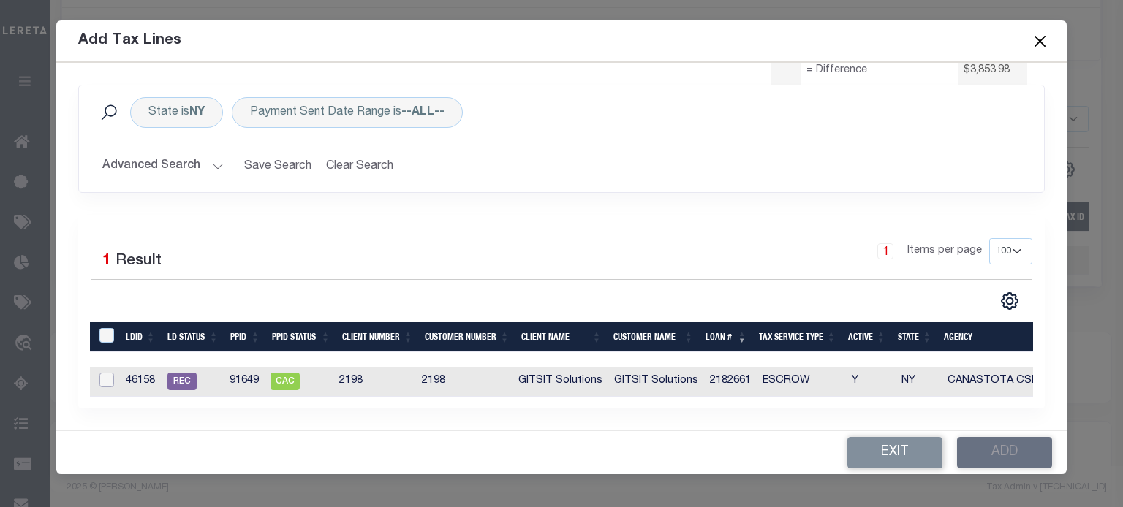
click at [106, 376] on input "checkbox" at bounding box center [106, 380] width 15 height 15
checkbox input "true"
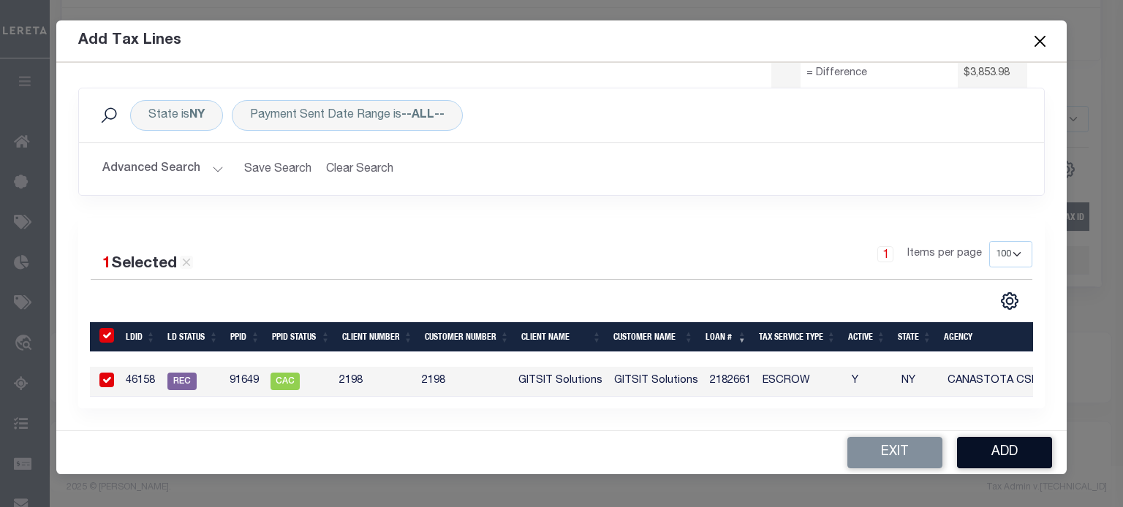
click at [834, 456] on button "Add" at bounding box center [1004, 452] width 95 height 31
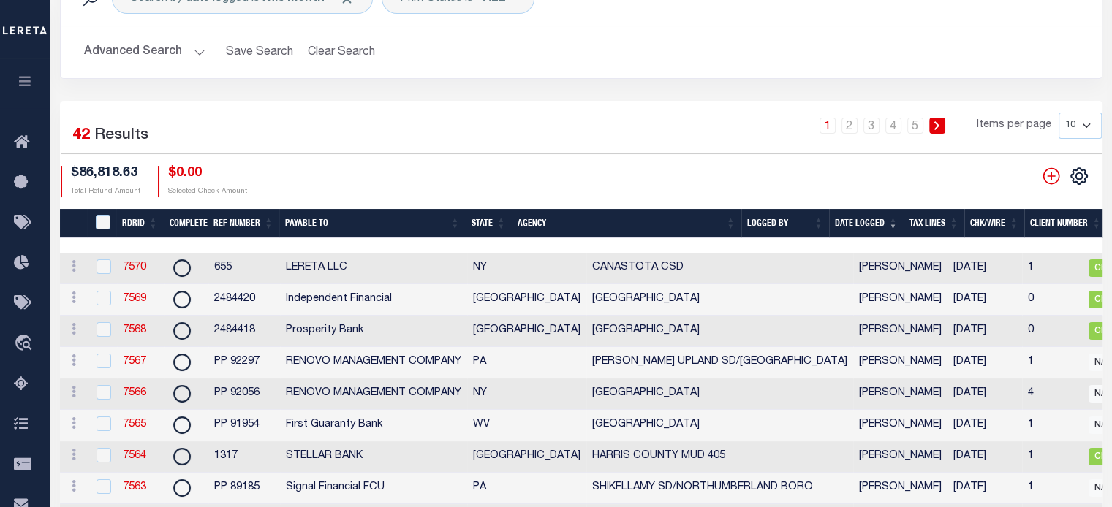
scroll to position [146, 0]
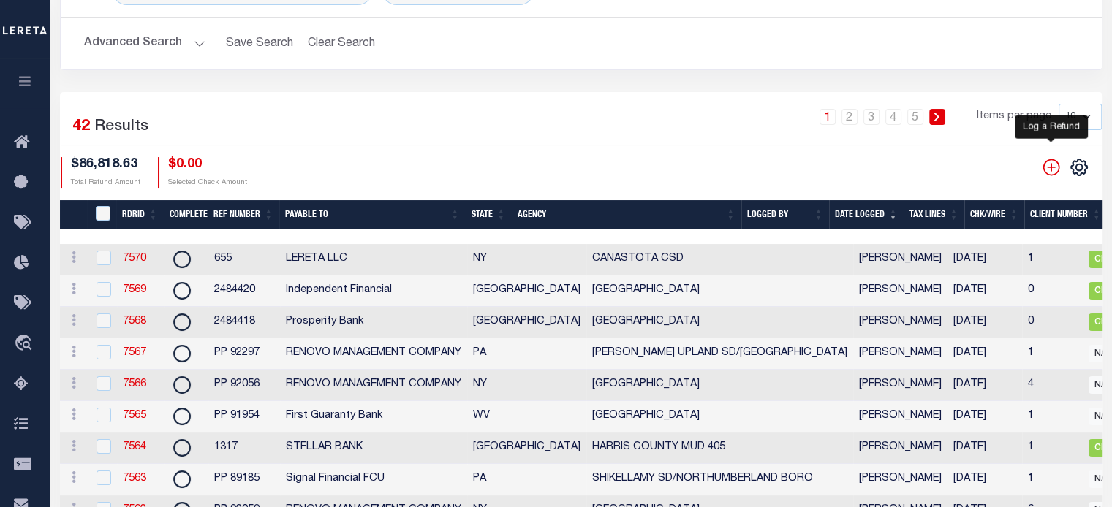
click at [834, 165] on icon "" at bounding box center [1050, 167] width 19 height 19
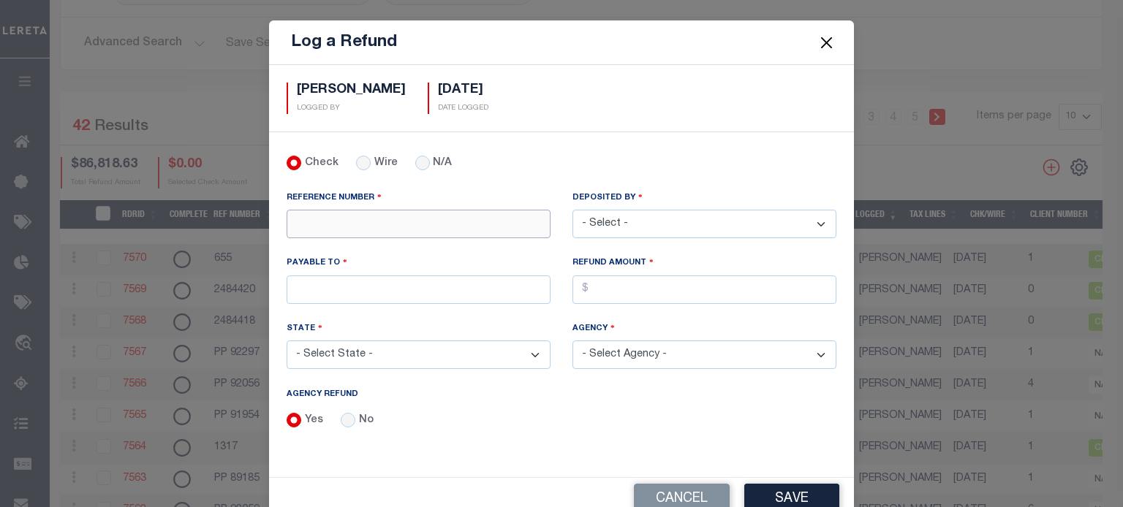
click at [323, 216] on input "REFERENCE NUMBER" at bounding box center [418, 224] width 264 height 29
type input "2484422"
click at [729, 224] on select "- Select - [PERSON_NAME] [PERSON_NAME] [PERSON_NAME] [PERSON_NAME] [PERSON_NAME…" at bounding box center [704, 224] width 264 height 29
select select "[PERSON_NAME]"
click at [572, 210] on select "- Select - [PERSON_NAME] [PERSON_NAME] [PERSON_NAME] [PERSON_NAME] [PERSON_NAME…" at bounding box center [704, 224] width 264 height 29
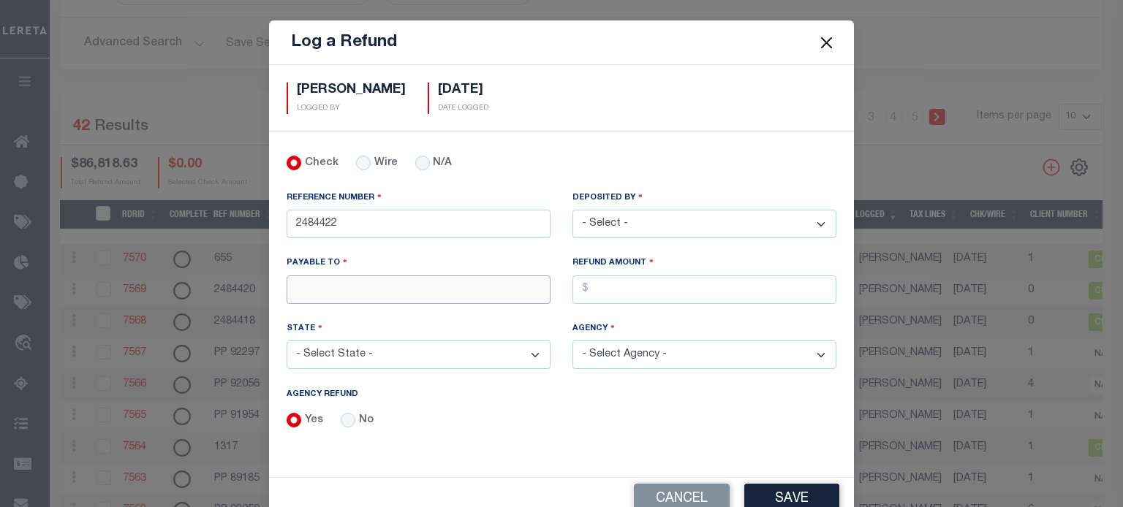
click at [340, 284] on input "PAYABLE TO" at bounding box center [418, 290] width 264 height 29
type input "RENOVO MANAGEMENT COMPANY"
click at [415, 353] on select "- Select State - [US_STATE] AL AR AZ CA CO [GEOGRAPHIC_DATA] [GEOGRAPHIC_DATA] …" at bounding box center [418, 355] width 264 height 29
select select "[GEOGRAPHIC_DATA]"
click at [286, 341] on select "- Select State - [US_STATE] AL AR AZ CA CO [GEOGRAPHIC_DATA] [GEOGRAPHIC_DATA] …" at bounding box center [418, 355] width 264 height 29
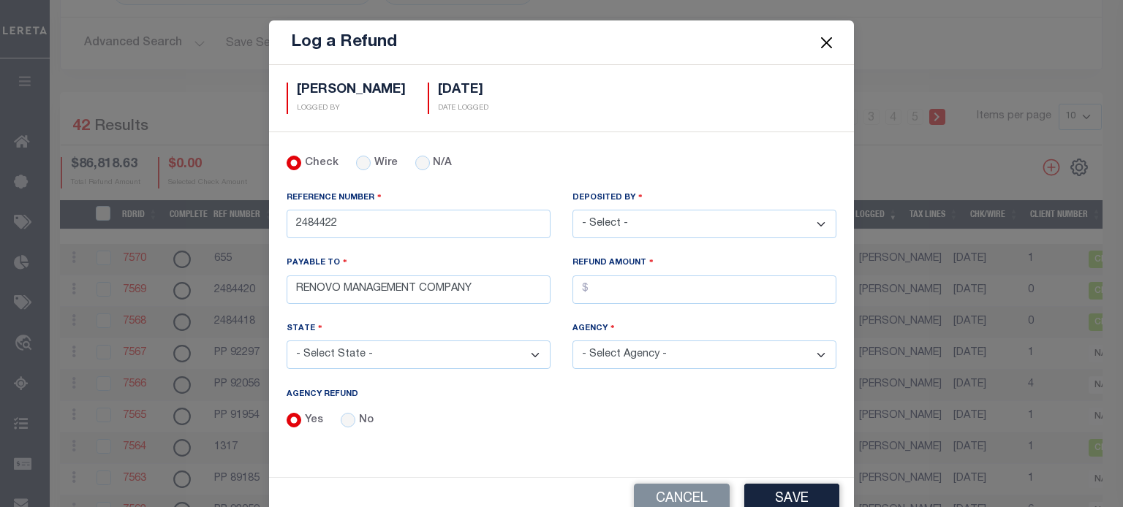
click at [702, 353] on select "- Select Agency - [GEOGRAPHIC_DATA] MUD 583 [PERSON_NAME] GARDEN IRR DIST #19 (…" at bounding box center [704, 355] width 264 height 29
select select "4820100000"
click at [572, 341] on select "- Select Agency - [GEOGRAPHIC_DATA] MUD 583 [PERSON_NAME] GARDEN IRR DIST #19 (…" at bounding box center [704, 355] width 264 height 29
click at [658, 292] on input "AGENCY REFUND" at bounding box center [704, 290] width 264 height 29
type input "$3,637.03"
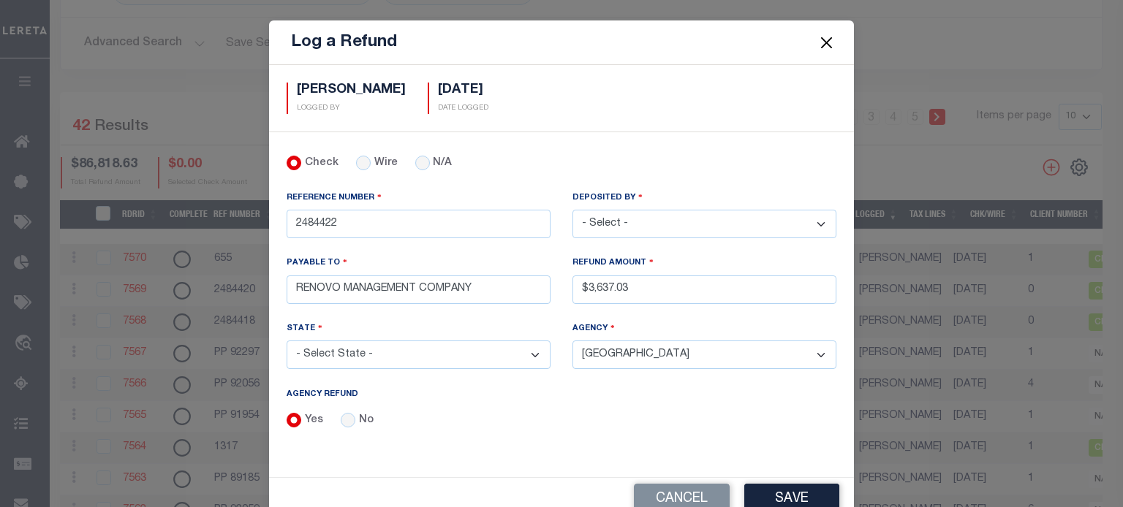
click at [767, 490] on button "Save" at bounding box center [791, 499] width 95 height 31
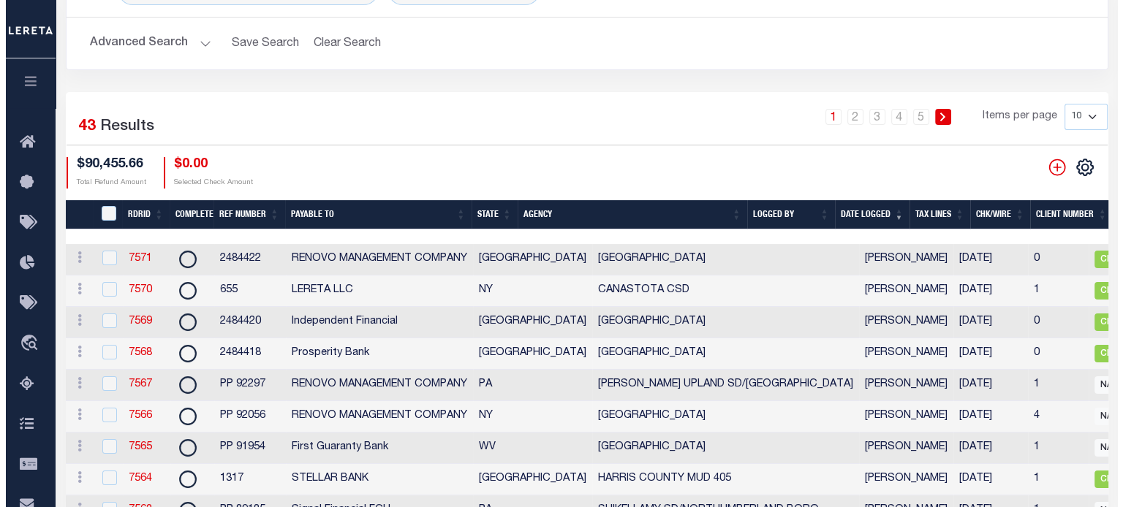
scroll to position [0, 771]
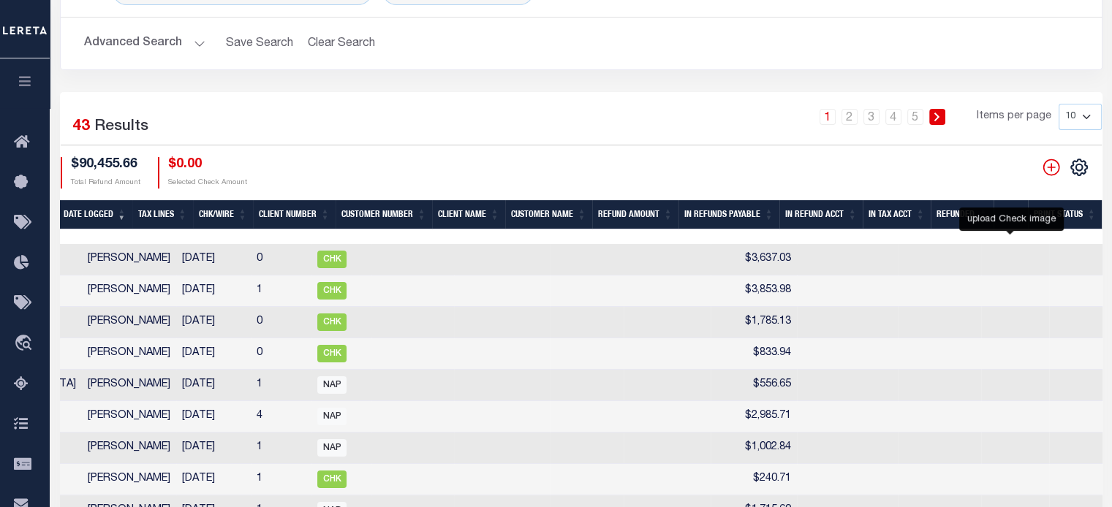
click at [834, 260] on icon at bounding box center [1129, 259] width 19 height 19
checkbox input "true"
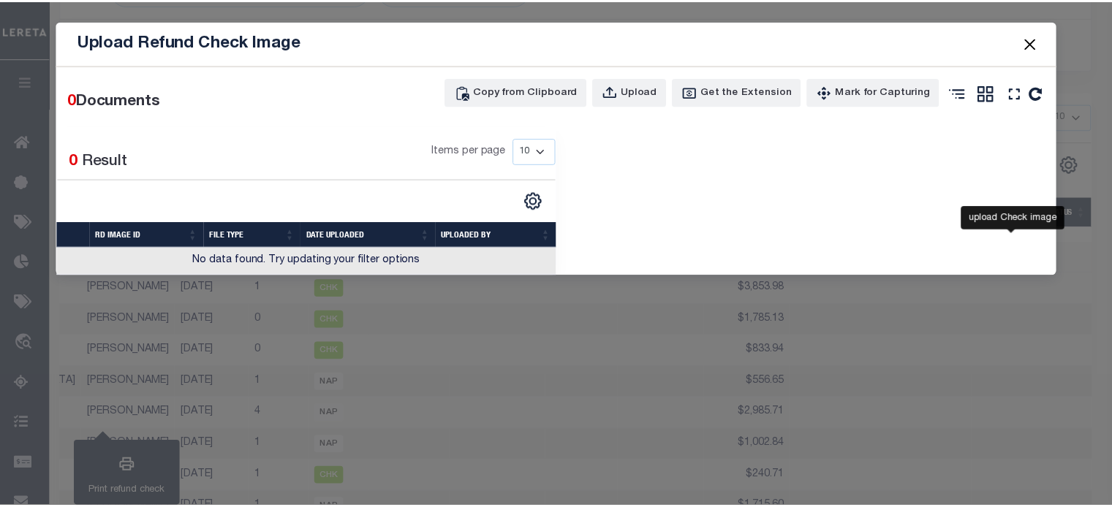
scroll to position [0, 760]
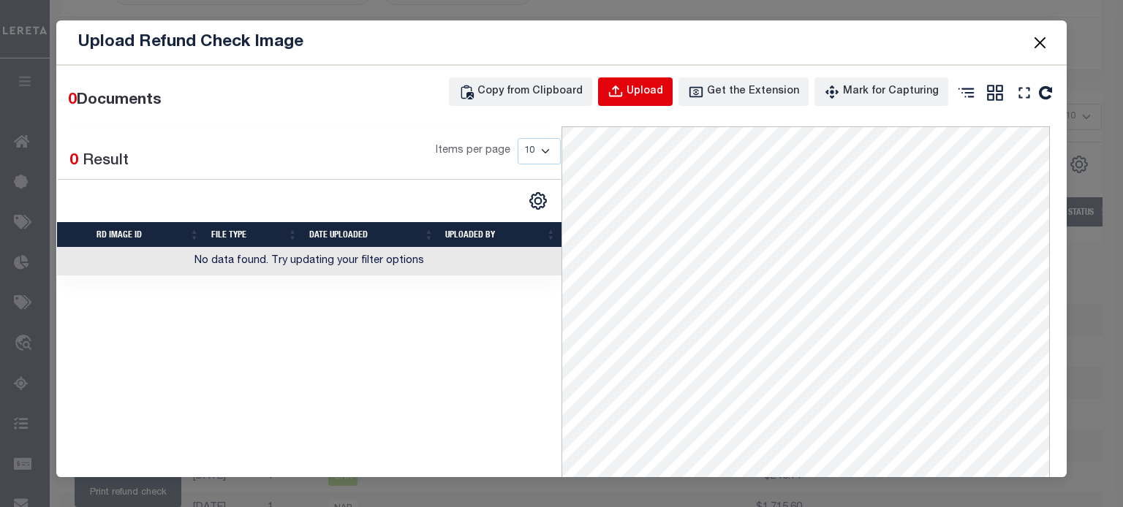
click at [658, 82] on button "Upload" at bounding box center [635, 91] width 75 height 29
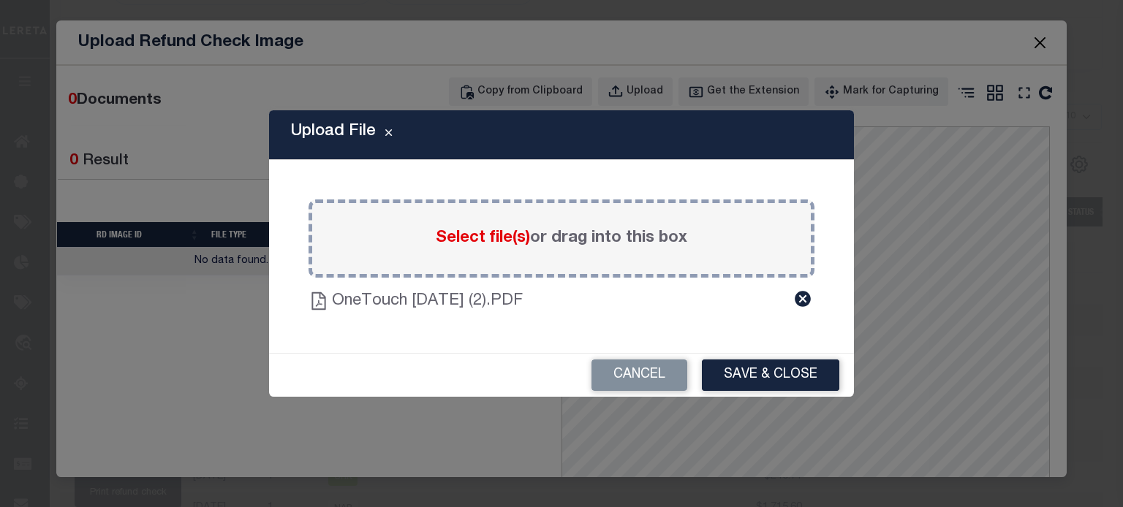
click at [764, 373] on button "Save & Close" at bounding box center [770, 375] width 137 height 31
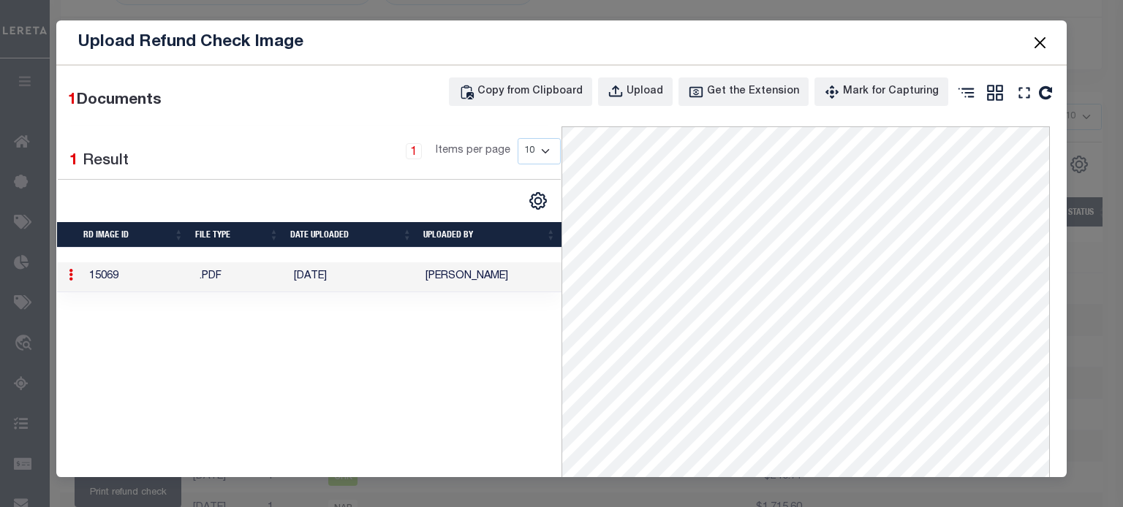
click at [834, 41] on button "Close" at bounding box center [1039, 42] width 19 height 19
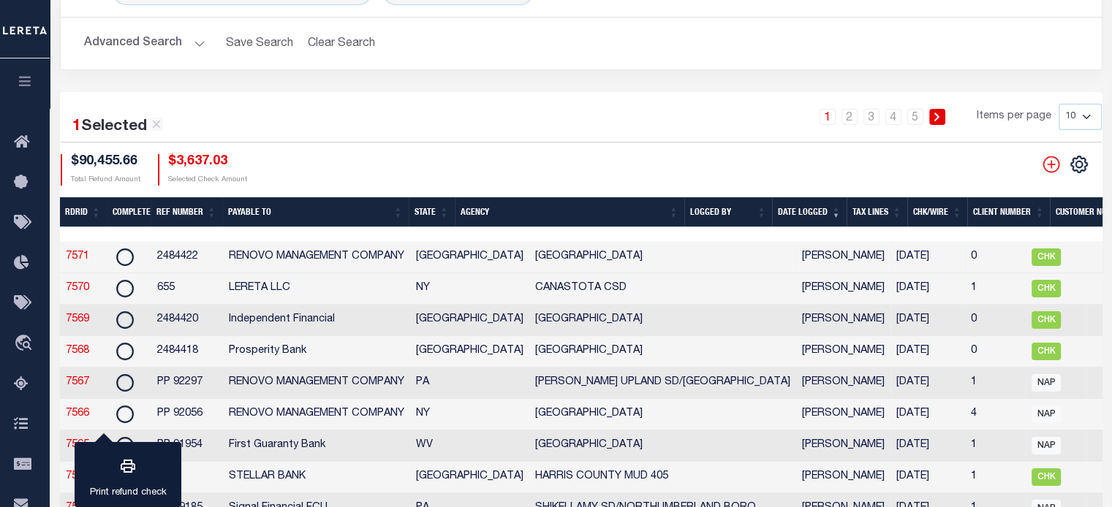
scroll to position [0, 0]
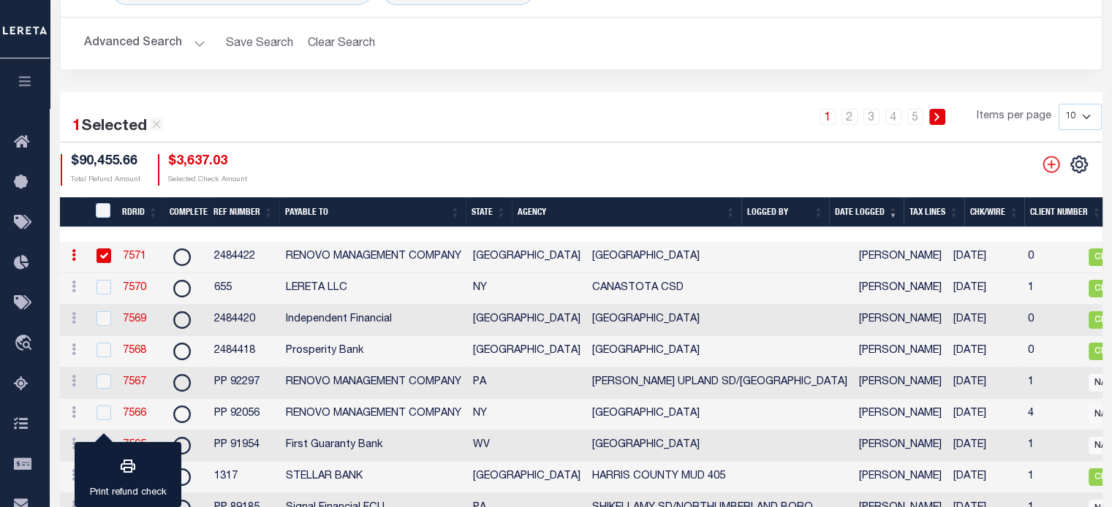
drag, startPoint x: 141, startPoint y: 255, endPoint x: 122, endPoint y: 251, distance: 19.5
click at [141, 254] on link "7571" at bounding box center [134, 256] width 23 height 10
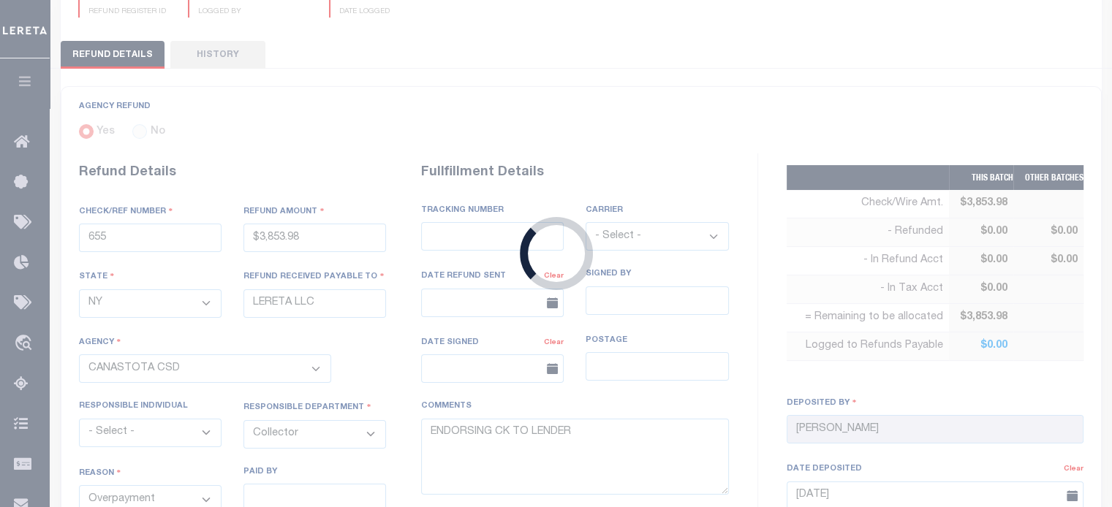
type input "2484422"
type input "$3,637.03"
select select "[GEOGRAPHIC_DATA]"
type input "RENOVO MANAGEMENT COMPANY"
select select
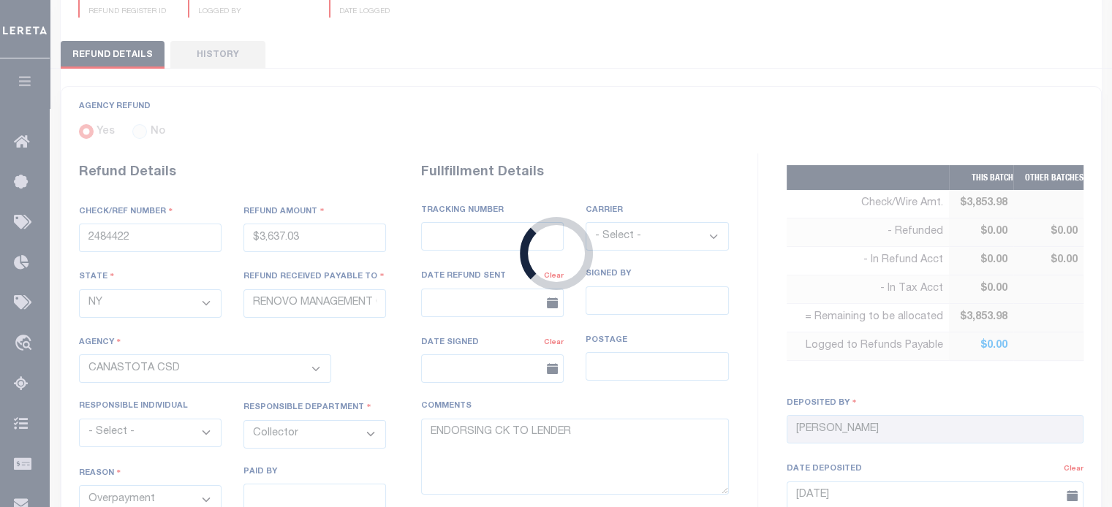
select select
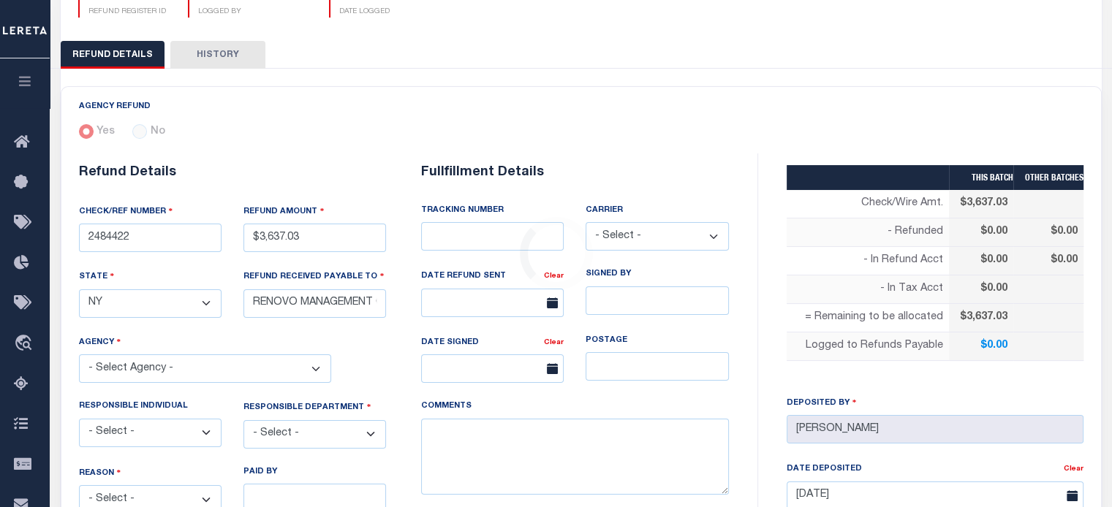
select select "4820100000"
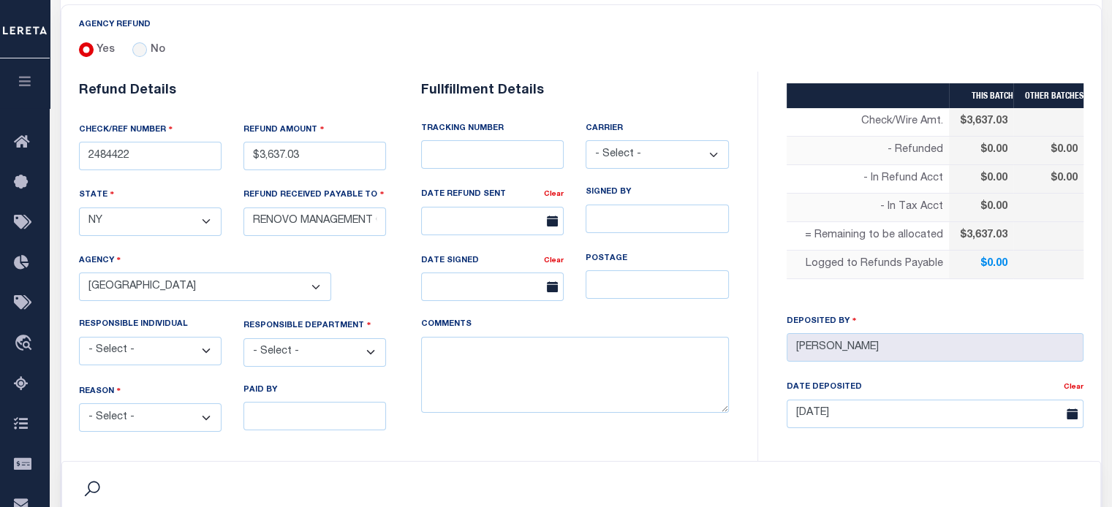
scroll to position [295, 0]
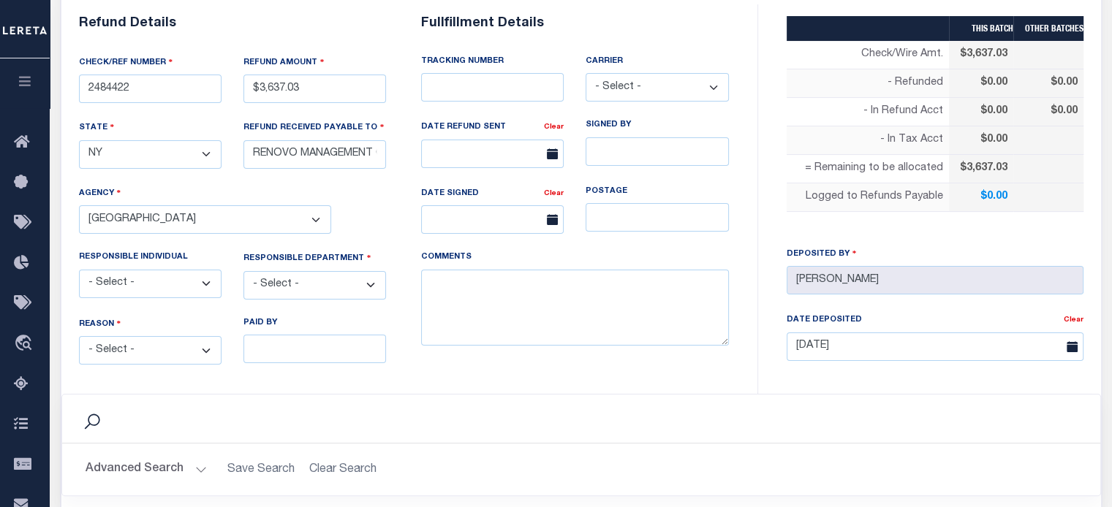
drag, startPoint x: 113, startPoint y: 354, endPoint x: 108, endPoint y: 349, distance: 7.8
click at [112, 352] on select "- Select - Change In Value Discount Applied Duplicate Payment Exemption Applied…" at bounding box center [150, 350] width 143 height 29
select select "OVP"
click at [79, 336] on select "- Select - Change In Value Discount Applied Duplicate Payment Exemption Applied…" at bounding box center [150, 350] width 143 height 29
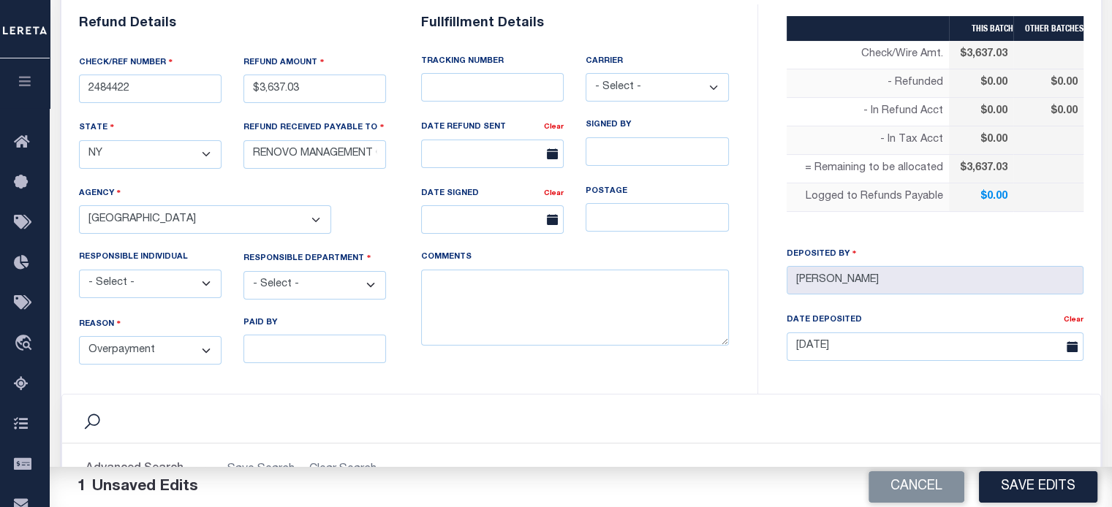
click at [322, 281] on select "- Select - 3rd Party Accounting AI Collector Customer Customer Service FactR JA…" at bounding box center [314, 285] width 143 height 29
select select "COL"
click at [243, 271] on select "- Select - 3rd Party Accounting AI Collector Customer Customer Service FactR JA…" at bounding box center [314, 285] width 143 height 29
click at [464, 303] on textarea "COMMENTS" at bounding box center [575, 308] width 308 height 77
type textarea "d"
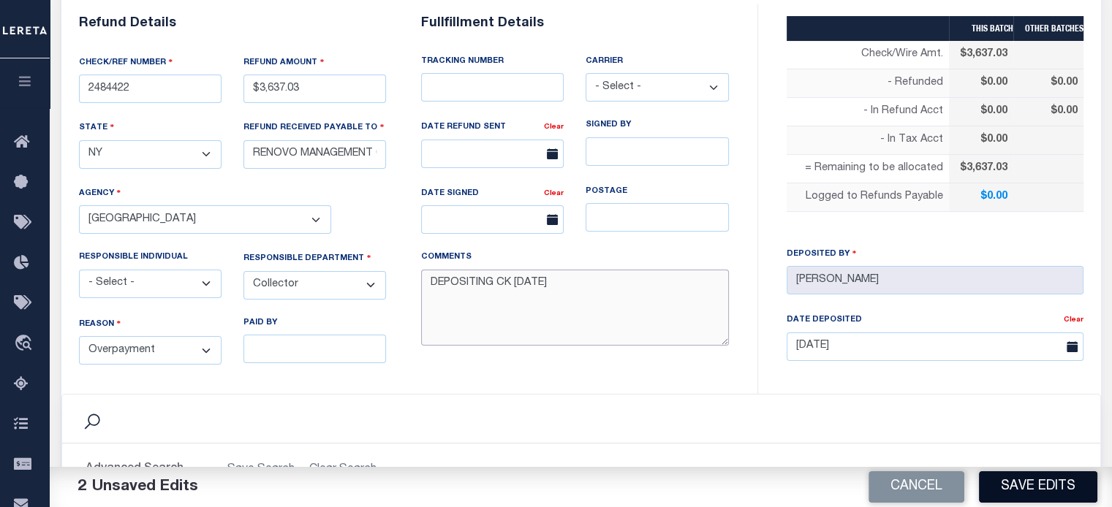
type textarea "DEPOSITING CK [DATE]"
click at [834, 479] on button "Save Edits" at bounding box center [1038, 486] width 118 height 31
type input "$3,637.03"
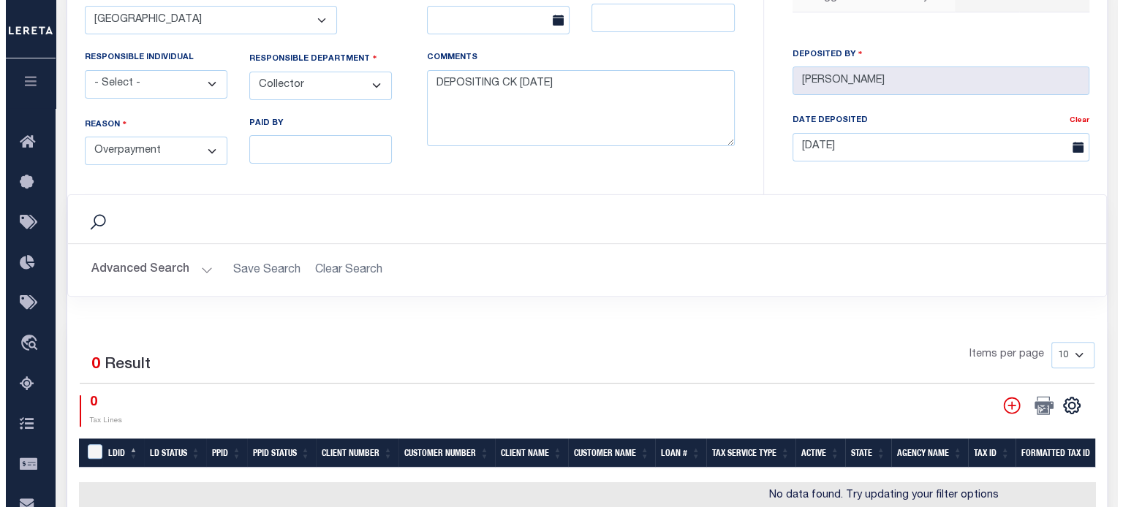
scroll to position [514, 0]
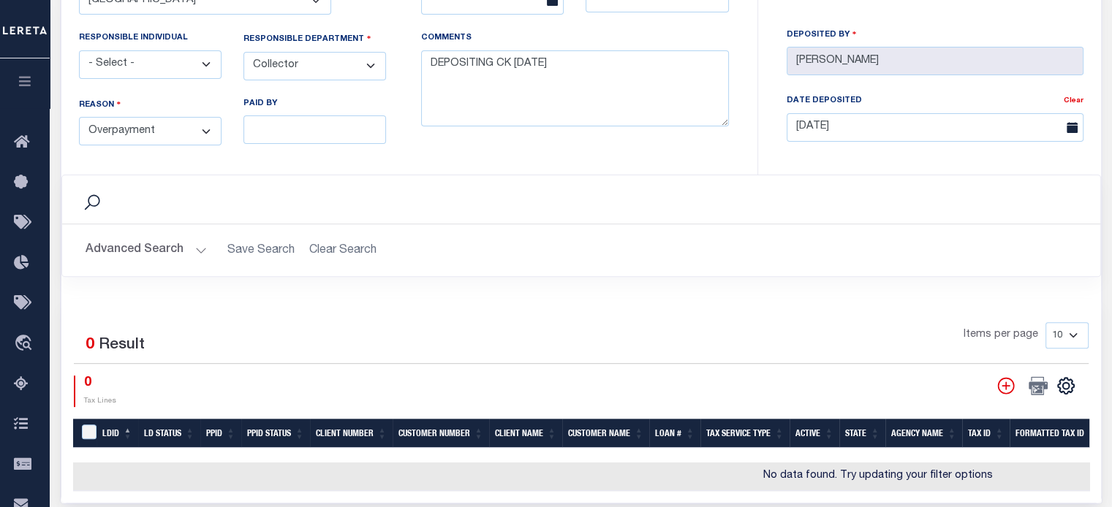
click at [174, 240] on button "Advanced Search" at bounding box center [146, 250] width 121 height 29
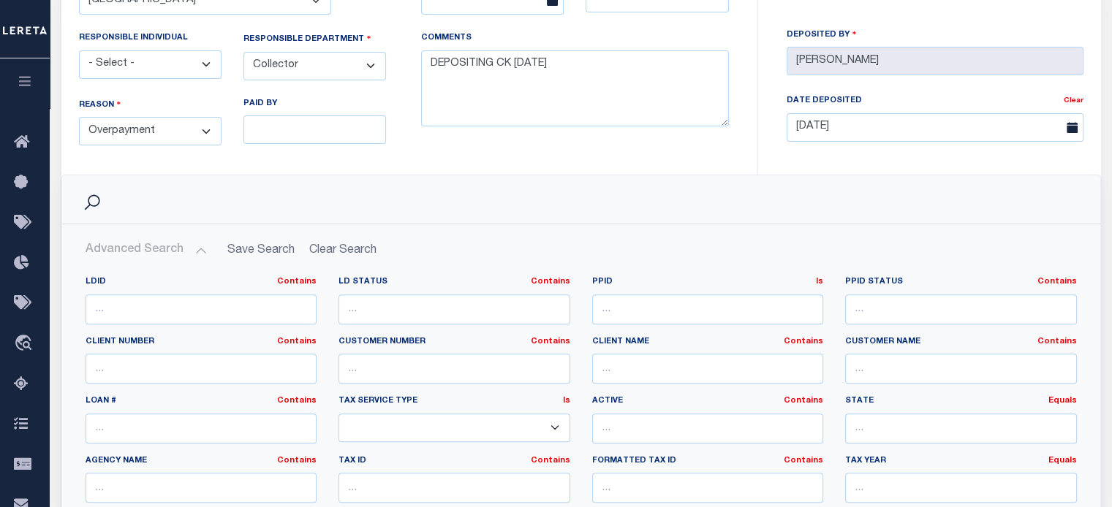
click at [195, 246] on button "Advanced Search" at bounding box center [146, 250] width 121 height 29
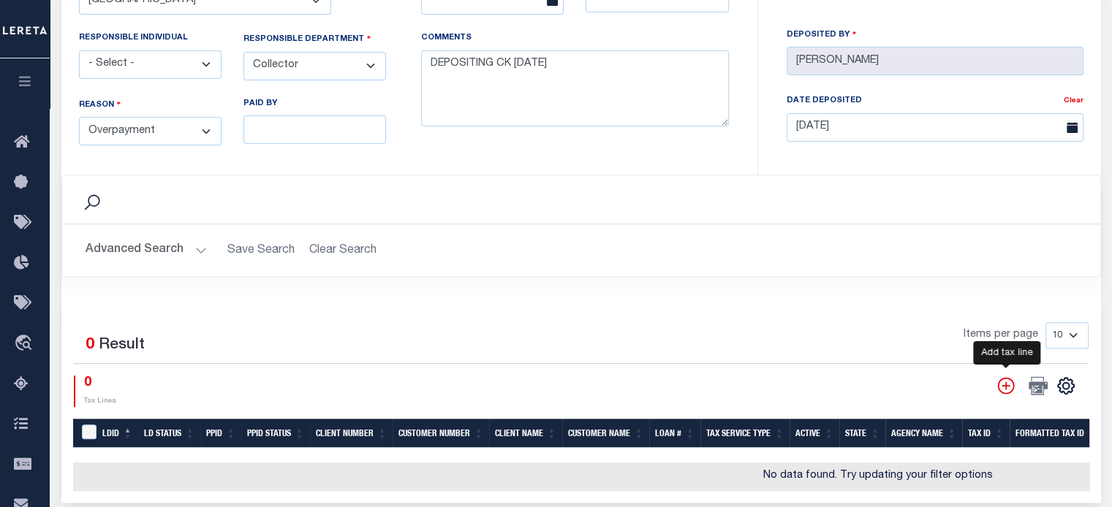
click at [834, 384] on icon "" at bounding box center [1005, 385] width 19 height 19
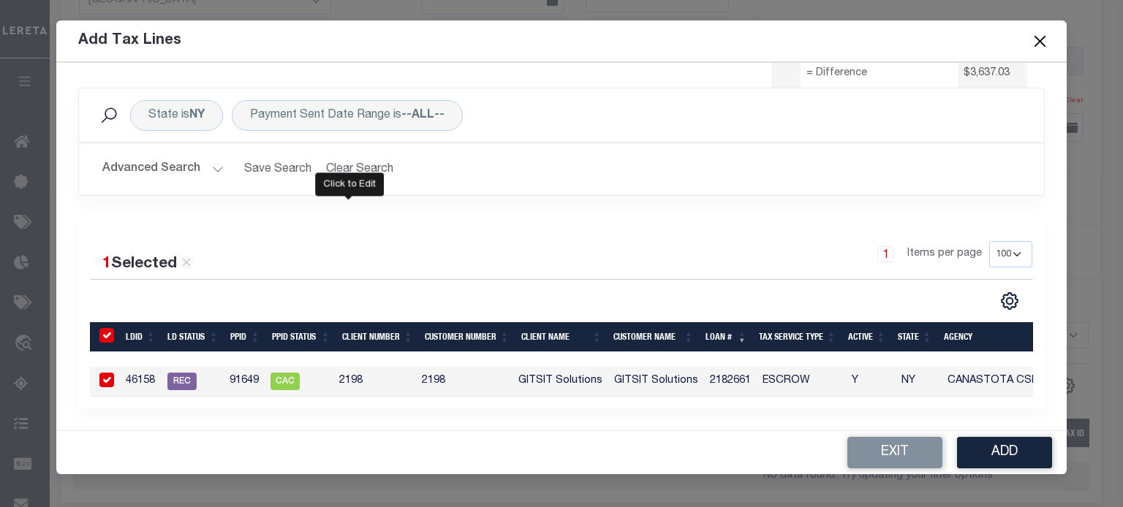
scroll to position [0, 0]
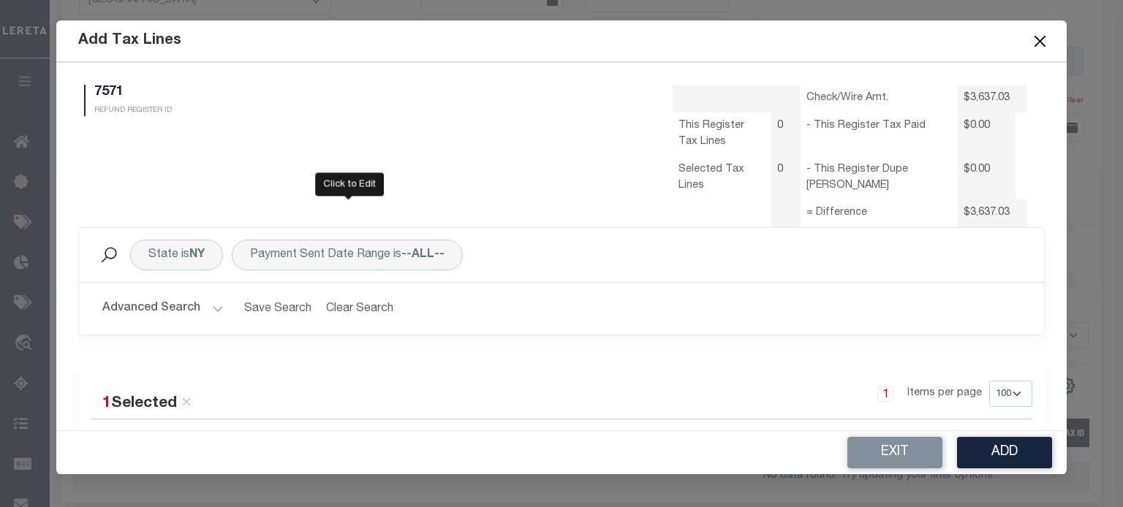
select select "100"
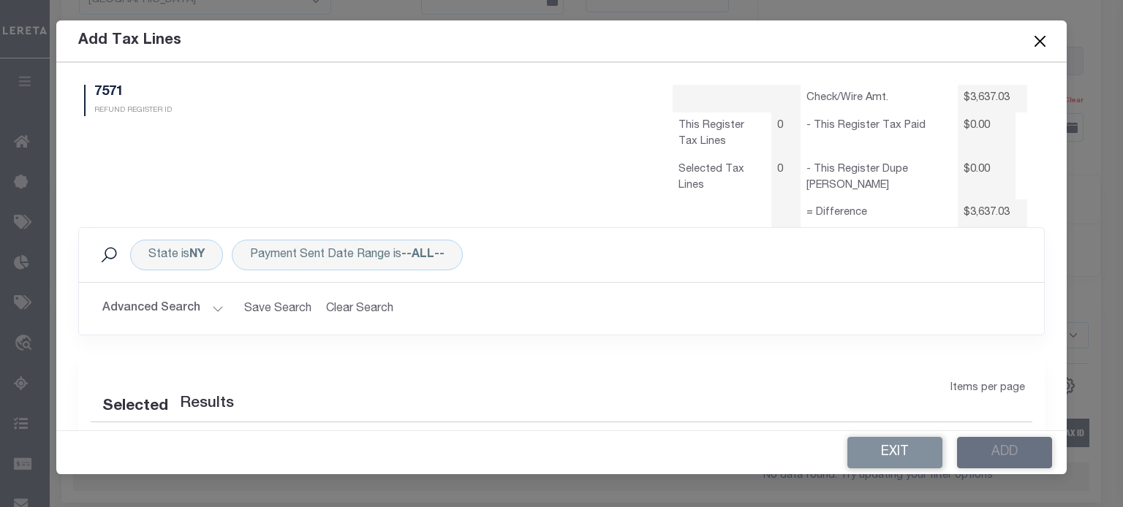
select select "100"
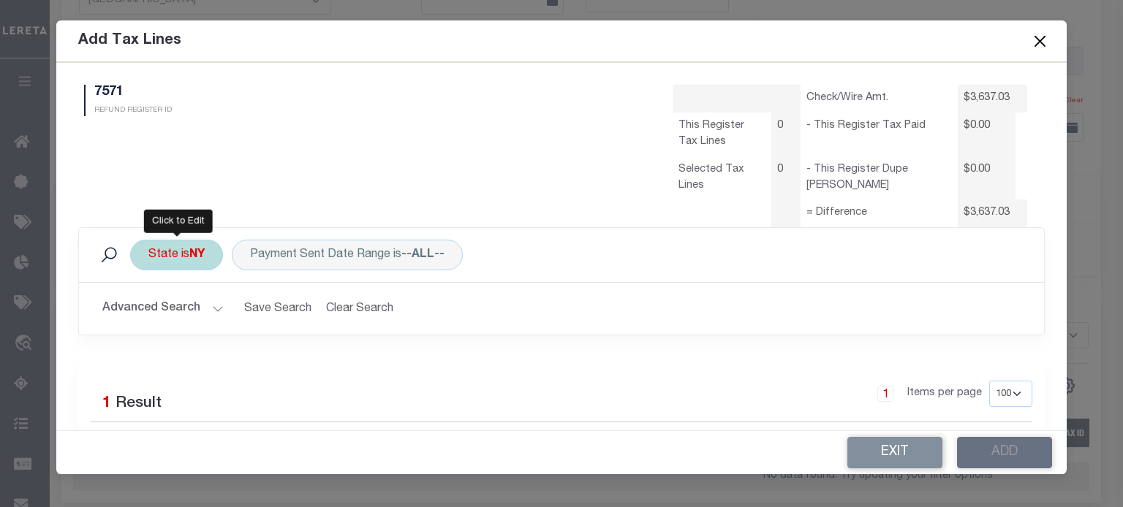
click at [189, 251] on div "State is [GEOGRAPHIC_DATA]" at bounding box center [176, 255] width 93 height 31
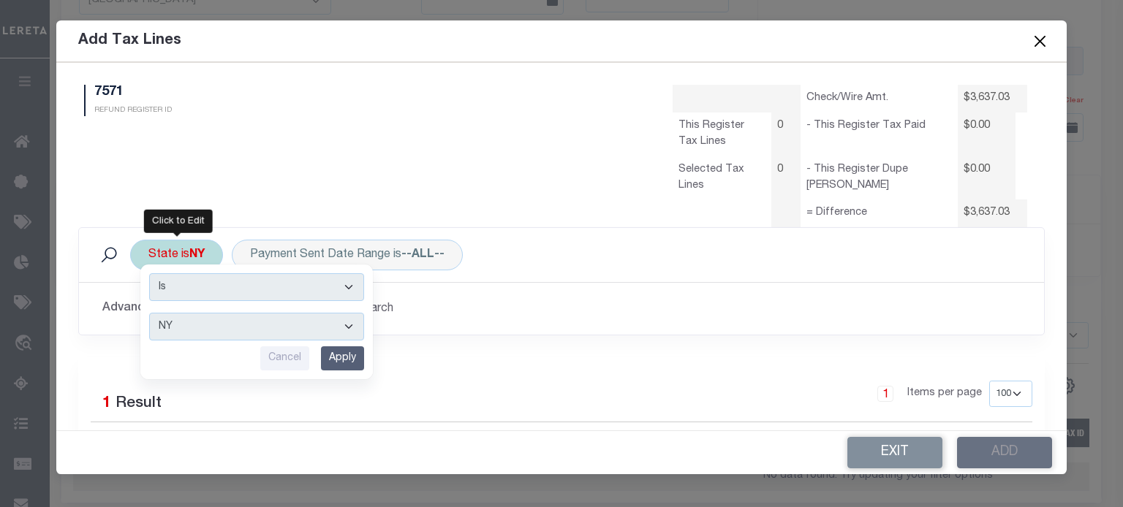
click at [178, 328] on select "AK AL AR AZ CA CO CT DC DE FL [GEOGRAPHIC_DATA] GU HI IA ID IL IN KS [GEOGRAPHI…" at bounding box center [256, 327] width 215 height 28
select select "[GEOGRAPHIC_DATA]"
click at [149, 313] on select "AK AL AR AZ CA CO CT DC DE FL [GEOGRAPHIC_DATA] GU HI IA ID IL IN KS [GEOGRAPHI…" at bounding box center [256, 327] width 215 height 28
click at [342, 359] on input "Apply" at bounding box center [342, 358] width 43 height 24
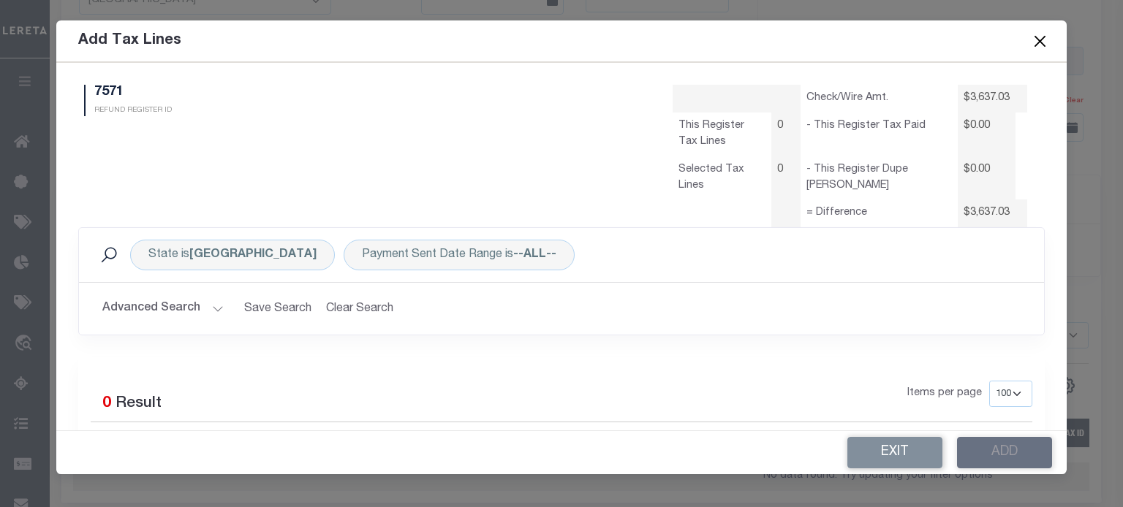
click at [209, 303] on button "Advanced Search" at bounding box center [162, 309] width 121 height 29
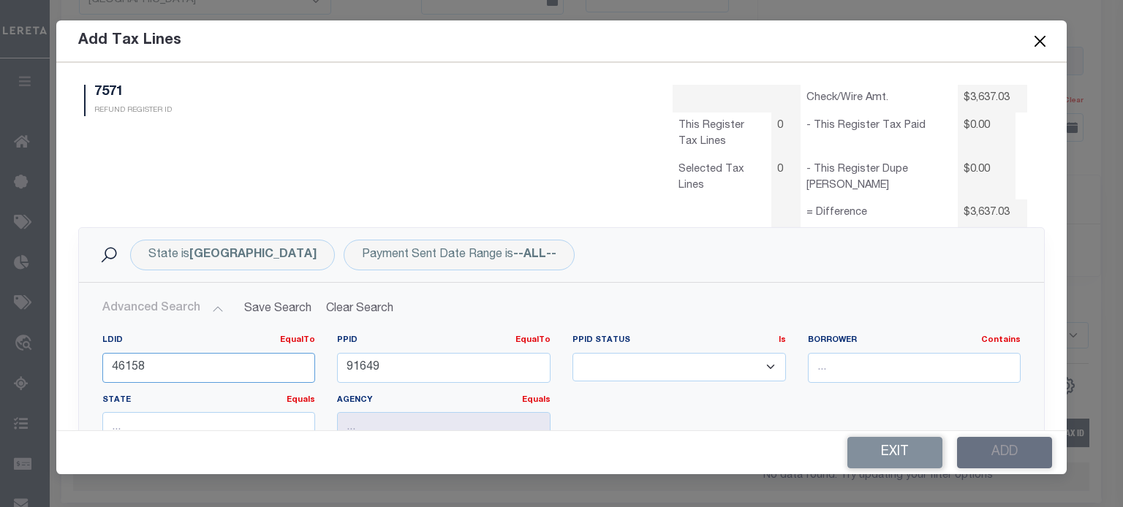
click at [0, 338] on html "Home Refunds Details Profile Sign out" at bounding box center [561, 106] width 1123 height 1241
type input "4"
type input "1"
type input "41404"
click at [391, 366] on input "91649" at bounding box center [443, 368] width 213 height 30
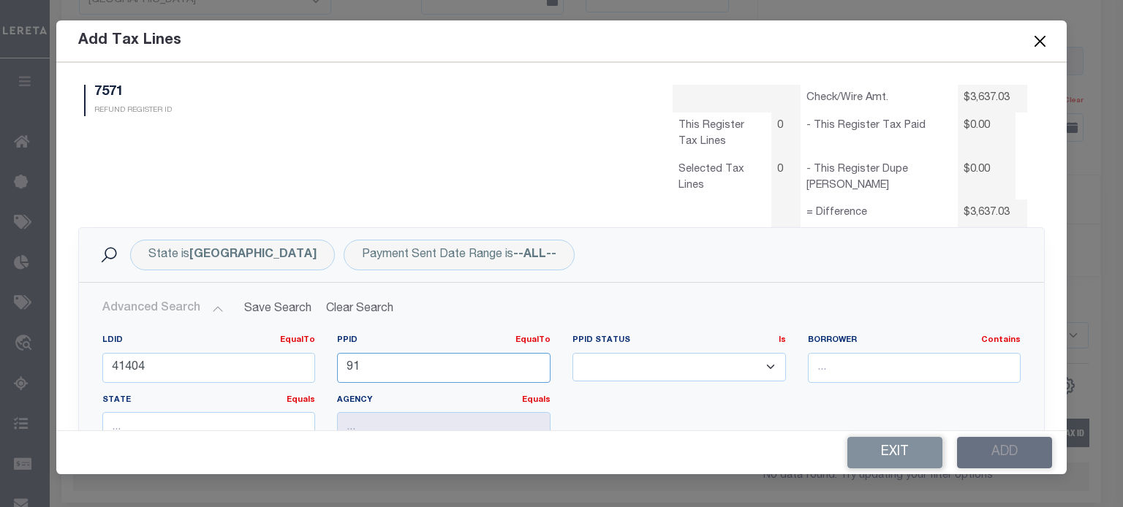
type input "9"
type input "81875"
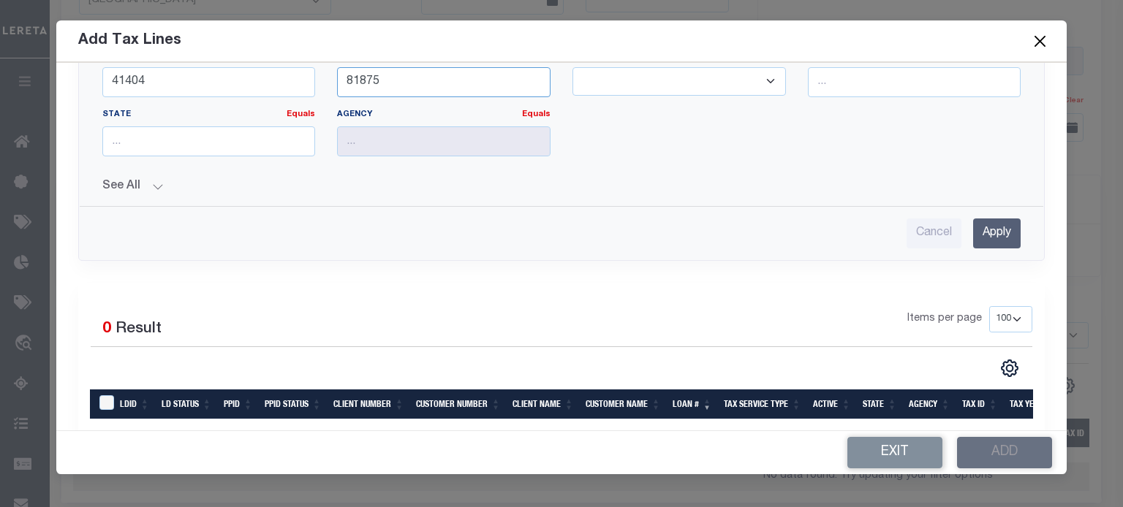
scroll to position [292, 0]
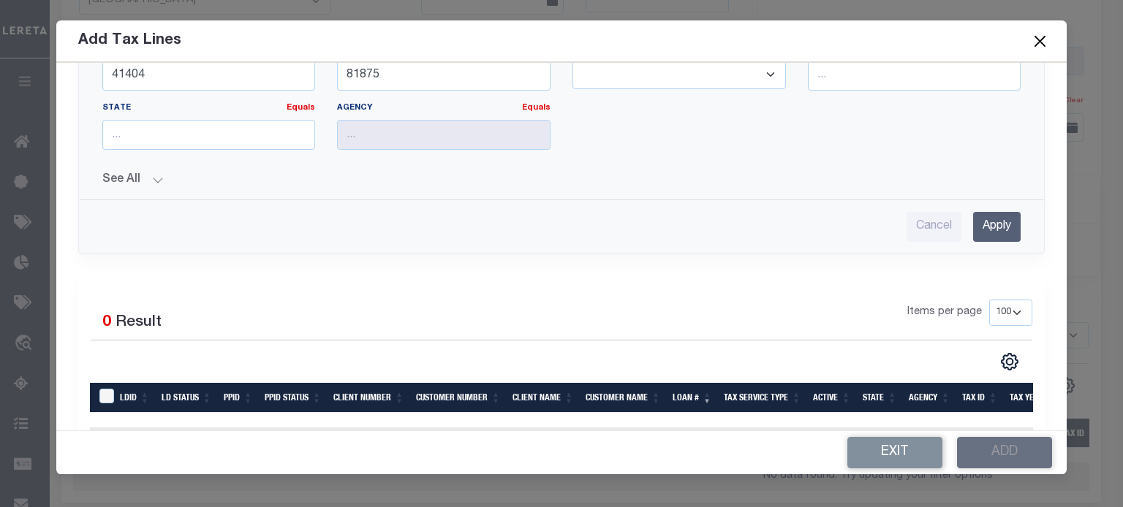
click at [834, 224] on input "Apply" at bounding box center [997, 227] width 48 height 30
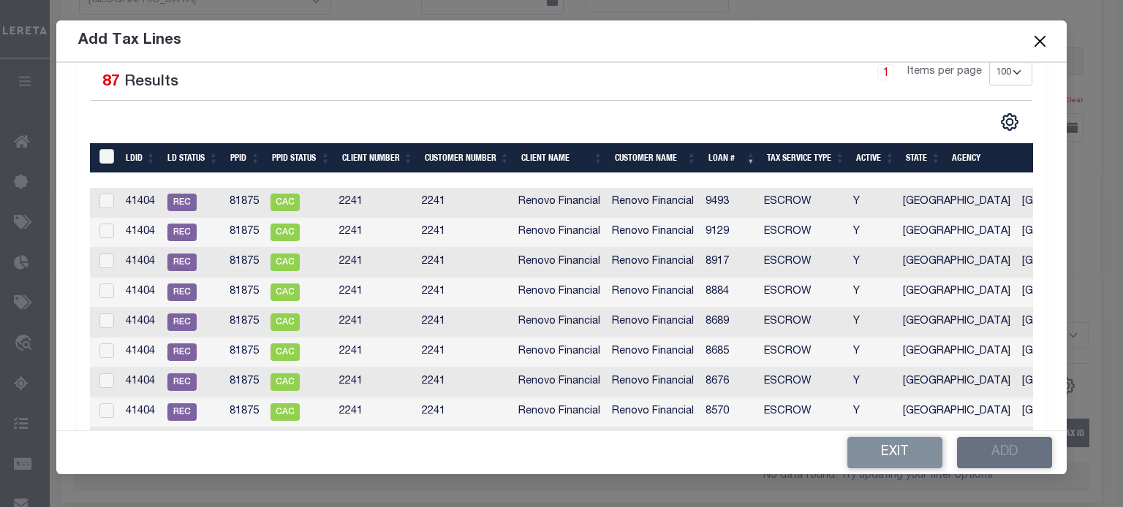
scroll to position [325, 0]
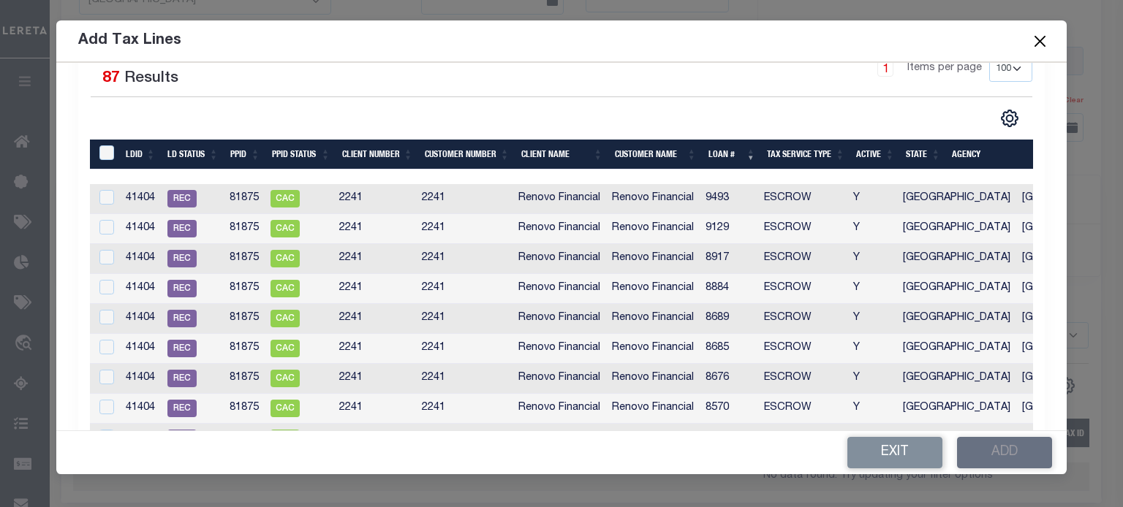
click at [725, 148] on th "Loan #" at bounding box center [731, 155] width 59 height 30
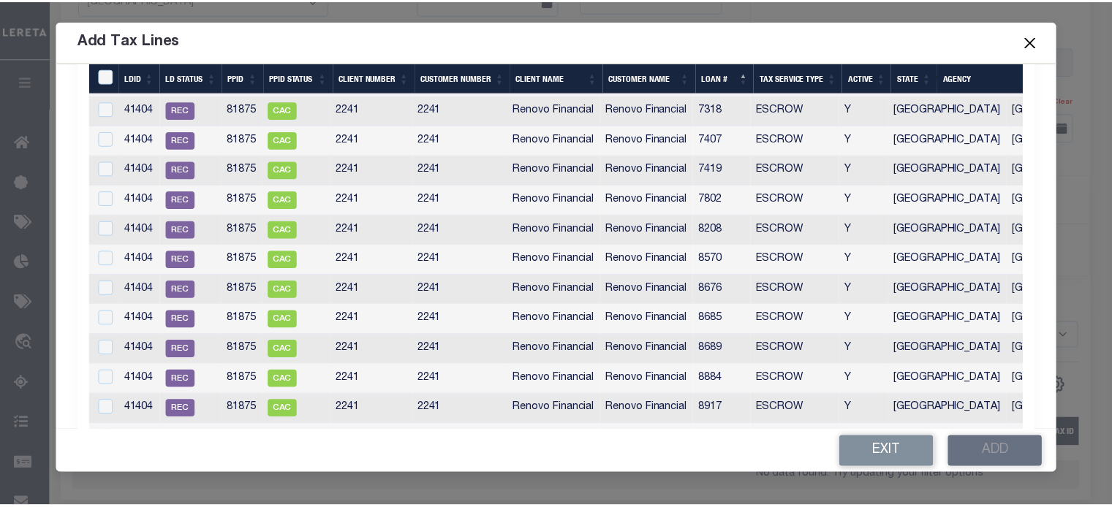
scroll to position [2716, 0]
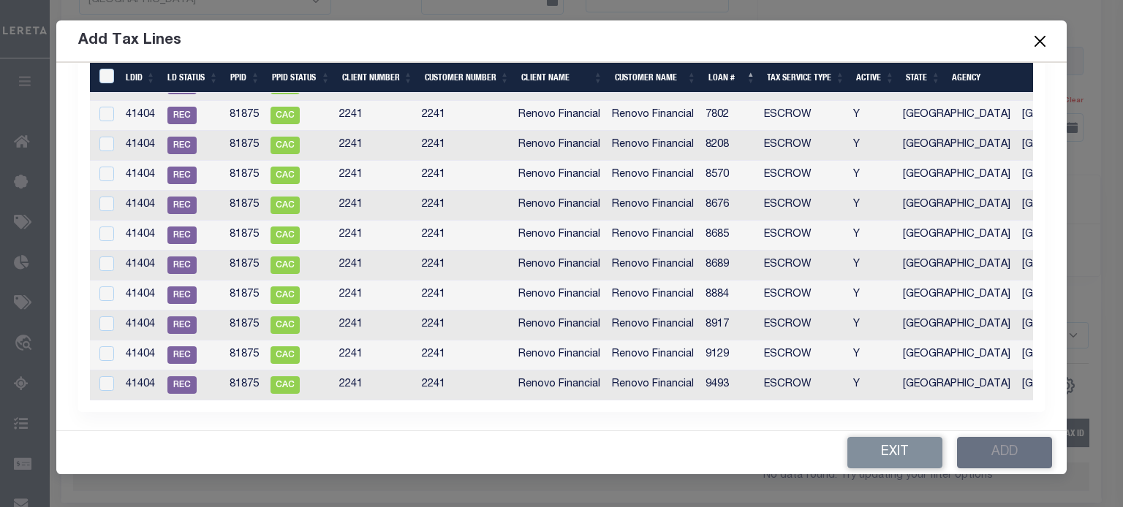
click at [834, 39] on button "Close" at bounding box center [1039, 40] width 19 height 19
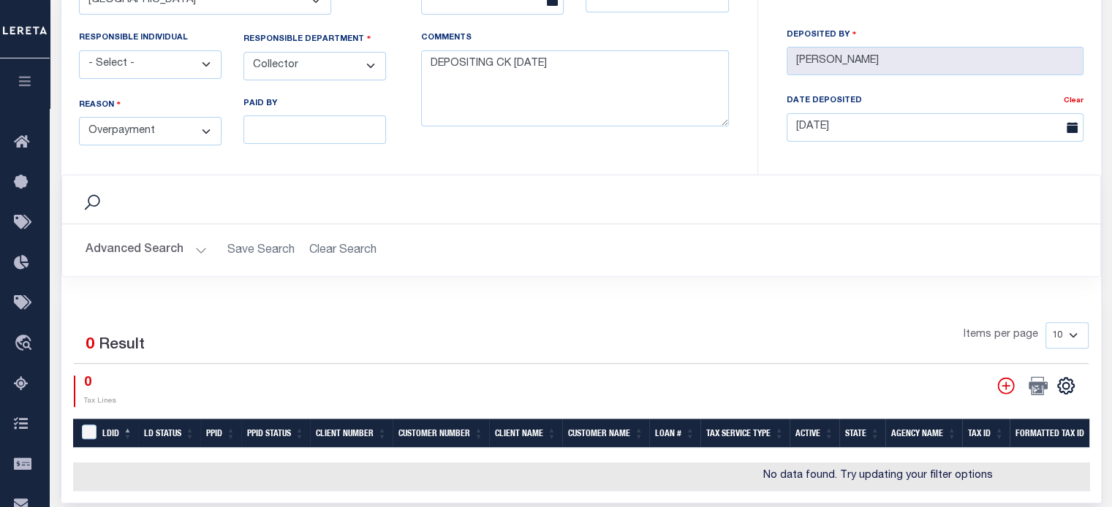
scroll to position [588, 0]
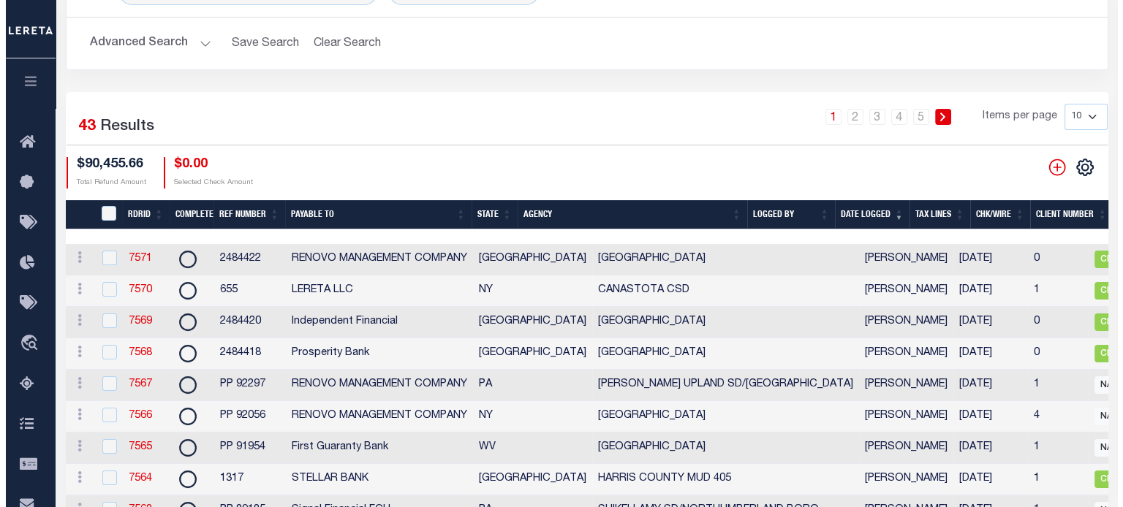
scroll to position [0, 771]
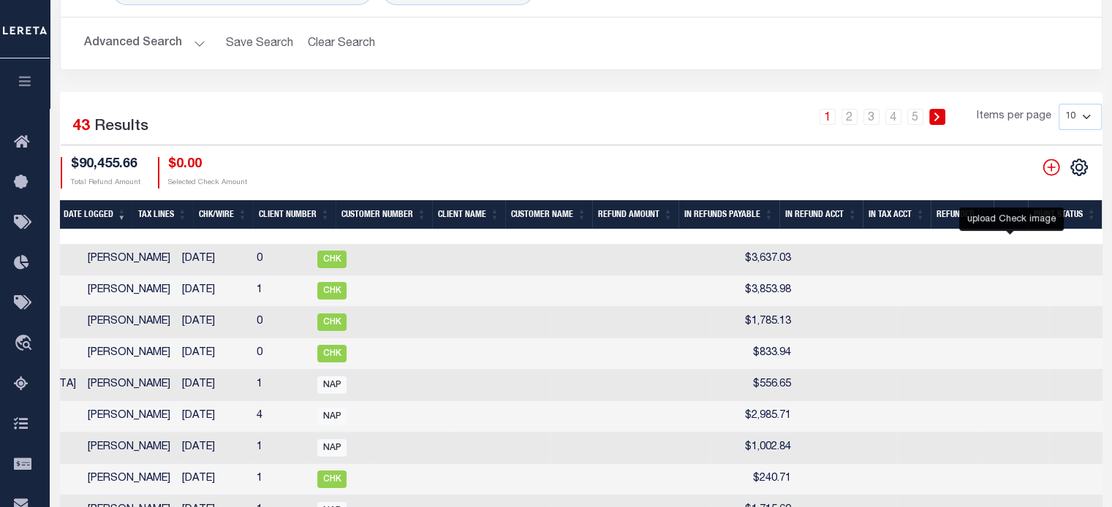
click at [834, 259] on icon "" at bounding box center [1129, 259] width 19 height 19
checkbox input "true"
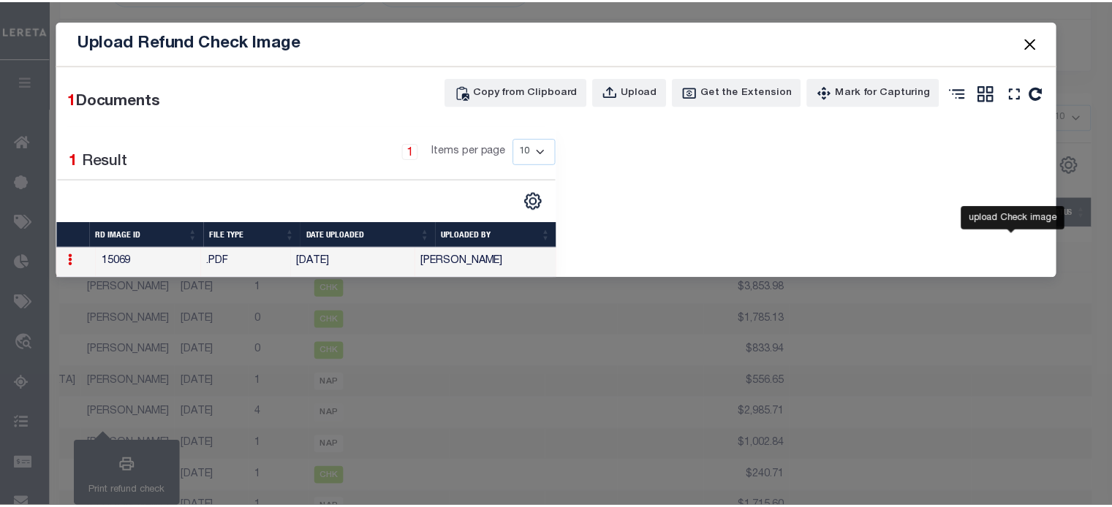
scroll to position [0, 760]
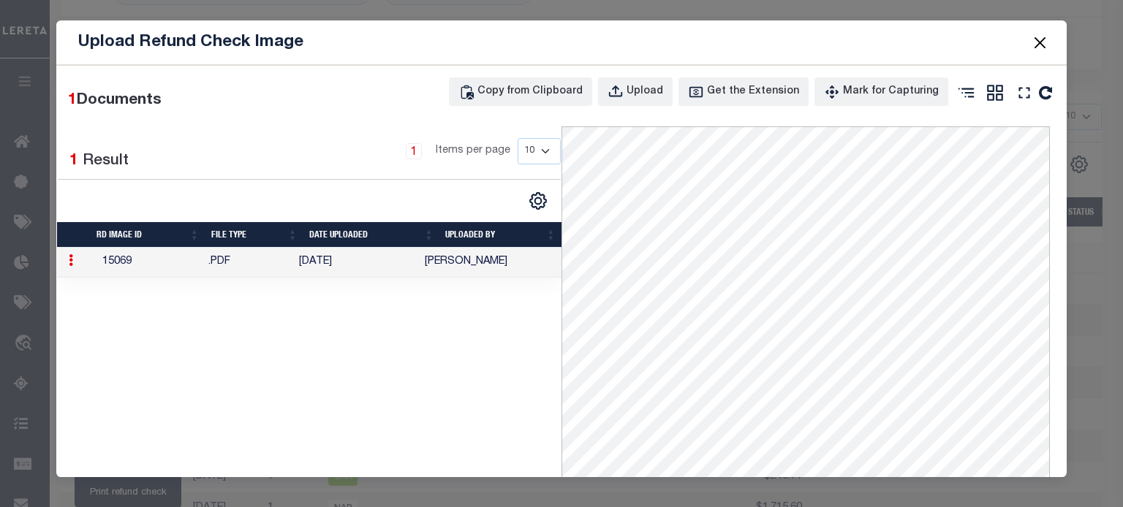
click at [834, 39] on button "Close" at bounding box center [1039, 42] width 19 height 19
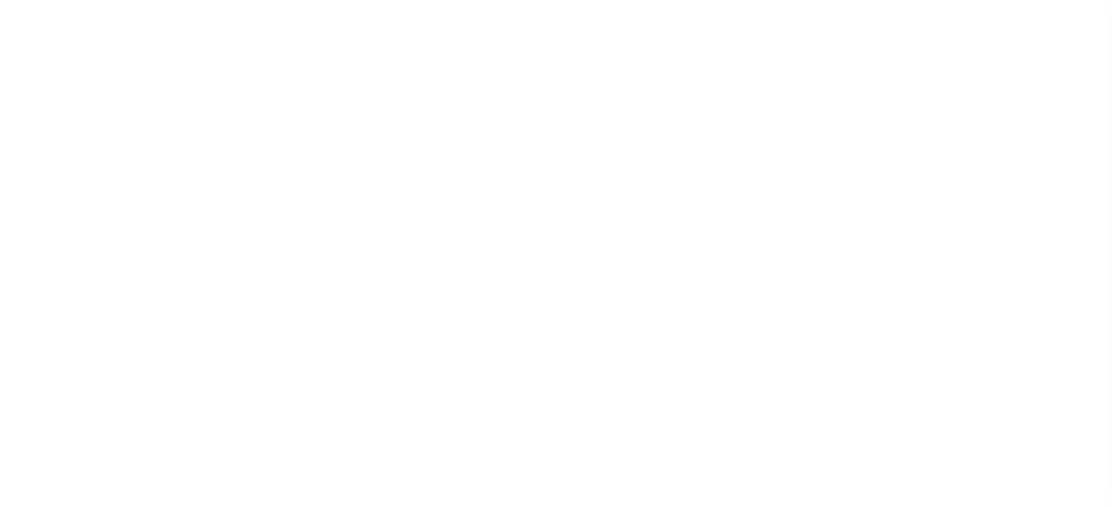
scroll to position [67, 0]
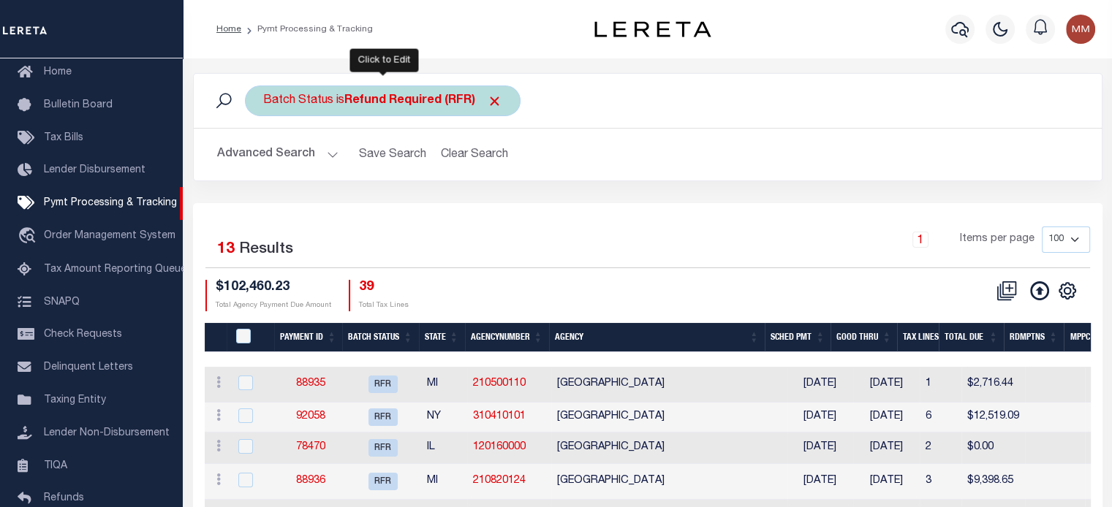
click at [403, 103] on b "Refund Required (RFR)" at bounding box center [423, 101] width 158 height 12
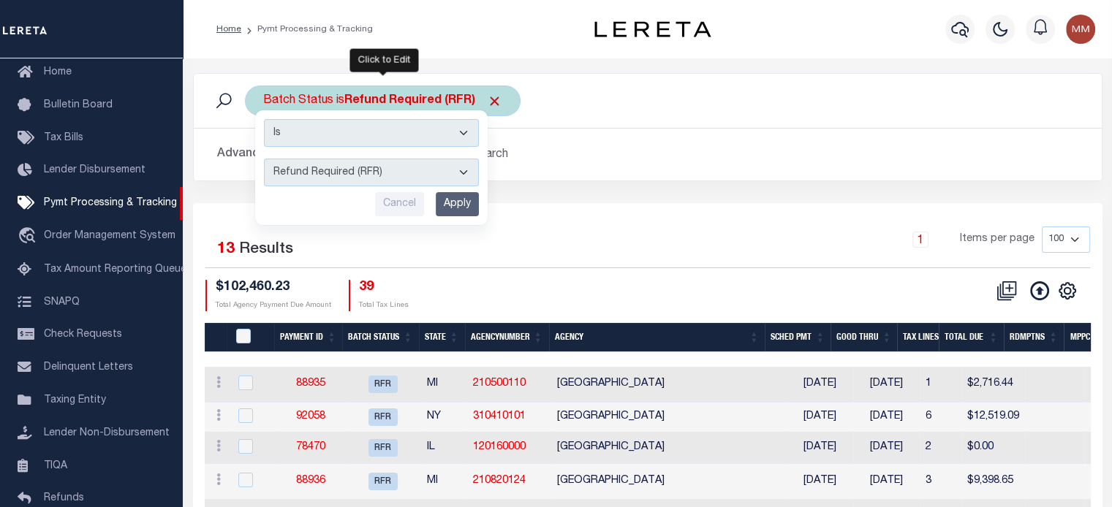
click at [398, 167] on select "Awaiting Funds (AWF) Cleared and Complete (CAC) New Check Needed (NCN) Payment …" at bounding box center [371, 173] width 215 height 28
select select "CAC"
click at [264, 159] on select "Awaiting Funds (AWF) Cleared and Complete (CAC) New Check Needed (NCN) Payment …" at bounding box center [371, 173] width 215 height 28
click at [464, 193] on input "Apply" at bounding box center [457, 204] width 43 height 24
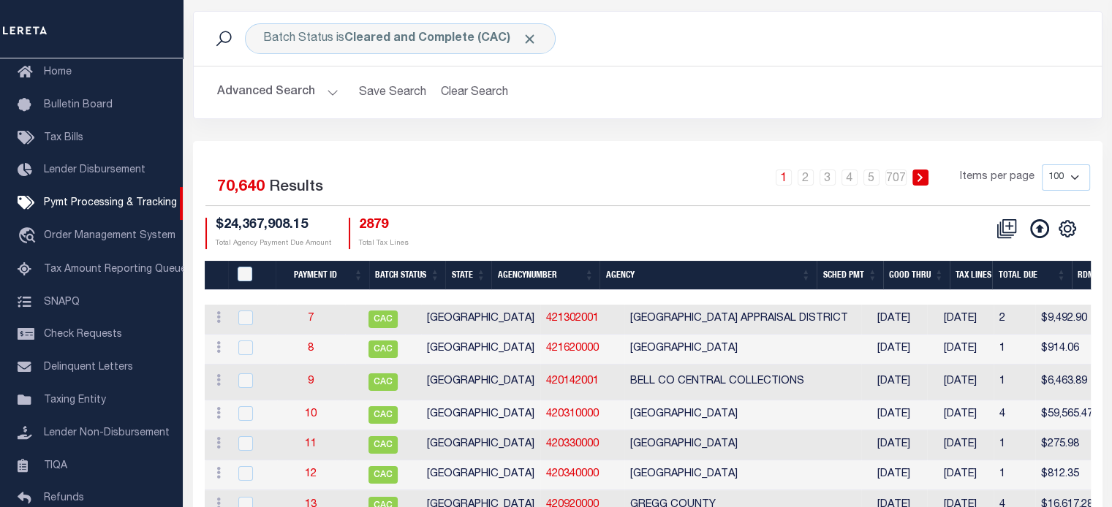
scroll to position [73, 0]
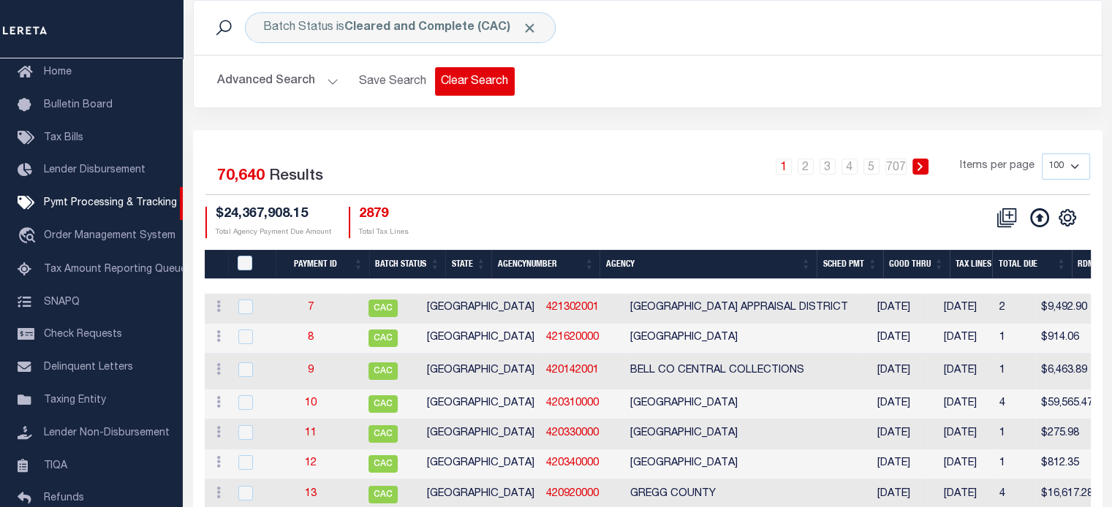
click at [462, 80] on button "Clear Search" at bounding box center [475, 81] width 80 height 29
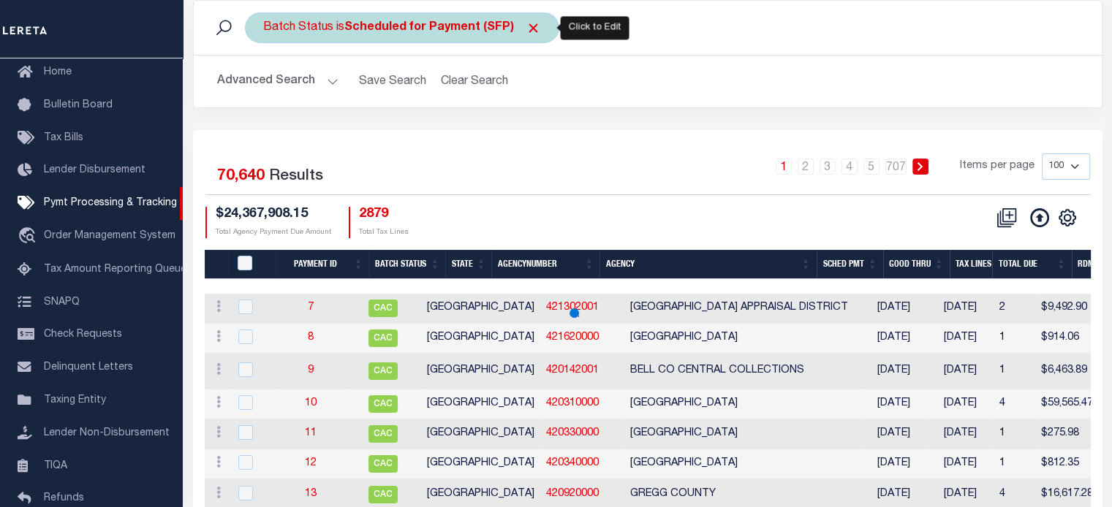
click at [398, 31] on b "Scheduled for Payment (SFP)" at bounding box center [442, 28] width 197 height 12
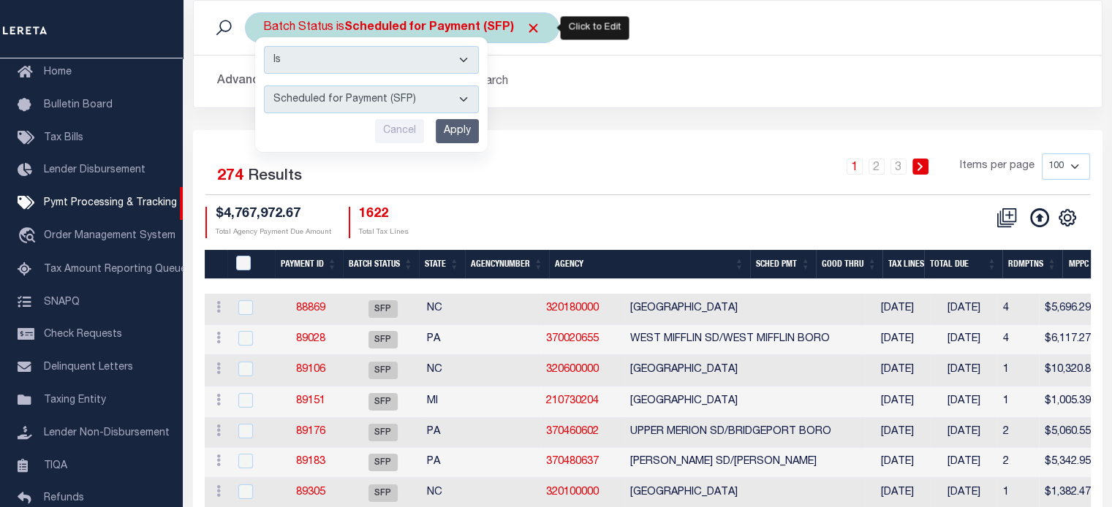
click at [391, 94] on select "Awaiting Funds (AWF) Cleared and Complete (CAC) New Check Needed (NCN) Payment …" at bounding box center [371, 100] width 215 height 28
select select "CAC"
click at [264, 86] on select "Awaiting Funds (AWF) Cleared and Complete (CAC) New Check Needed (NCN) Payment …" at bounding box center [371, 100] width 215 height 28
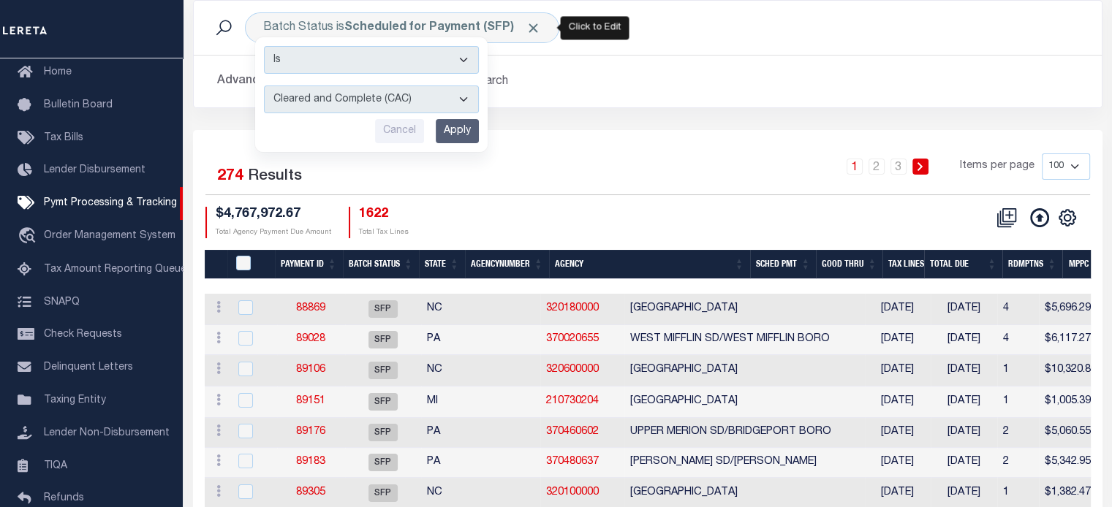
click at [450, 128] on input "Apply" at bounding box center [457, 131] width 43 height 24
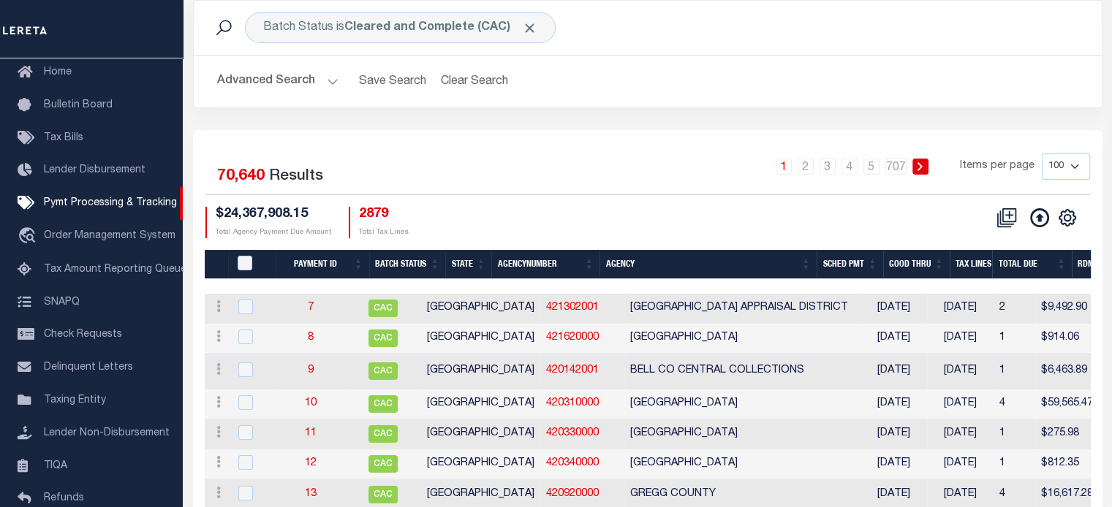
click at [327, 80] on button "Advanced Search" at bounding box center [277, 81] width 121 height 29
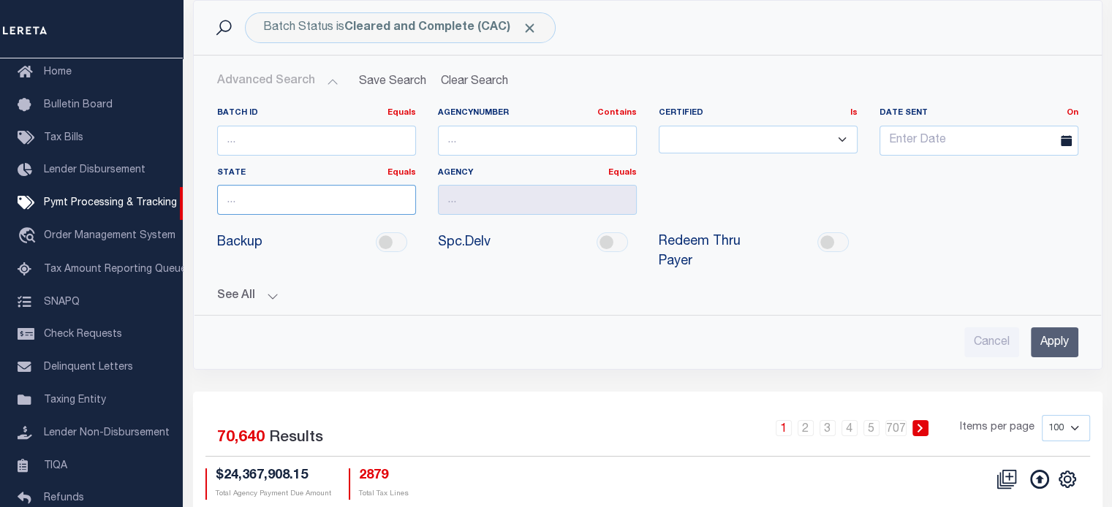
click at [274, 194] on input "text" at bounding box center [316, 200] width 199 height 30
click at [235, 225] on div "[GEOGRAPHIC_DATA]" at bounding box center [315, 226] width 197 height 23
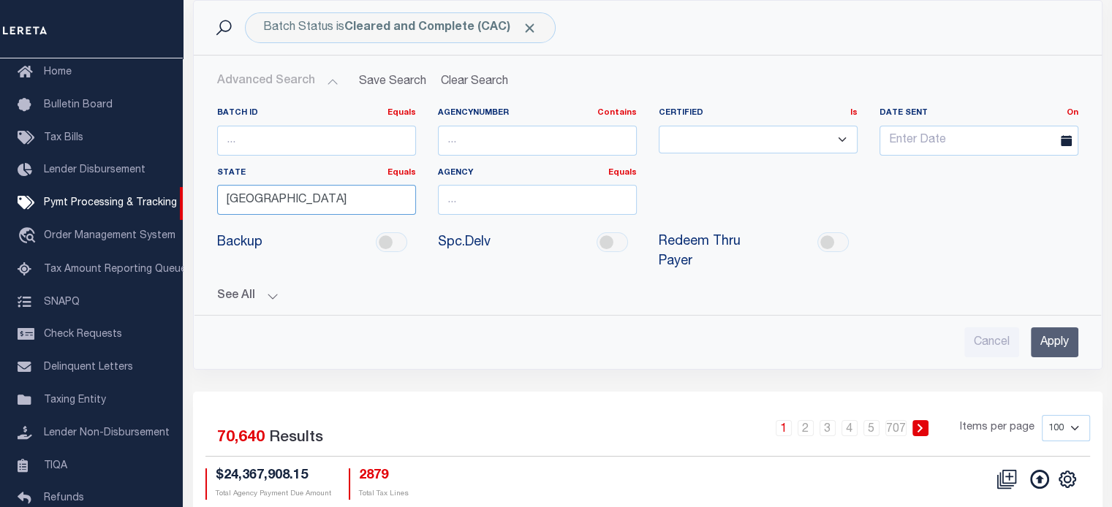
type input "[GEOGRAPHIC_DATA]"
click at [465, 200] on input "text" at bounding box center [537, 200] width 199 height 30
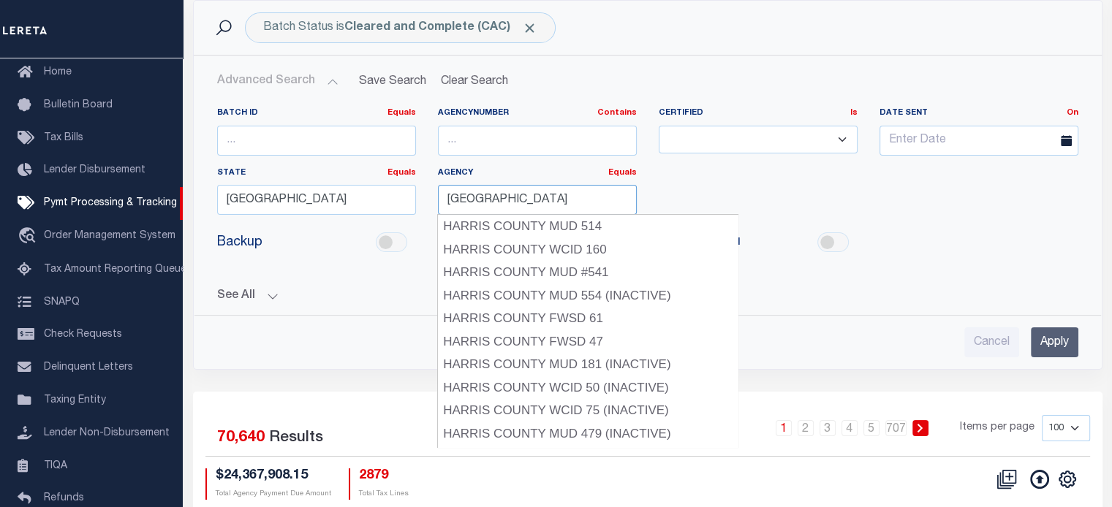
type input "Harris County"
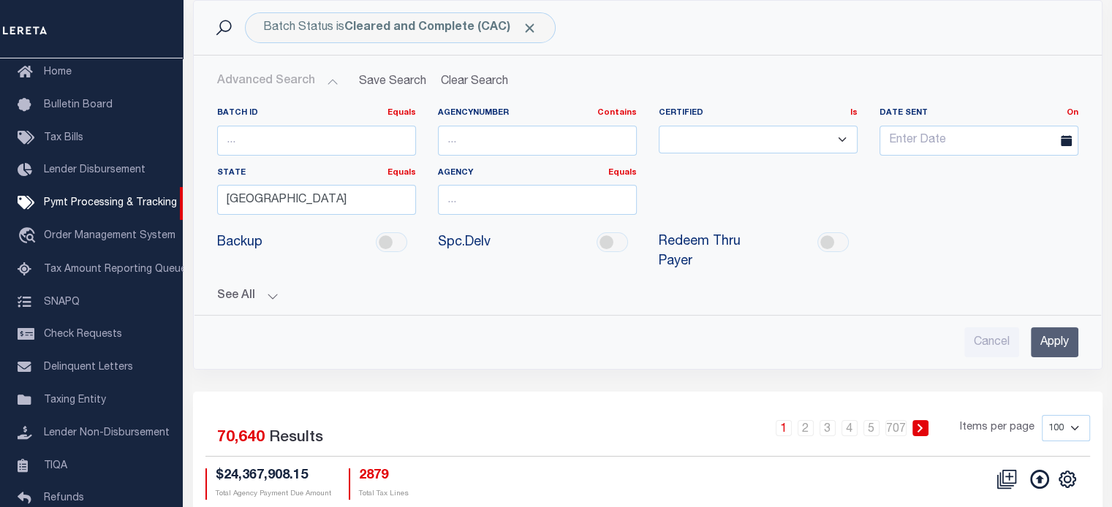
click at [1047, 345] on input "Apply" at bounding box center [1054, 342] width 48 height 30
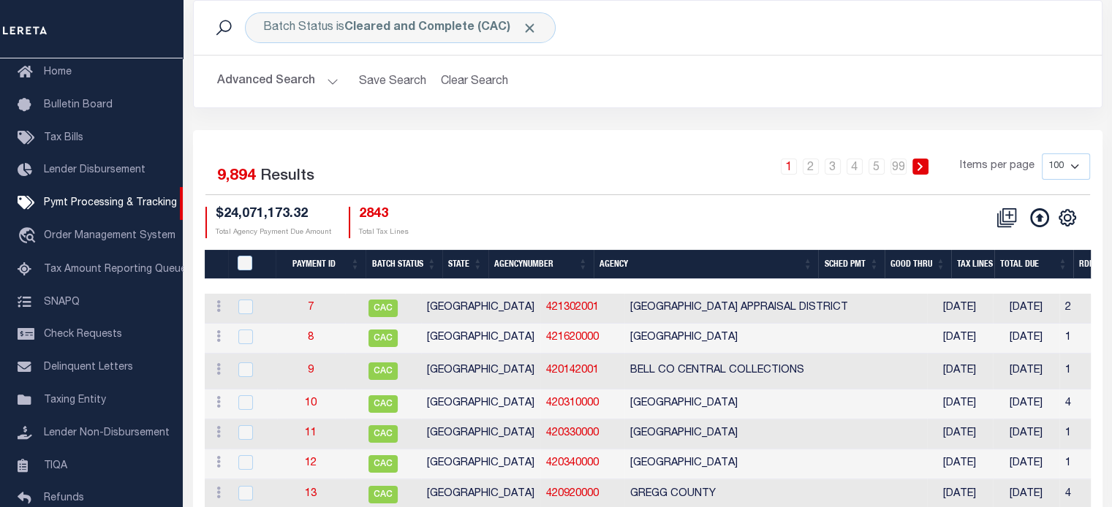
click at [319, 81] on button "Advanced Search" at bounding box center [277, 81] width 121 height 29
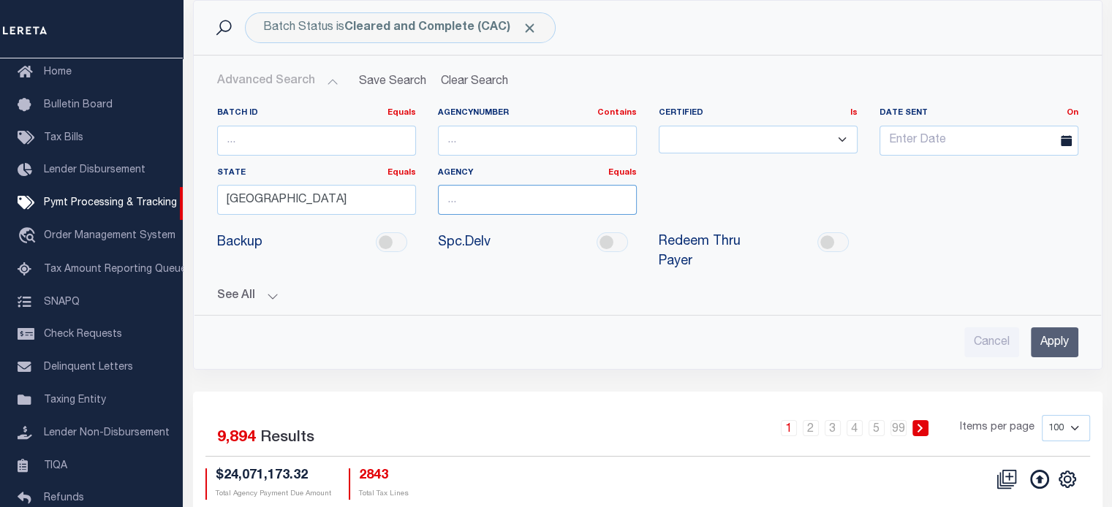
click at [471, 200] on input "text" at bounding box center [537, 200] width 199 height 30
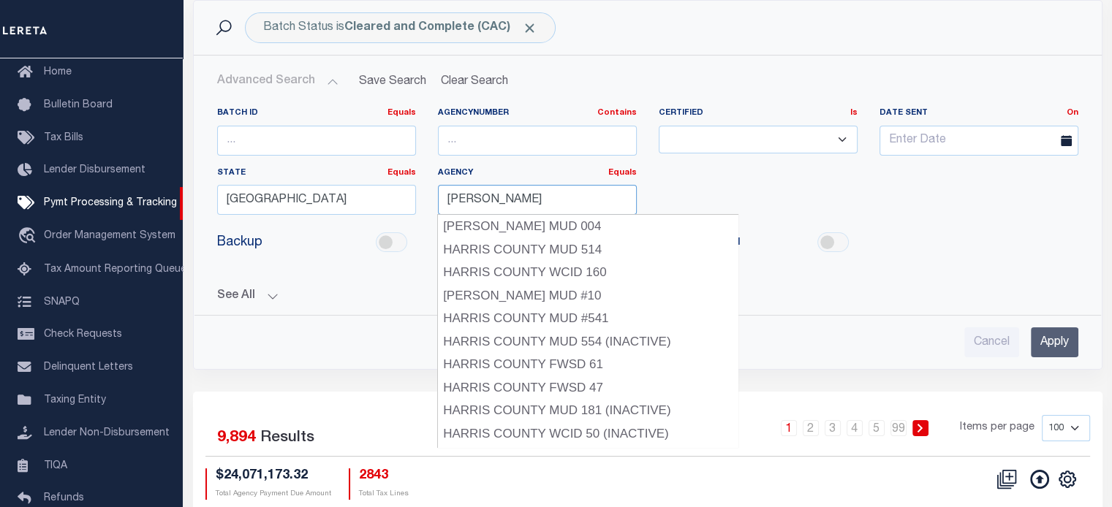
type input "Harris County"
click at [1048, 333] on input "Apply" at bounding box center [1054, 342] width 48 height 30
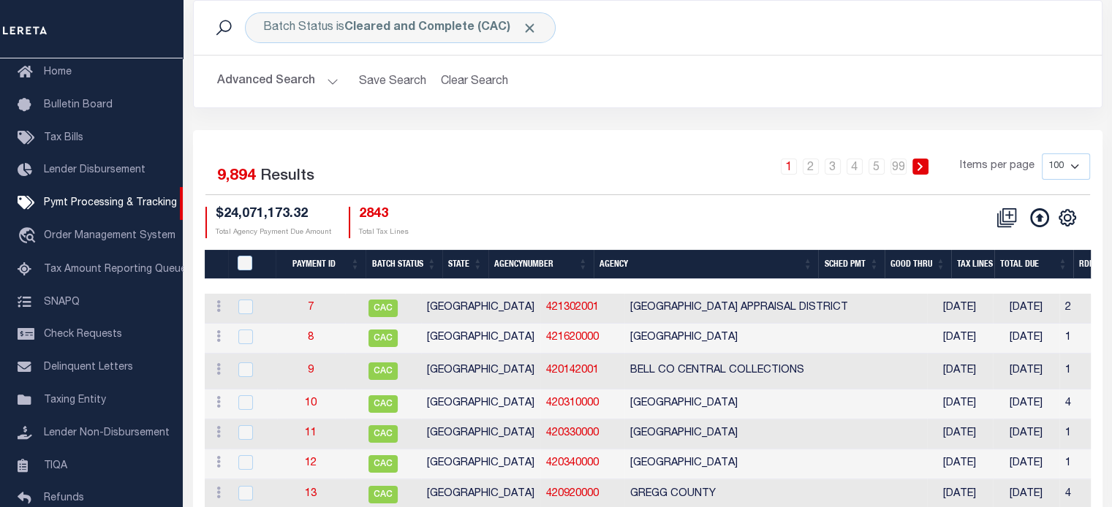
click at [613, 96] on div "Advanced Search Save Search Clear Search PayeeSearchTable_dynamictable_____Defa…" at bounding box center [648, 82] width 908 height 52
click at [310, 75] on button "Advanced Search" at bounding box center [277, 81] width 121 height 29
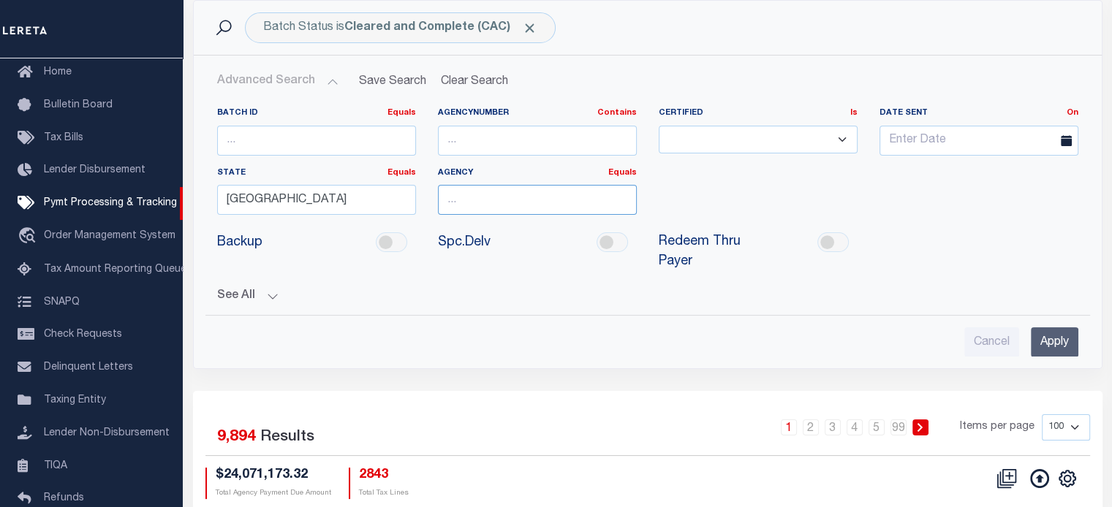
click at [460, 195] on input "text" at bounding box center [537, 200] width 199 height 30
type input "A"
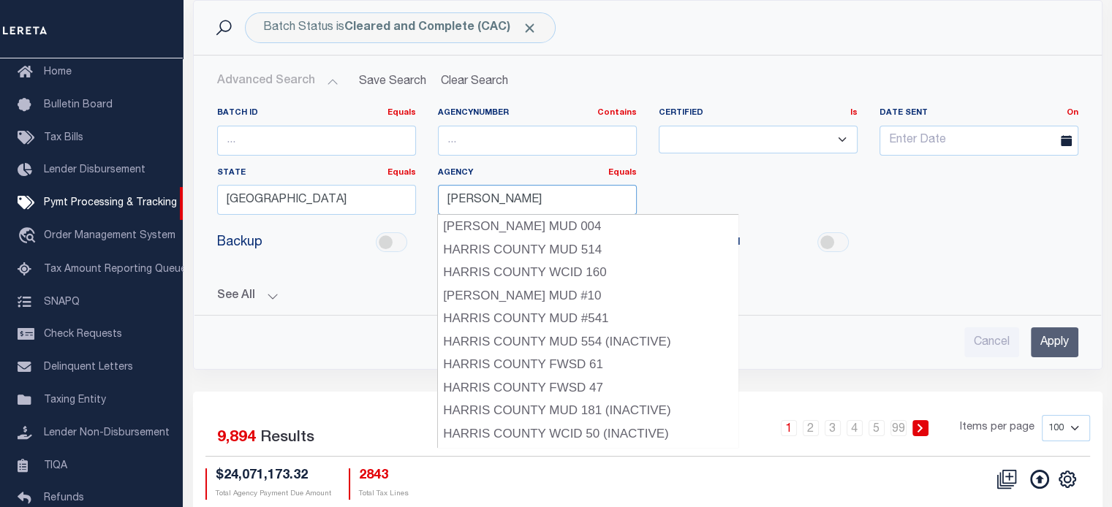
type input "Harris County"
click at [517, 197] on input "Harris County" at bounding box center [537, 200] width 199 height 30
click at [547, 201] on input "Harris County" at bounding box center [537, 200] width 199 height 30
click at [533, 200] on input "Harris County" at bounding box center [537, 200] width 199 height 30
click at [531, 197] on input "Harris County" at bounding box center [537, 200] width 199 height 30
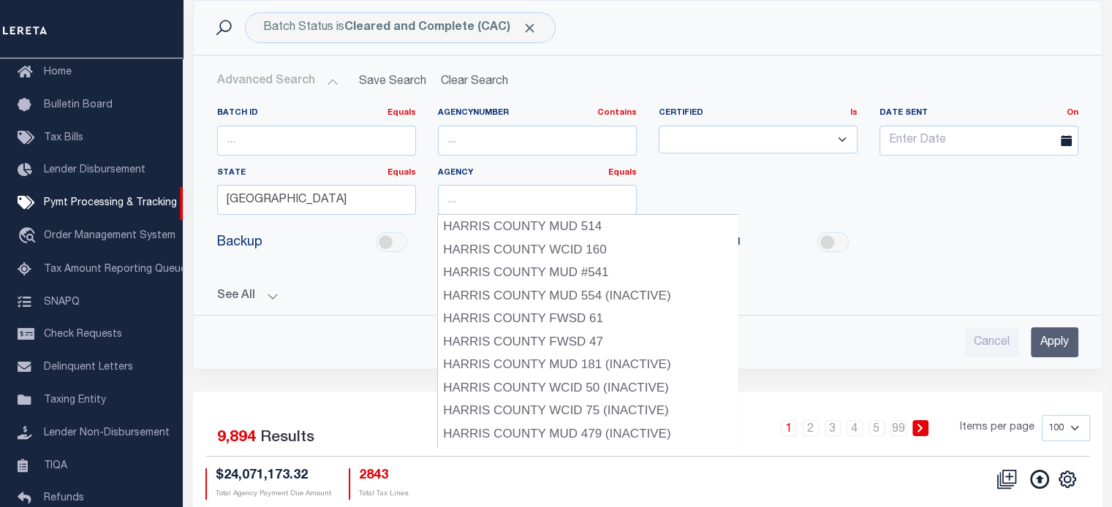
click at [1041, 335] on input "Apply" at bounding box center [1054, 342] width 48 height 30
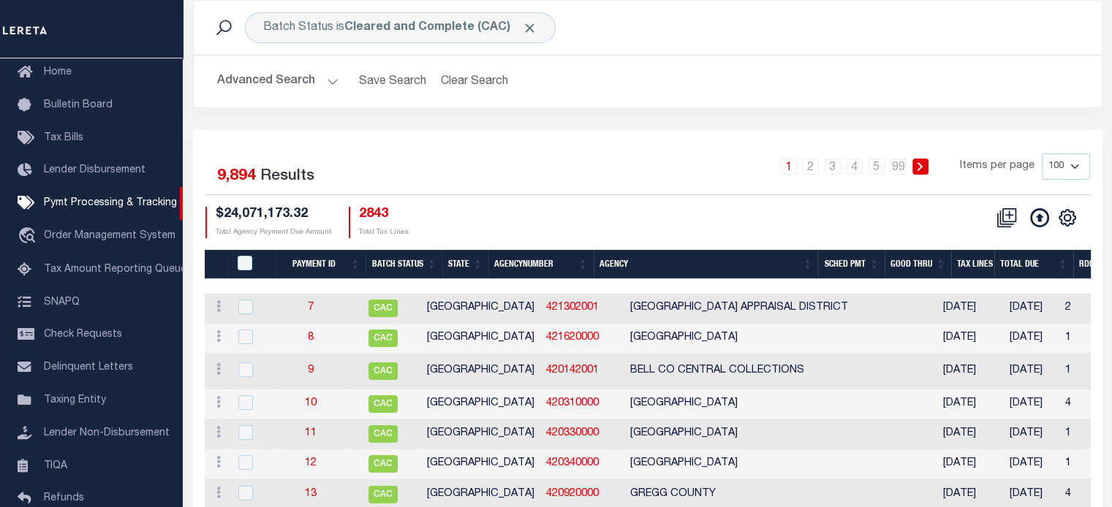
click at [293, 75] on button "Advanced Search" at bounding box center [277, 81] width 121 height 29
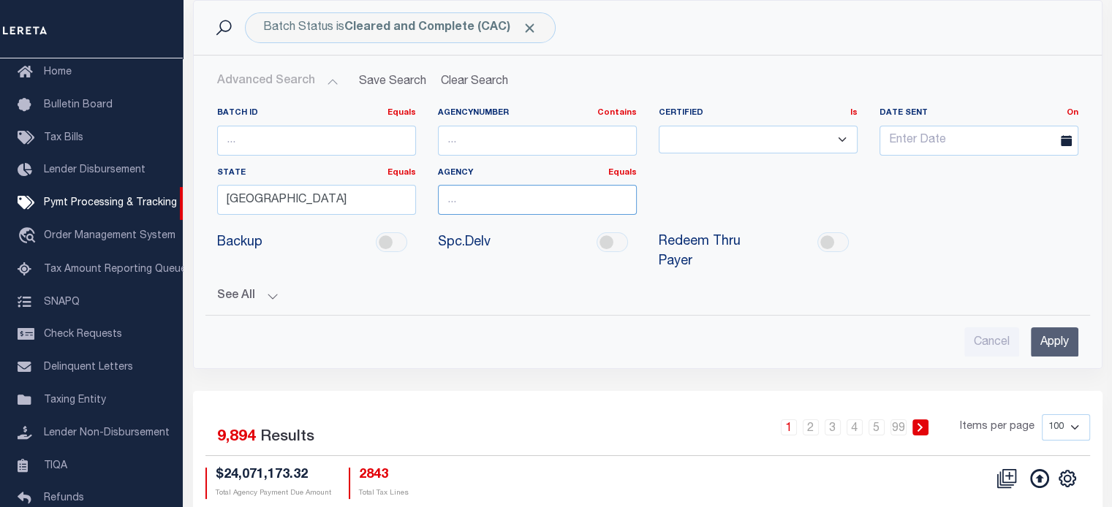
click at [524, 191] on input "text" at bounding box center [537, 200] width 199 height 30
click at [497, 223] on div "[GEOGRAPHIC_DATA]" at bounding box center [536, 226] width 197 height 23
type input "[GEOGRAPHIC_DATA]"
click at [1052, 331] on input "Apply" at bounding box center [1054, 342] width 48 height 30
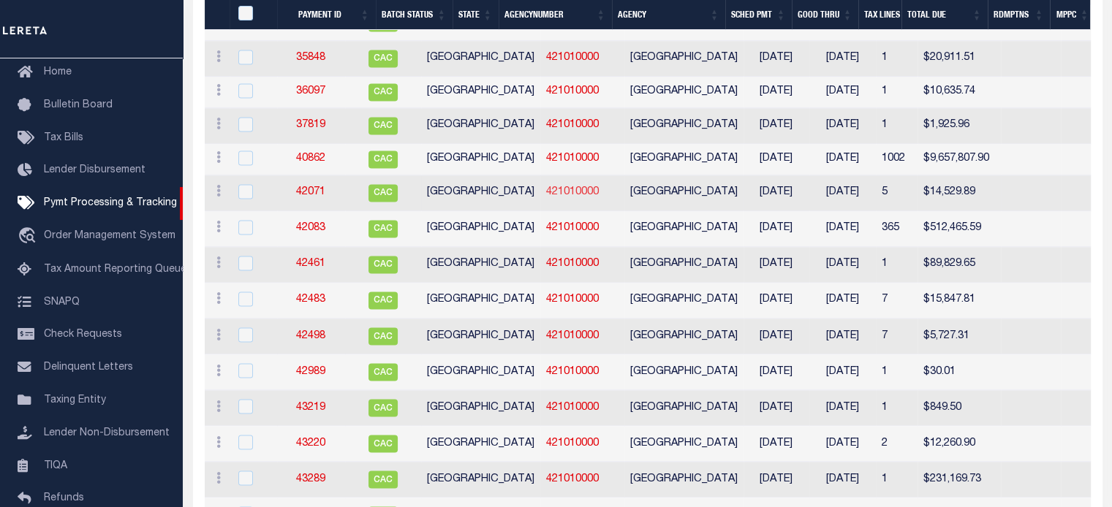
scroll to position [2485, 0]
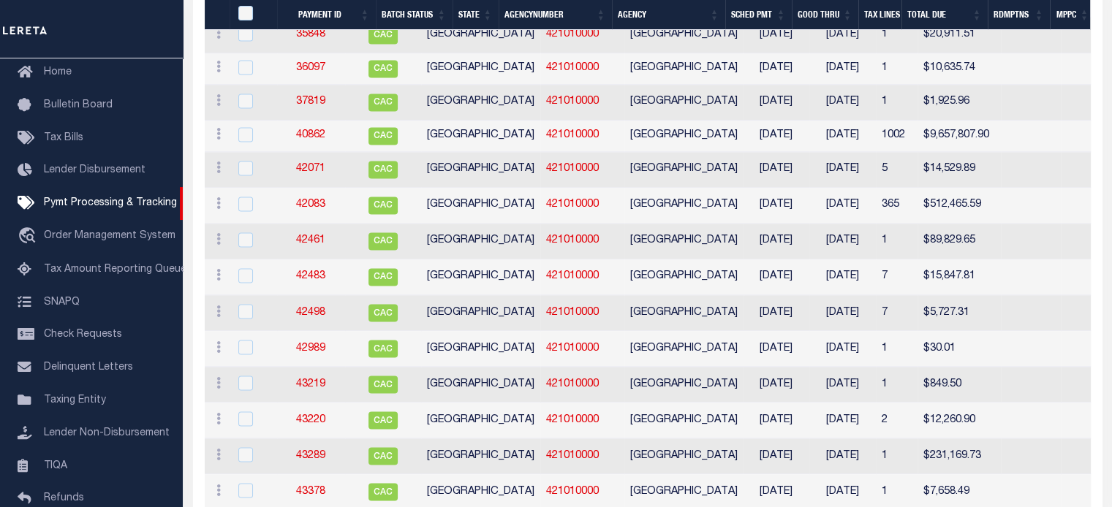
click at [812, 12] on th "Good Thru" at bounding box center [824, 15] width 67 height 30
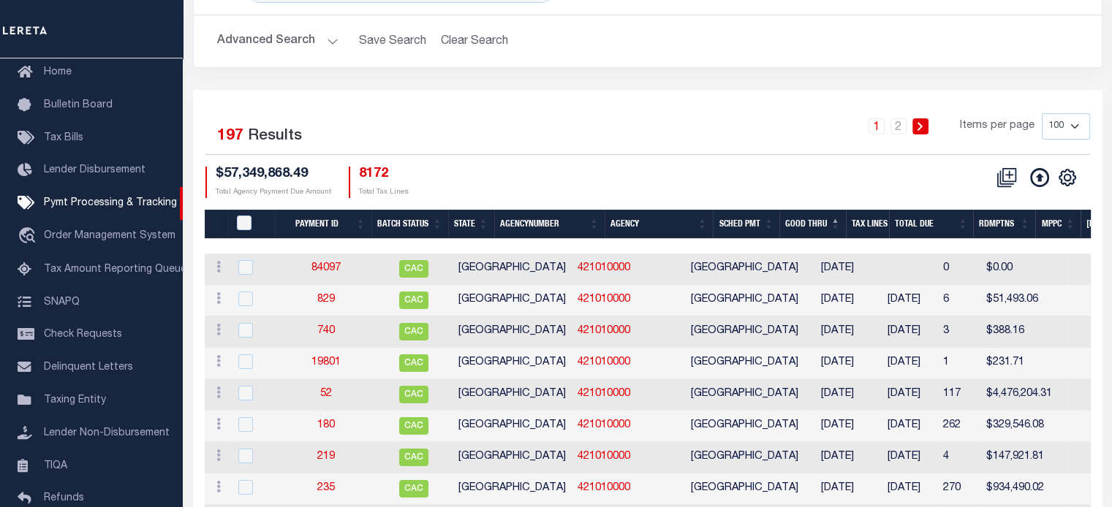
scroll to position [0, 0]
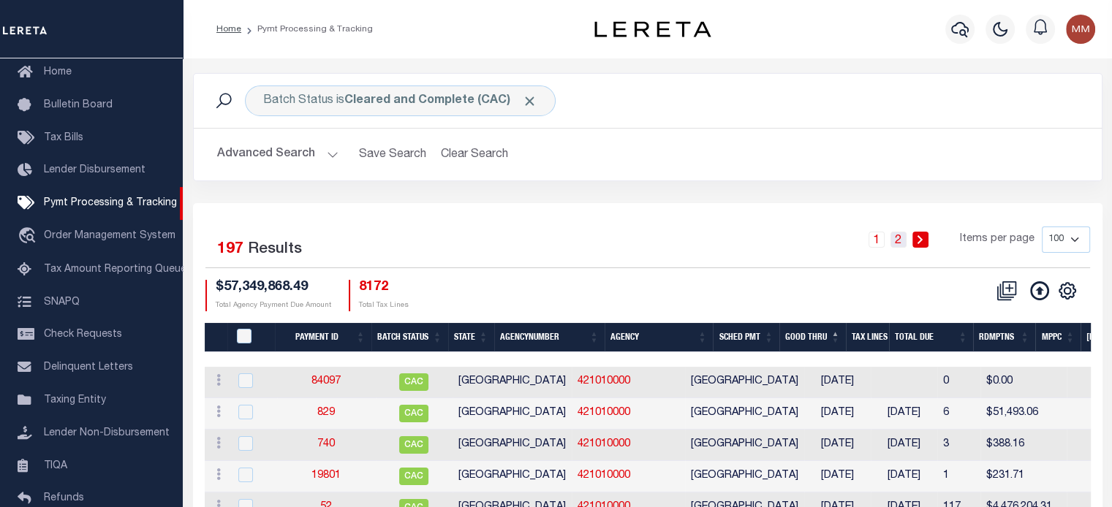
click at [900, 243] on link "2" at bounding box center [898, 240] width 16 height 16
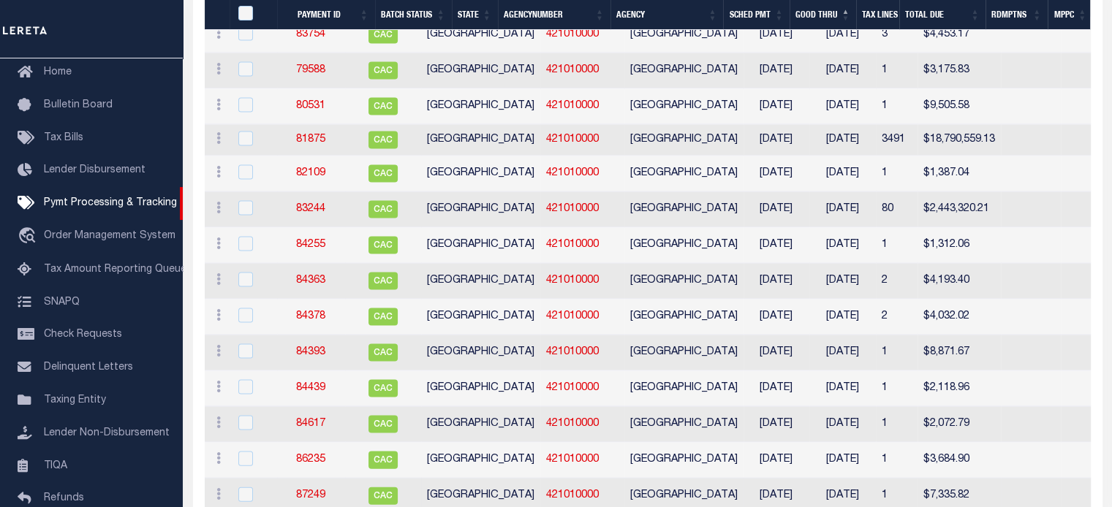
scroll to position [2996, 0]
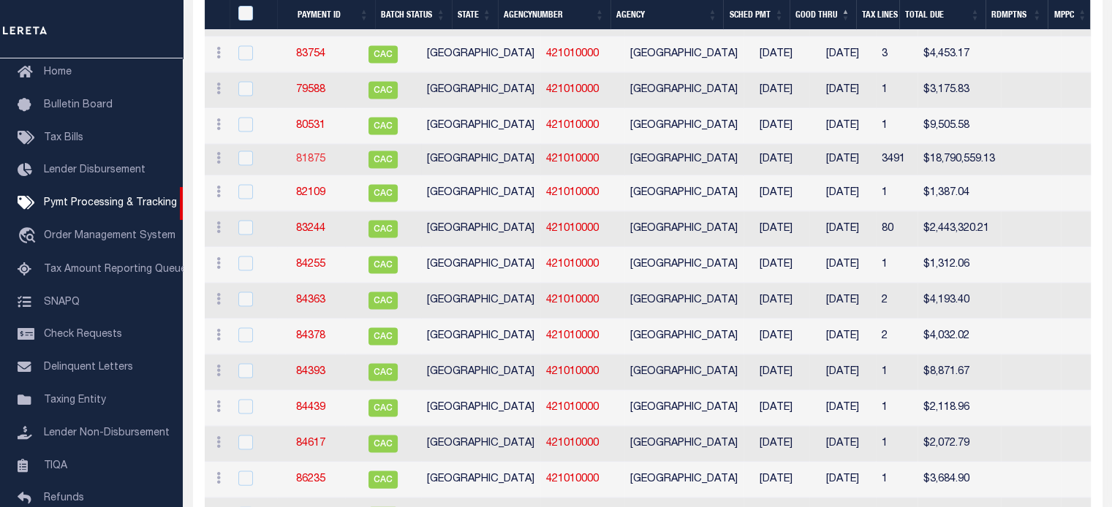
click at [324, 154] on link "81875" at bounding box center [310, 159] width 29 height 10
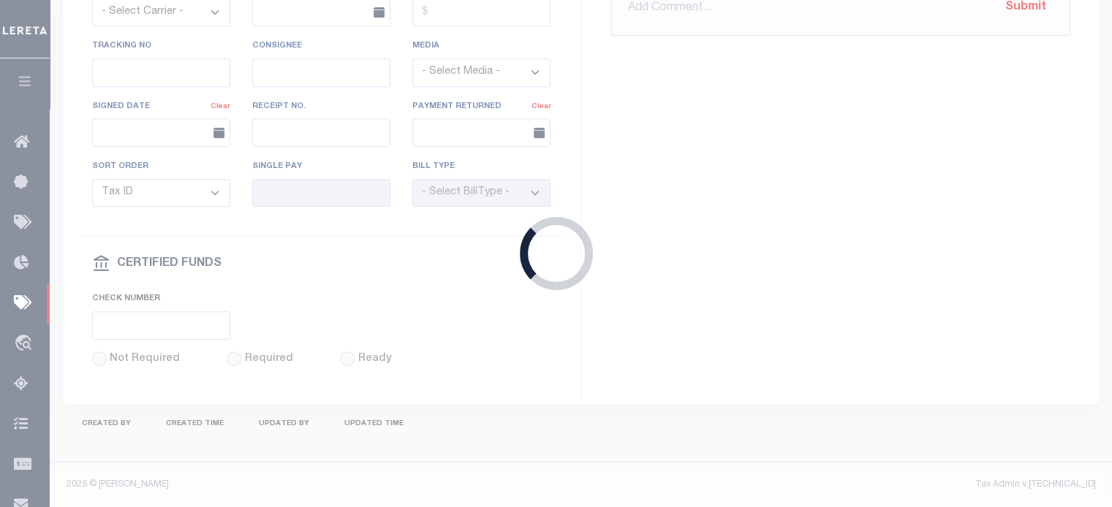
select select "CAC"
type input "12/12/2024"
type input "$18,793,544.97"
select select "TRA"
type input "20241227MMQFMPF1001010122"
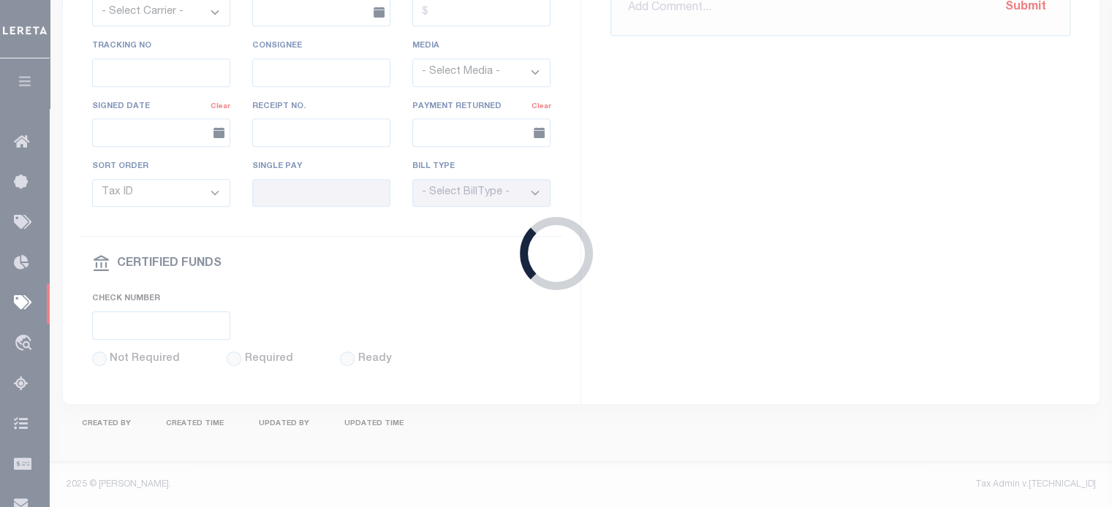
type input "12/27/2024"
select select "OTH"
type input "12/27/2024"
type input "20241227MMQFMPF100101012271523"
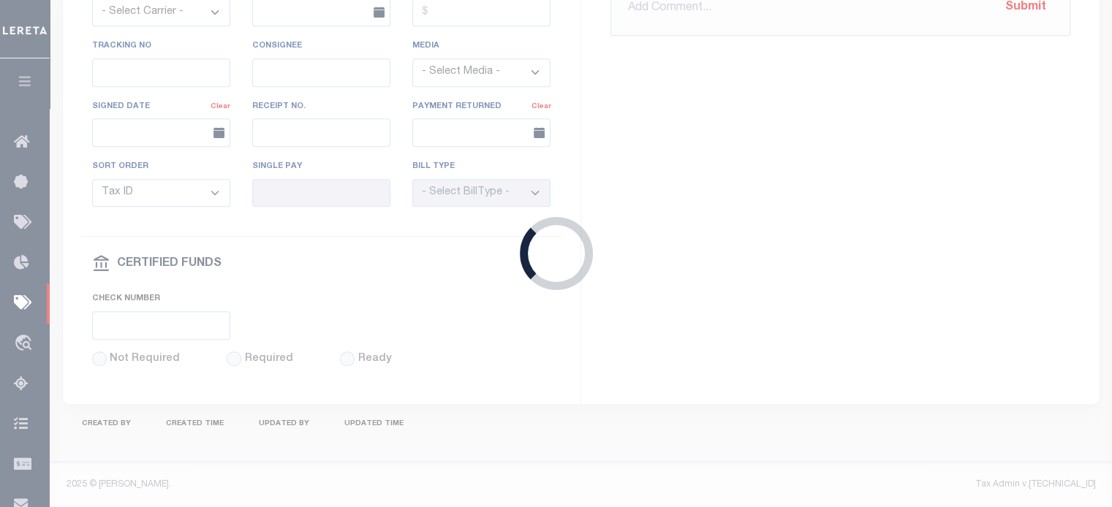
type input "N"
radio input "true"
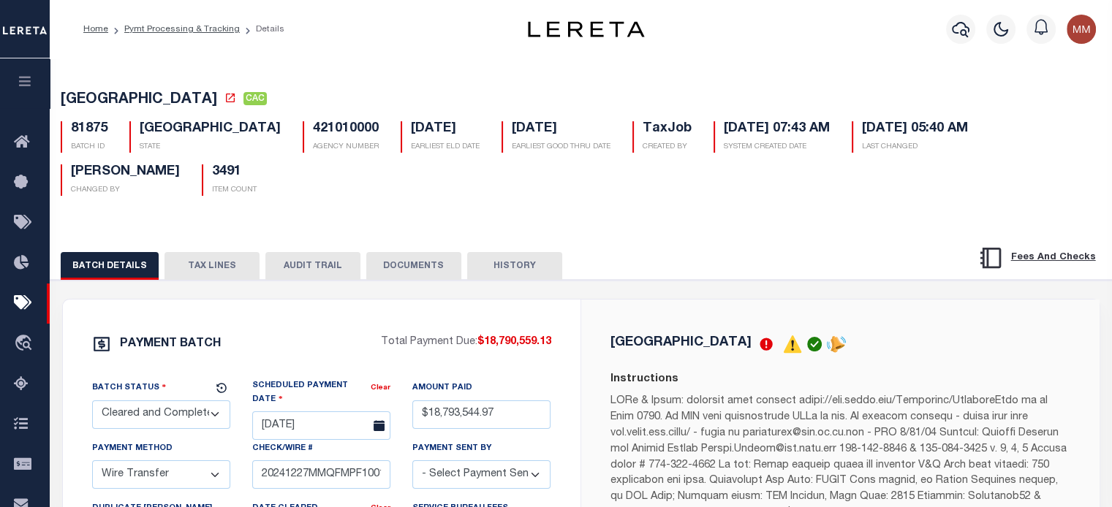
click at [232, 252] on button "TAX LINES" at bounding box center [211, 266] width 95 height 28
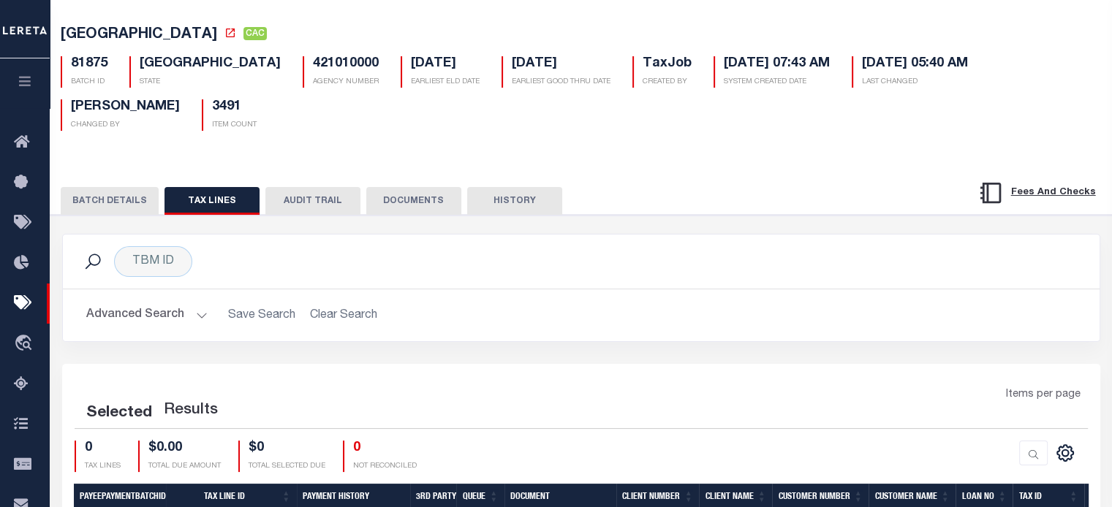
scroll to position [219, 0]
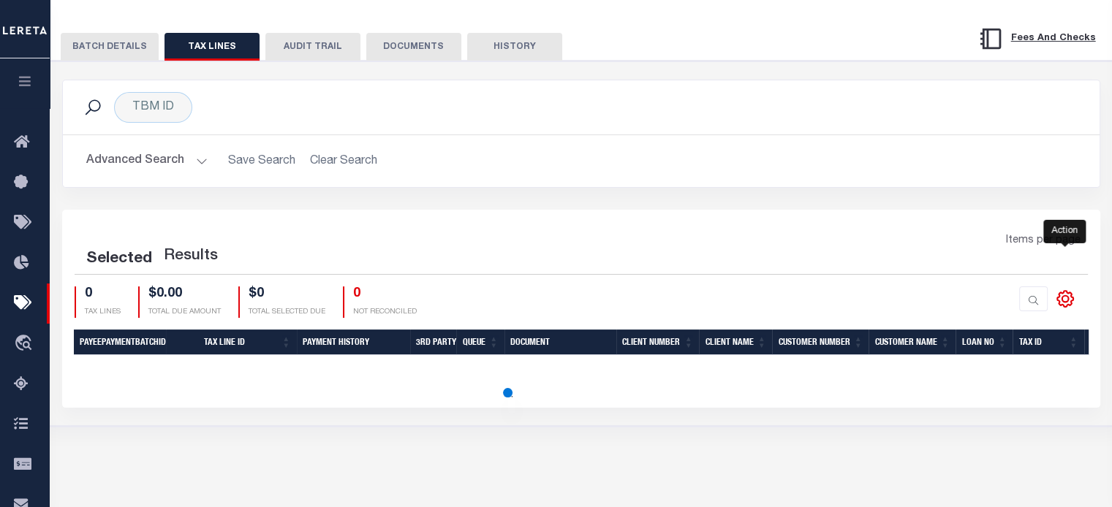
click at [1065, 289] on icon at bounding box center [1064, 298] width 19 height 19
